Goal: Information Seeking & Learning: Learn about a topic

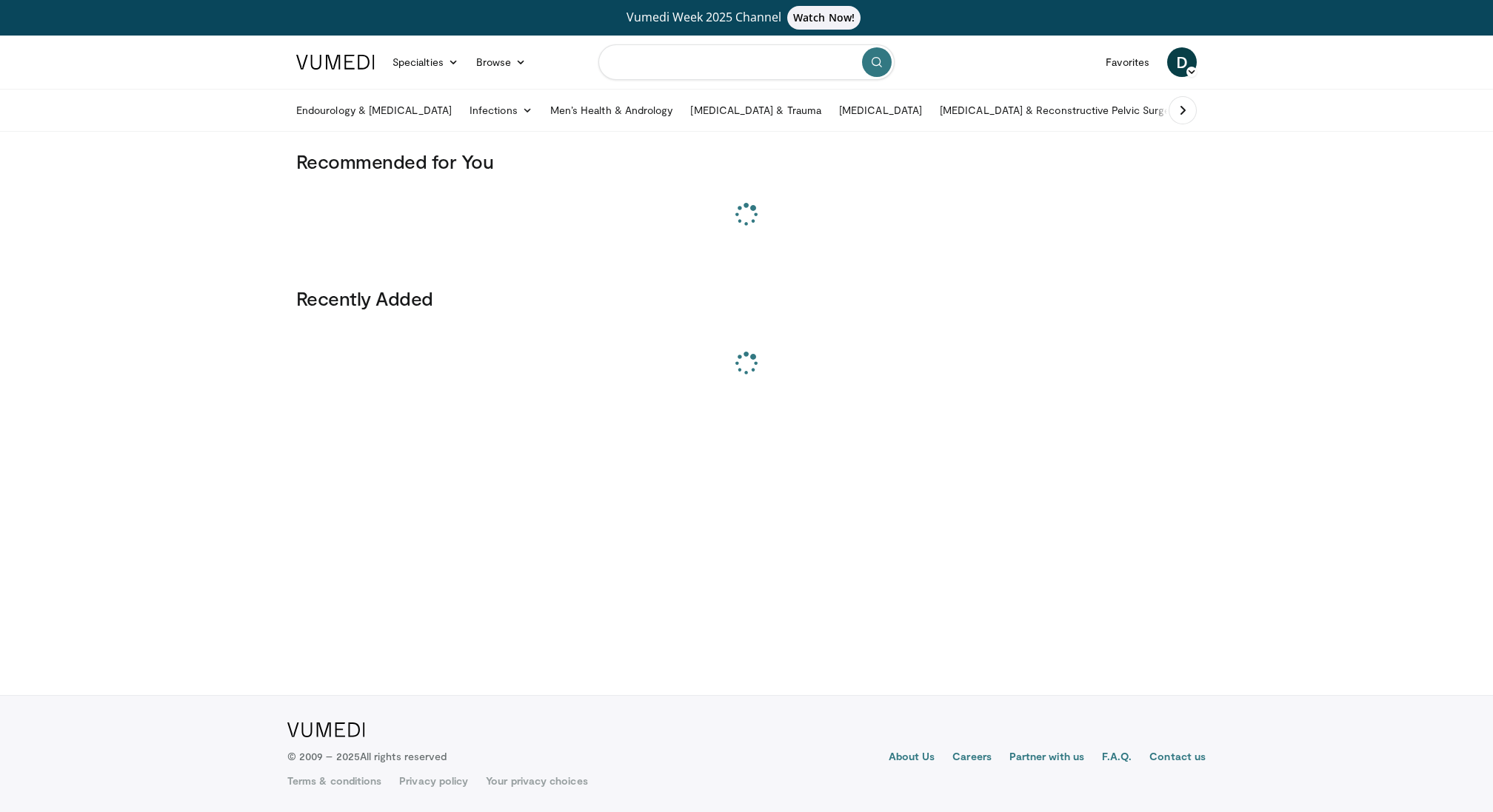
click at [649, 59] on input "Search topics, interventions" at bounding box center [747, 62] width 296 height 35
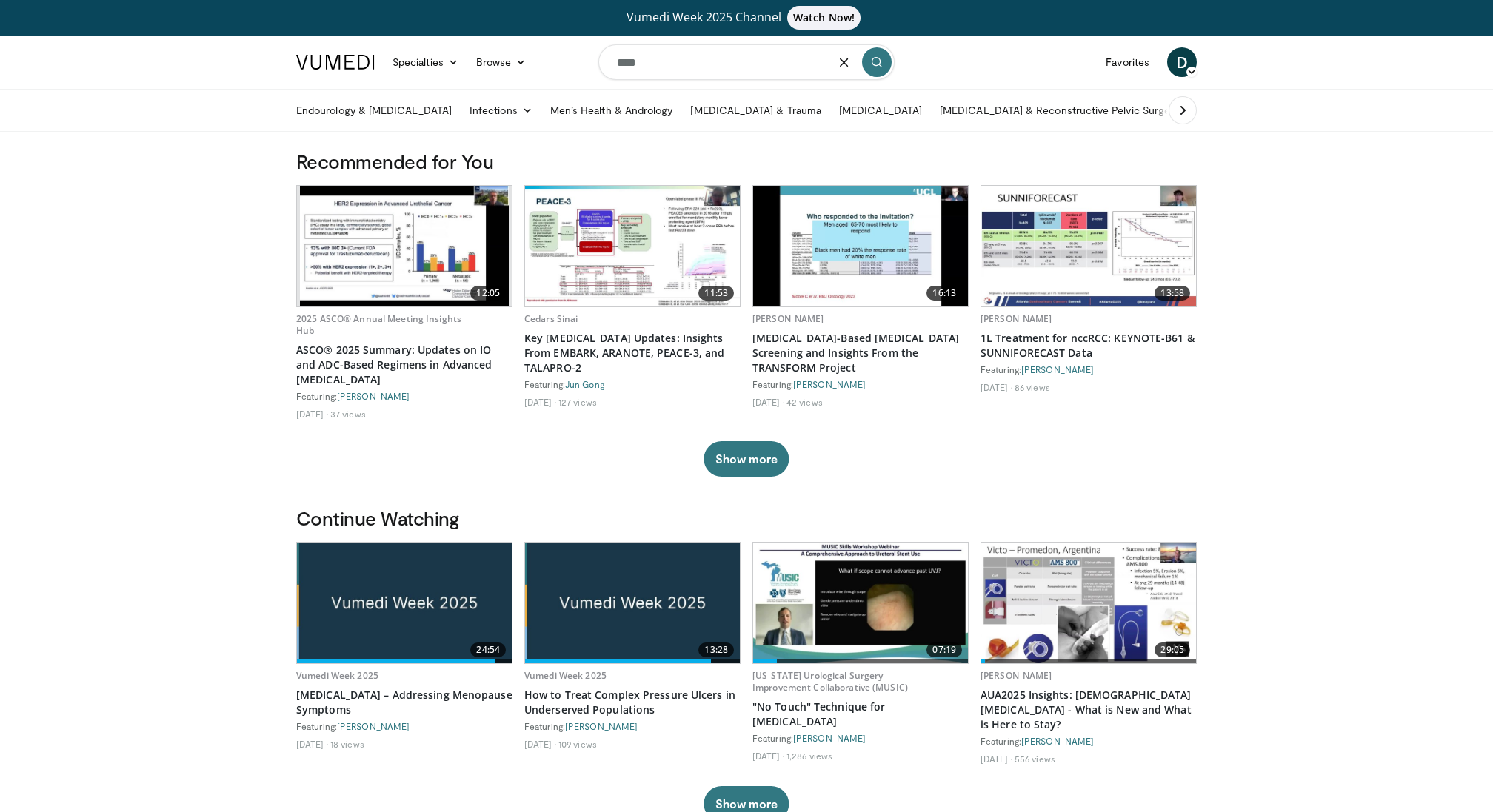
type input "****"
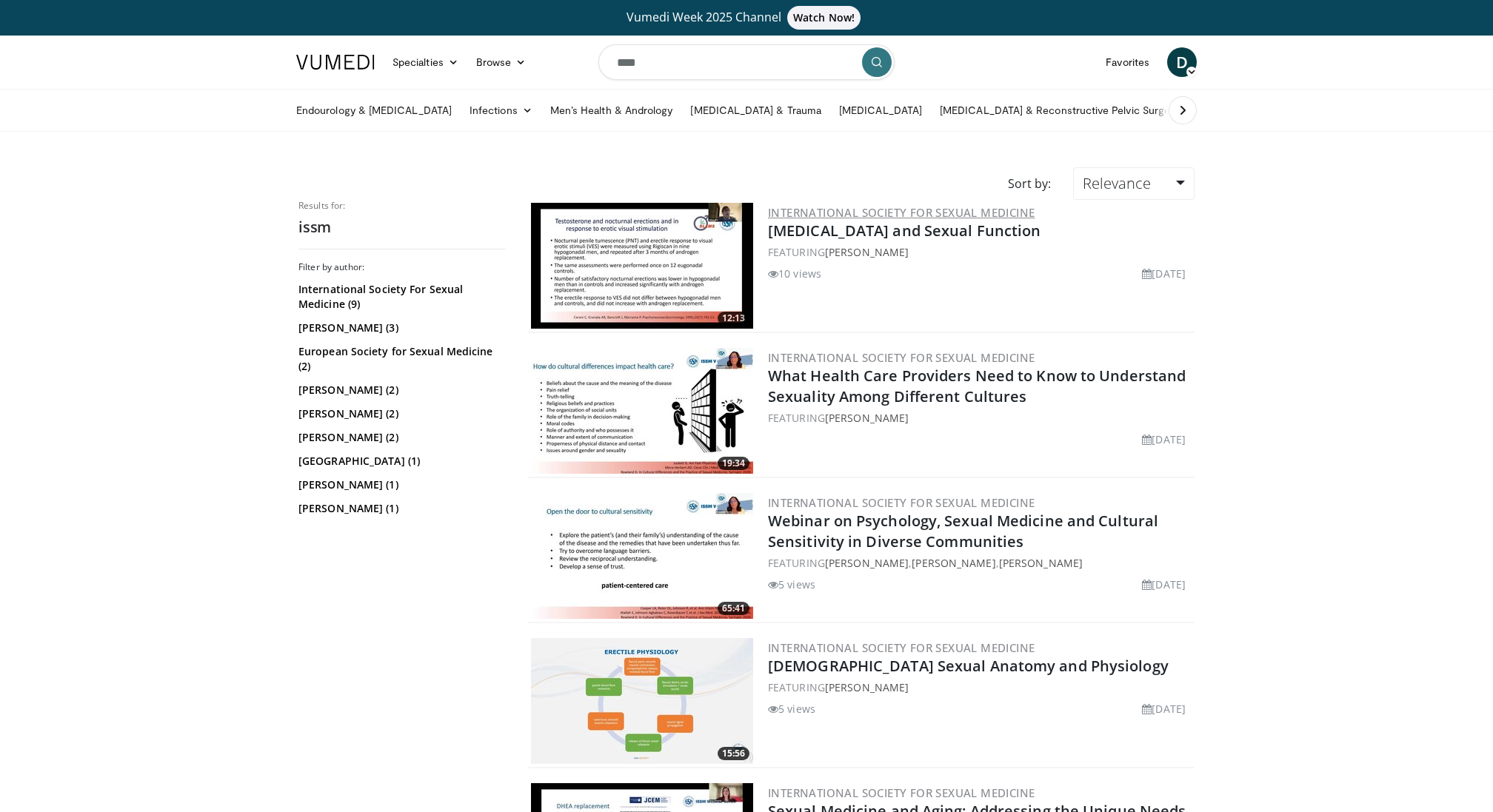
click at [858, 213] on link "International Society for Sexual Medicine" at bounding box center [901, 213] width 267 height 15
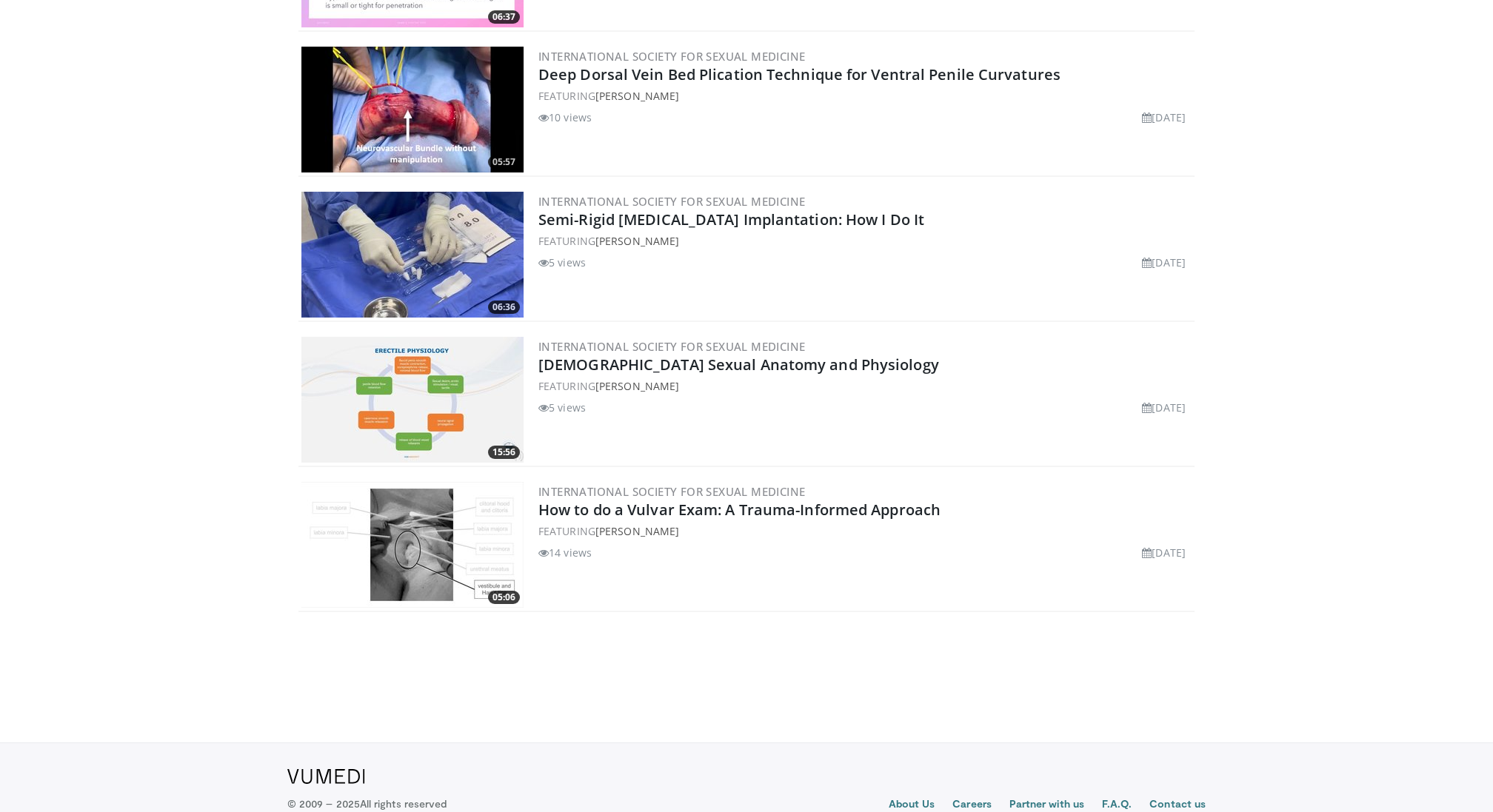
scroll to position [1235, 0]
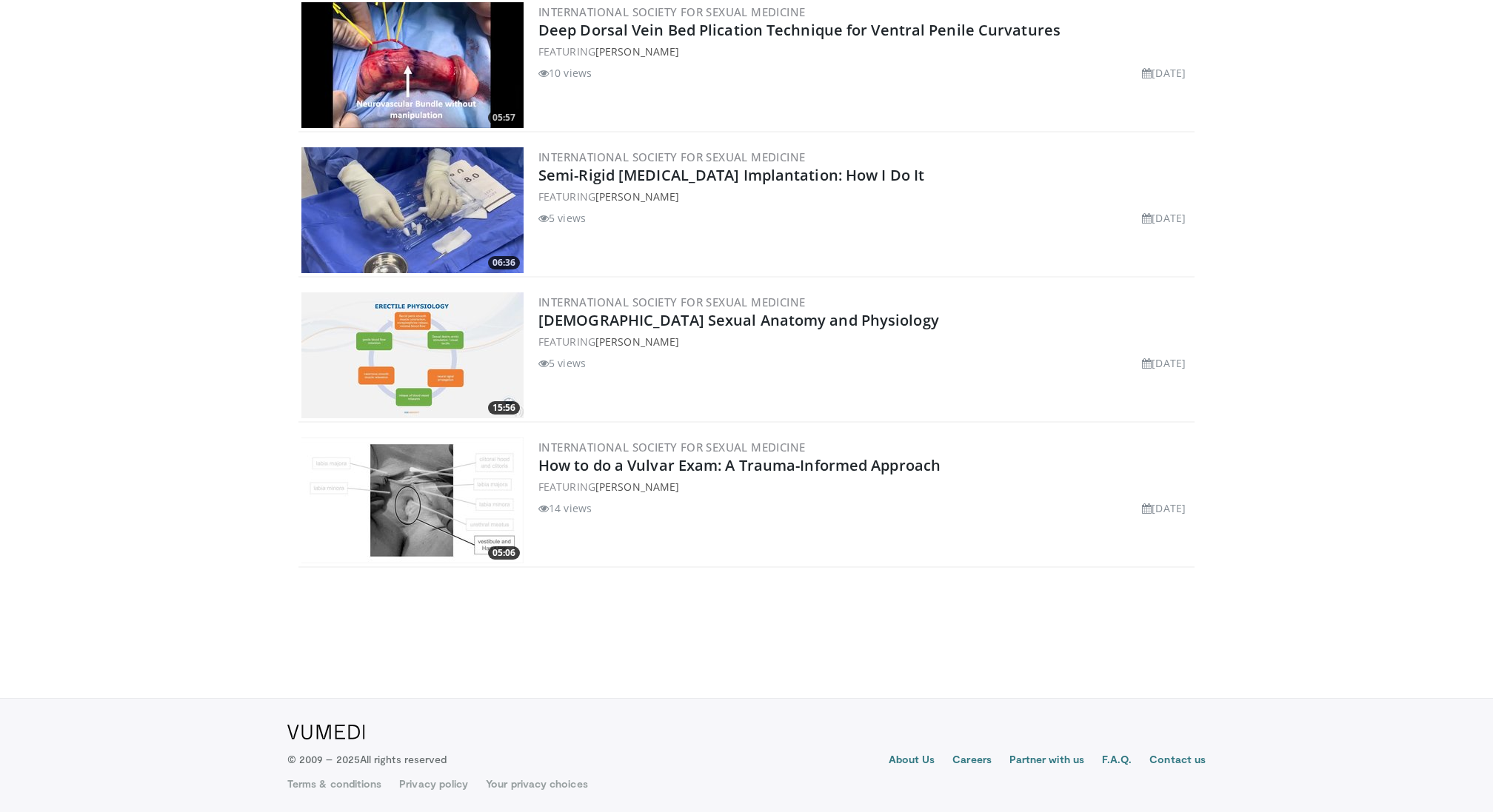
click at [418, 189] on img at bounding box center [413, 210] width 222 height 126
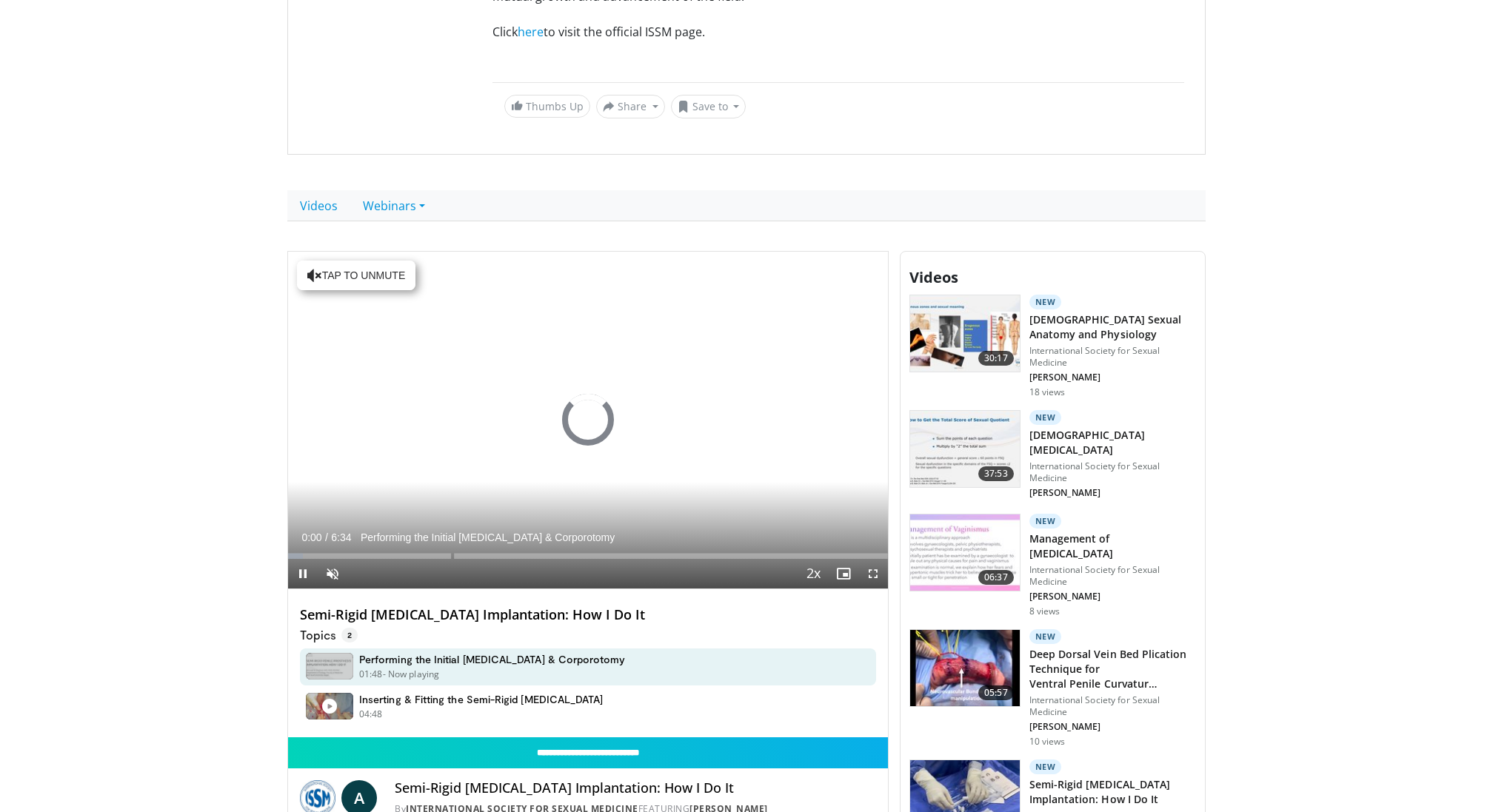
scroll to position [625, 0]
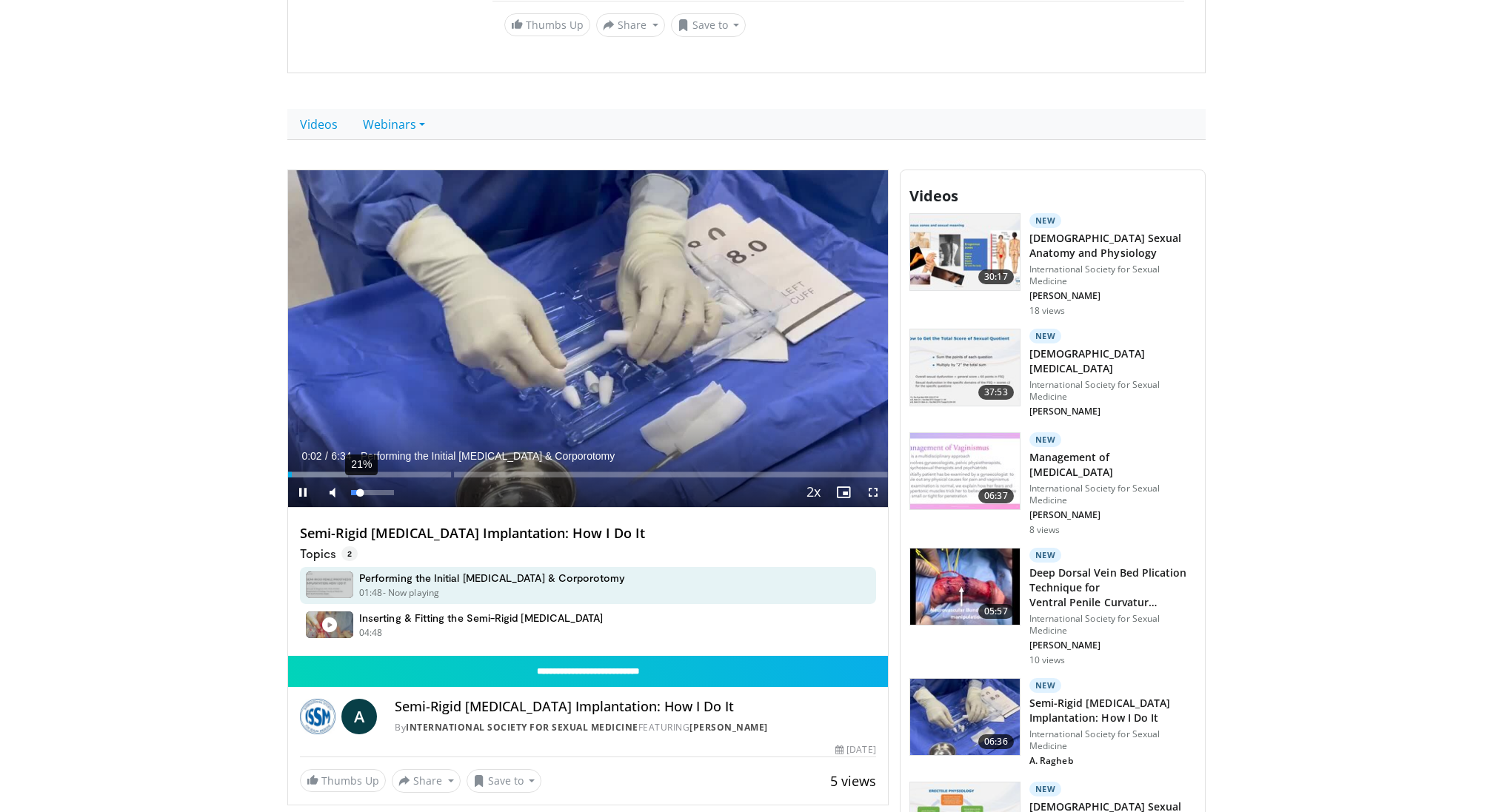
click at [360, 492] on div "21%" at bounding box center [372, 493] width 42 height 5
click at [370, 491] on div "44%" at bounding box center [372, 493] width 42 height 5
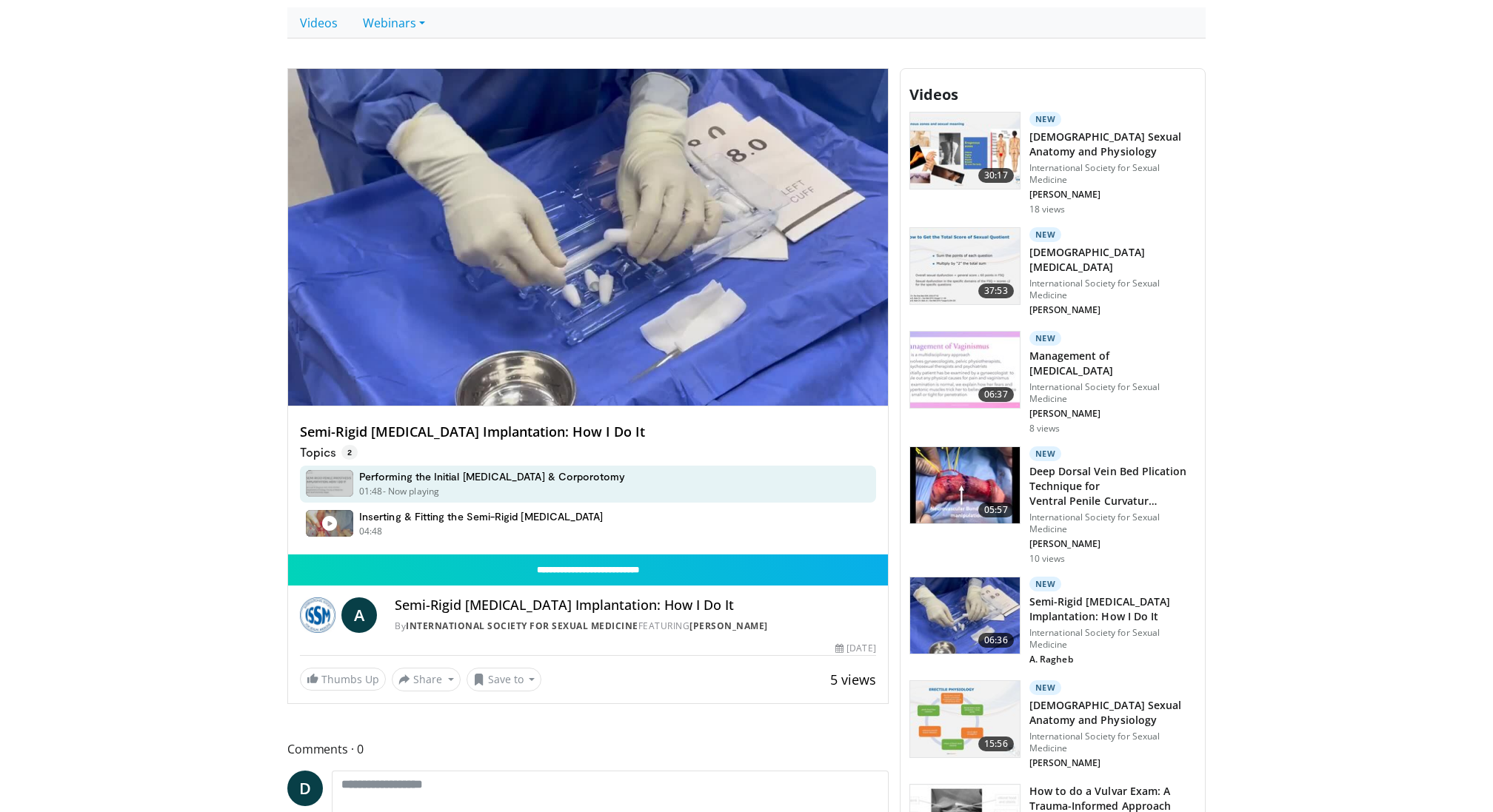
scroll to position [717, 0]
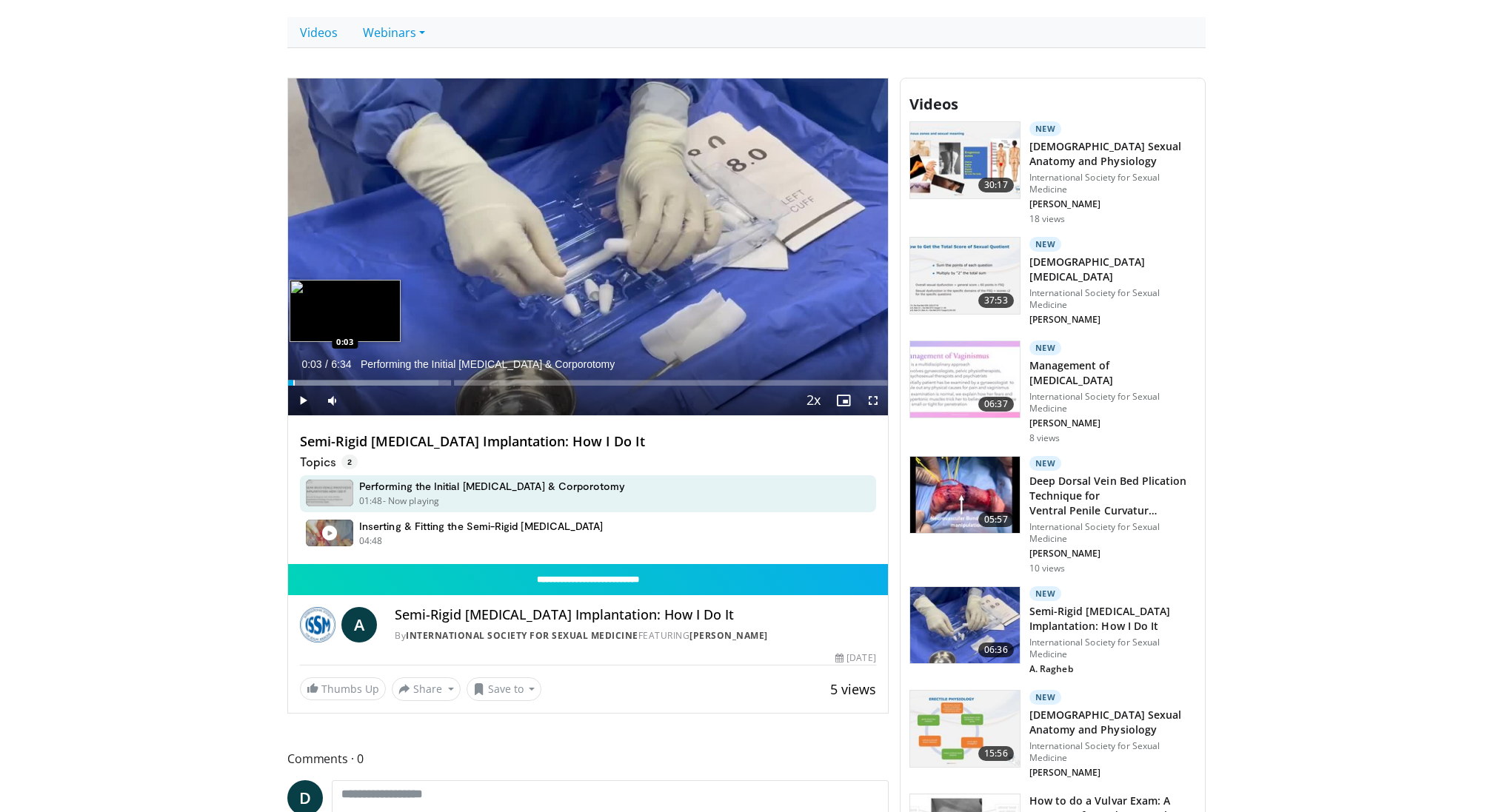
drag, startPoint x: 328, startPoint y: 379, endPoint x: 292, endPoint y: 380, distance: 36.0
click at [293, 380] on div "Progress Bar" at bounding box center [294, 383] width 2 height 6
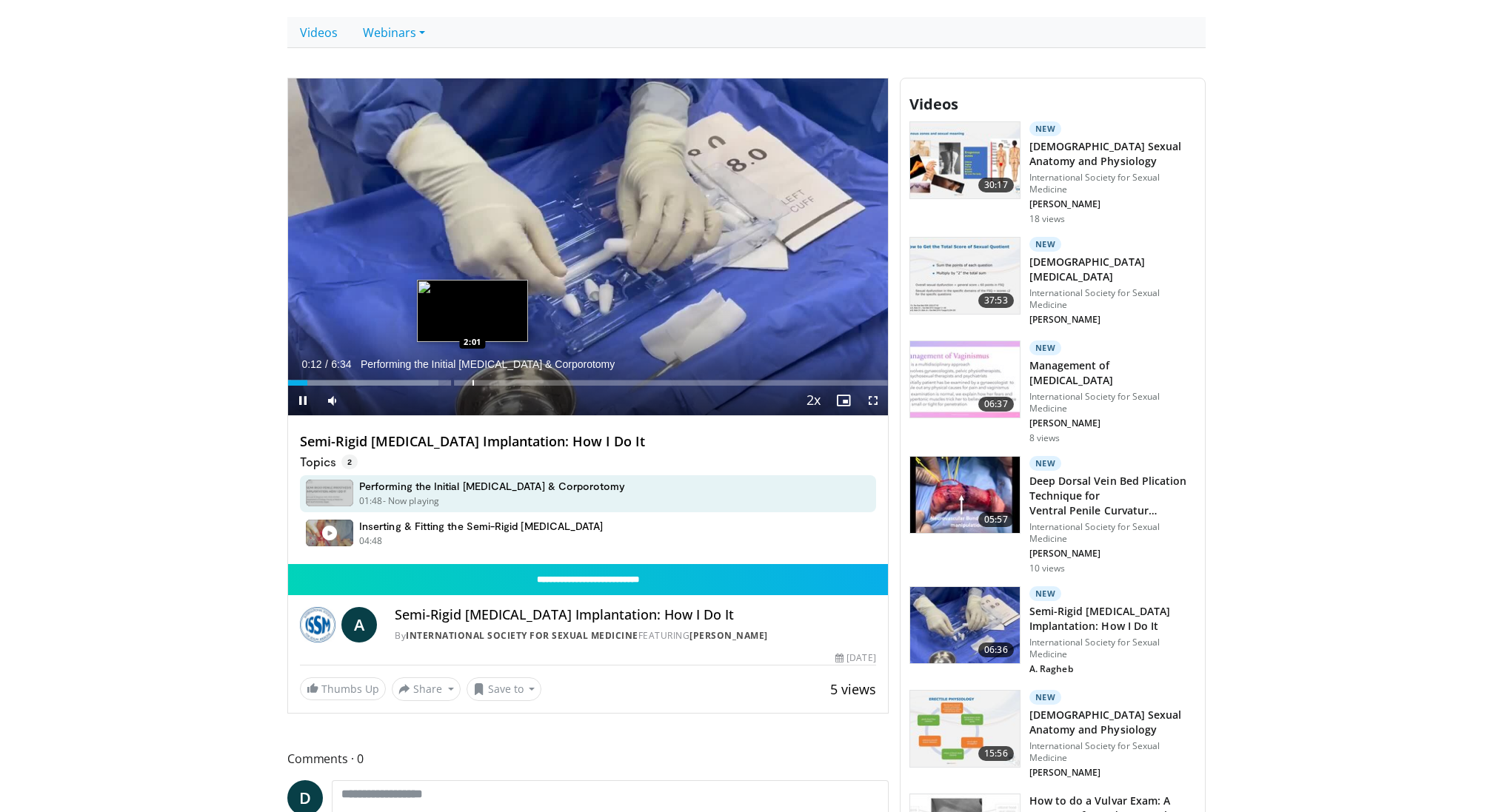
click at [473, 380] on div "Progress Bar" at bounding box center [473, 383] width 2 height 6
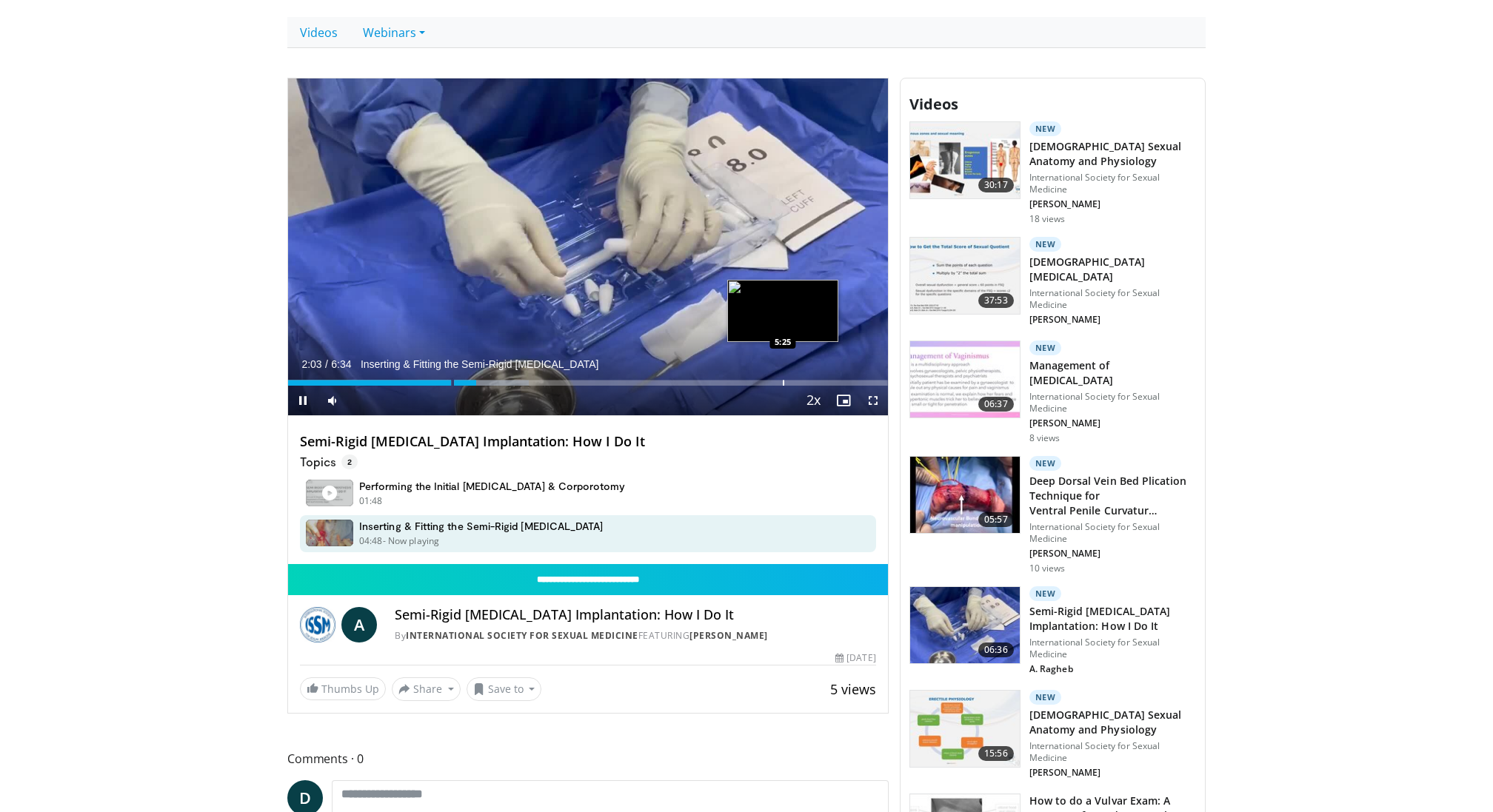
click at [788, 377] on div "10 seconds Tap to unmute" at bounding box center [588, 247] width 600 height 338
click at [782, 383] on div "Progress Bar" at bounding box center [783, 383] width 2 height 6
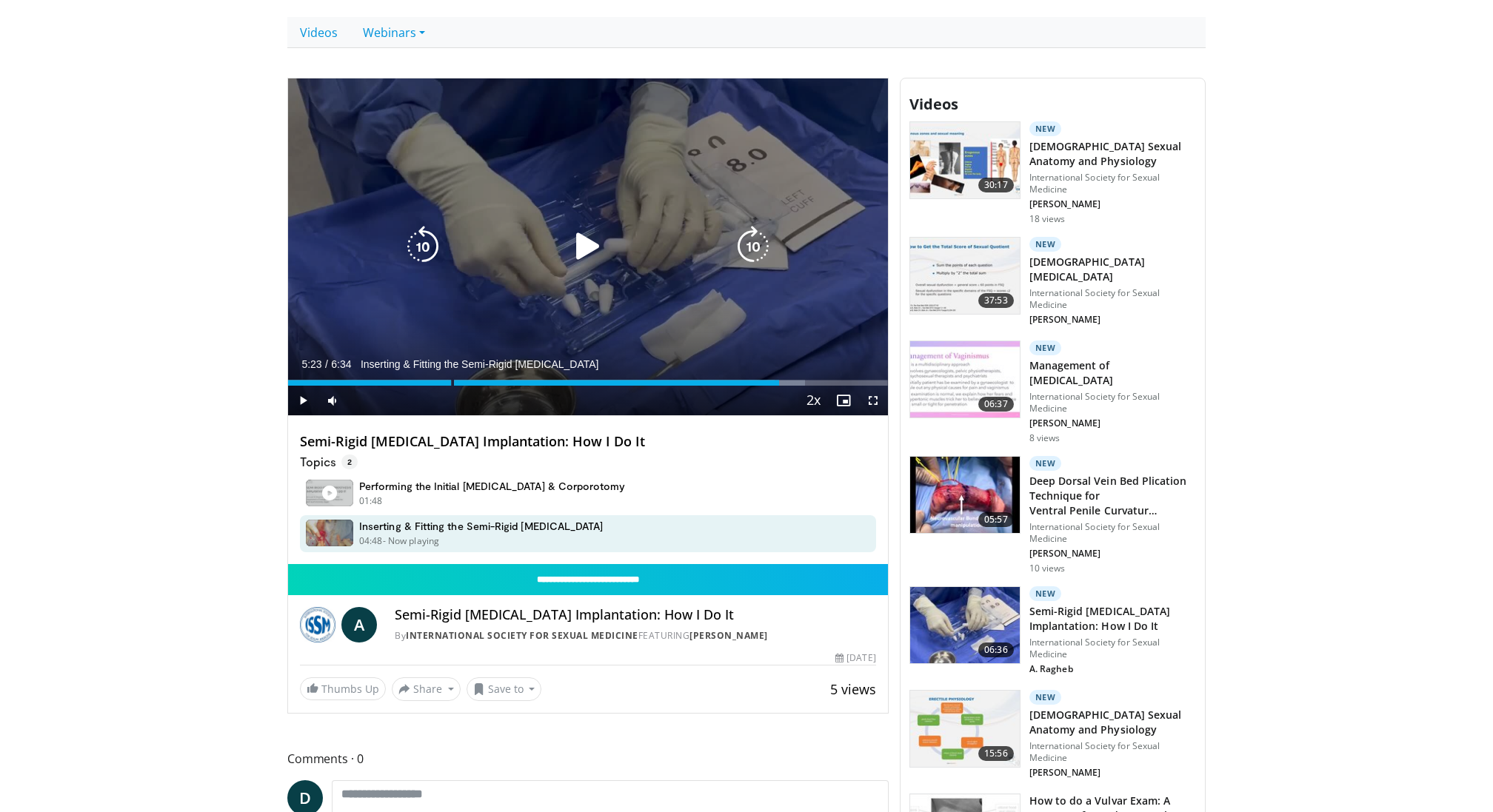
click at [685, 250] on div "Video Player" at bounding box center [588, 246] width 360 height 29
click at [587, 237] on icon "Video Player" at bounding box center [588, 246] width 41 height 41
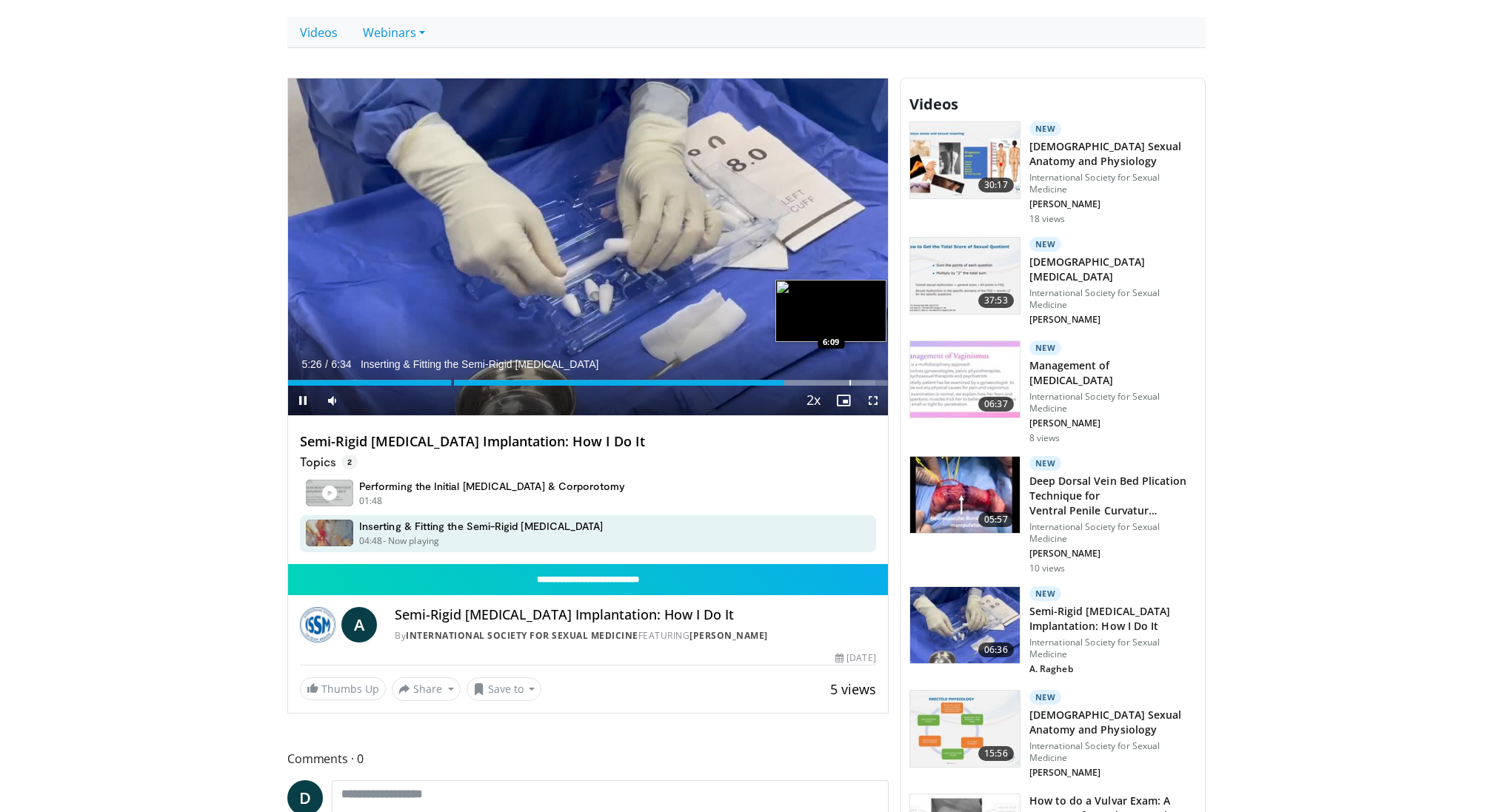
click at [849, 378] on div "Loaded : 97.93% 5:26 6:09" at bounding box center [588, 379] width 600 height 14
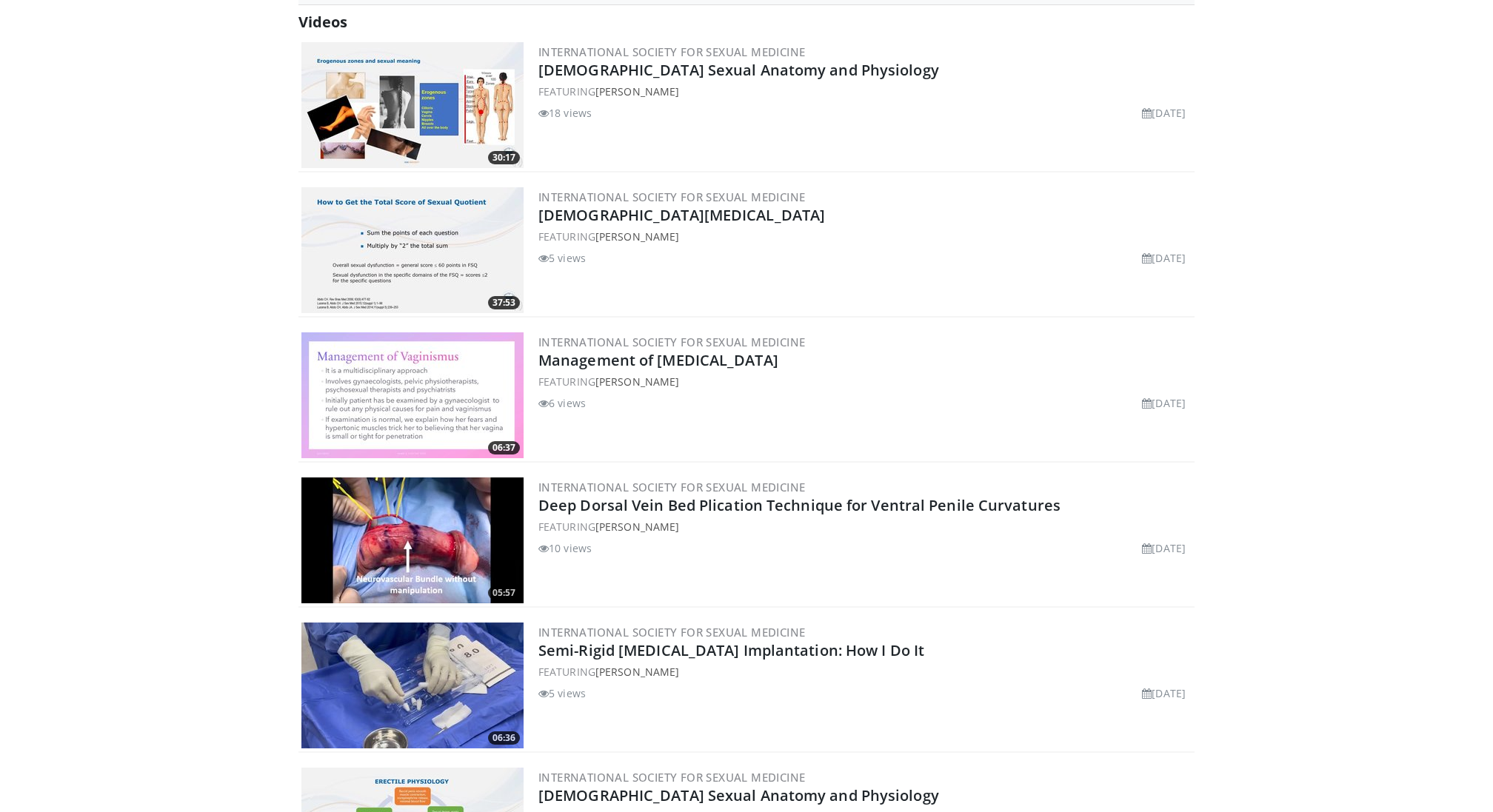
scroll to position [766, 0]
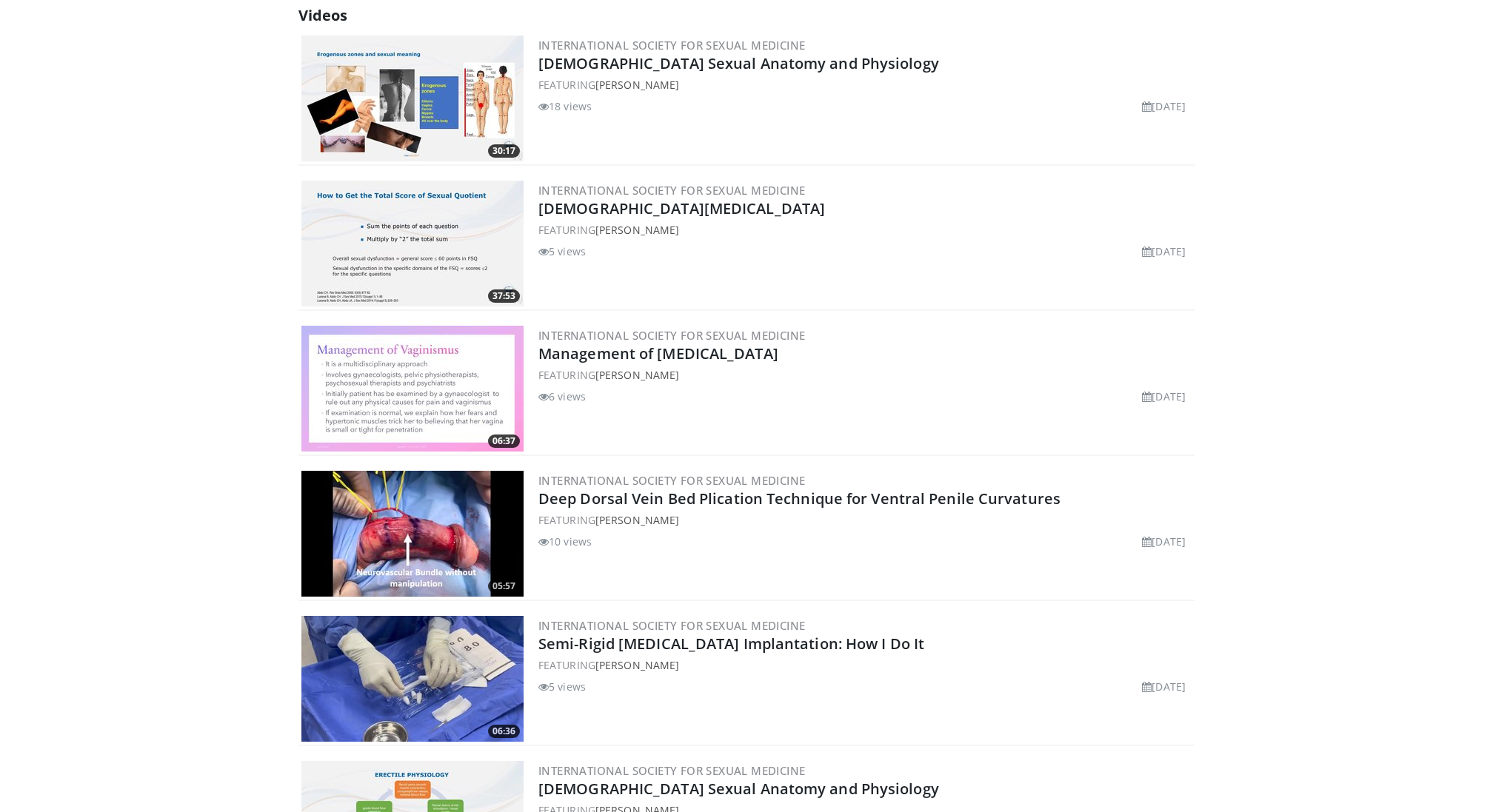
click at [448, 512] on img at bounding box center [413, 534] width 222 height 126
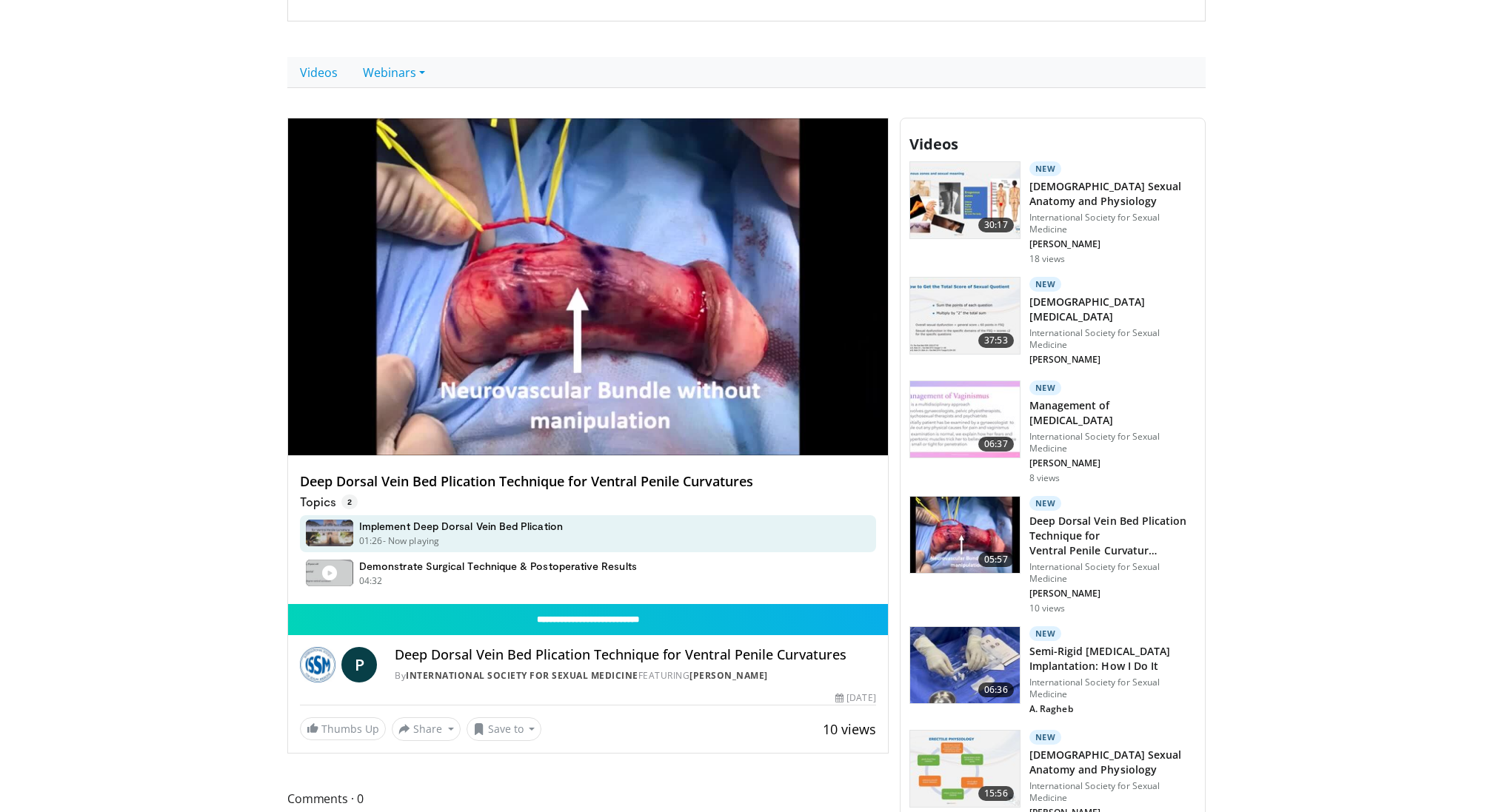
scroll to position [698, 0]
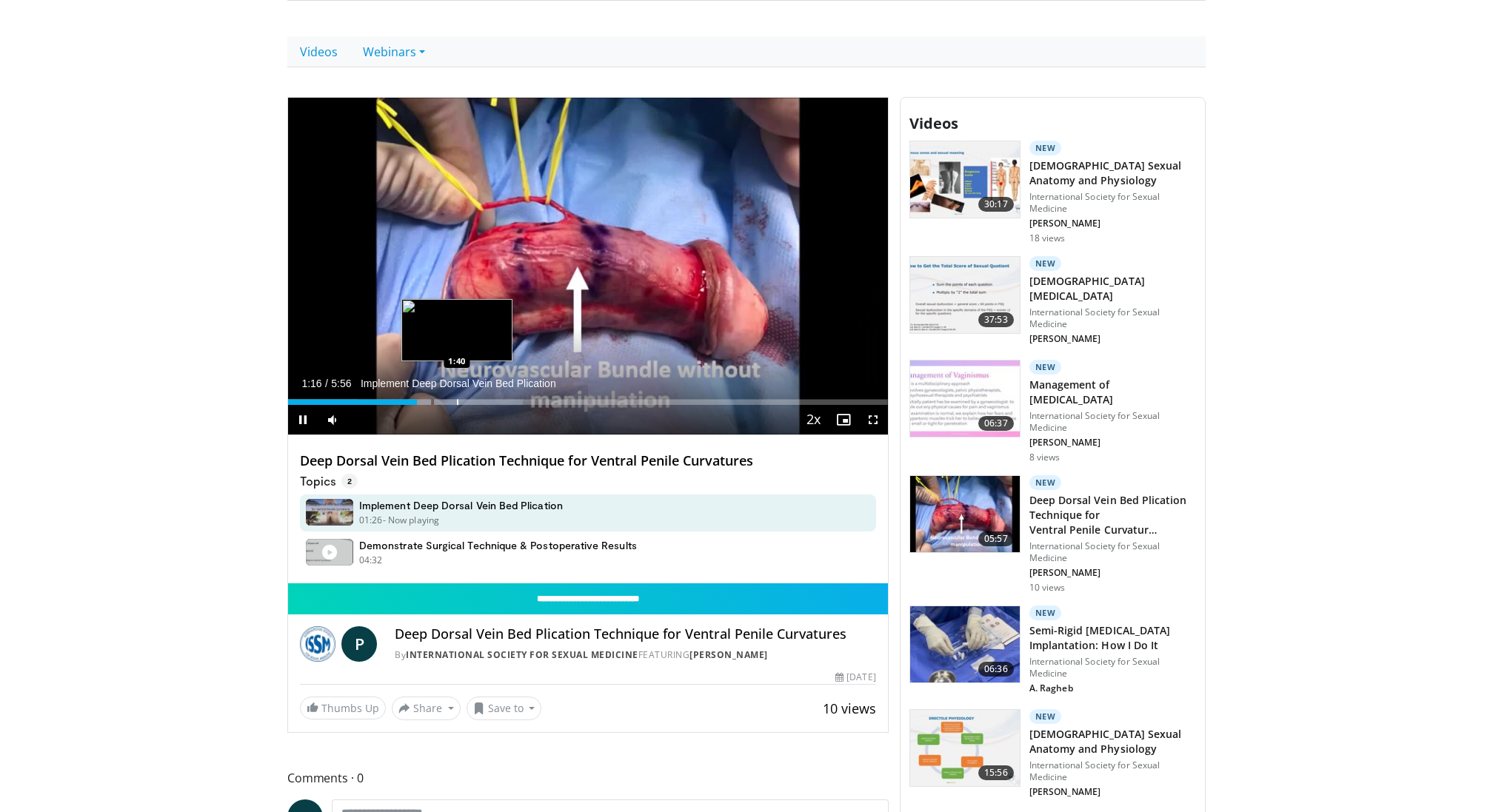
click at [456, 395] on div "Loaded : 39.16% 1:16 1:40" at bounding box center [588, 397] width 600 height 14
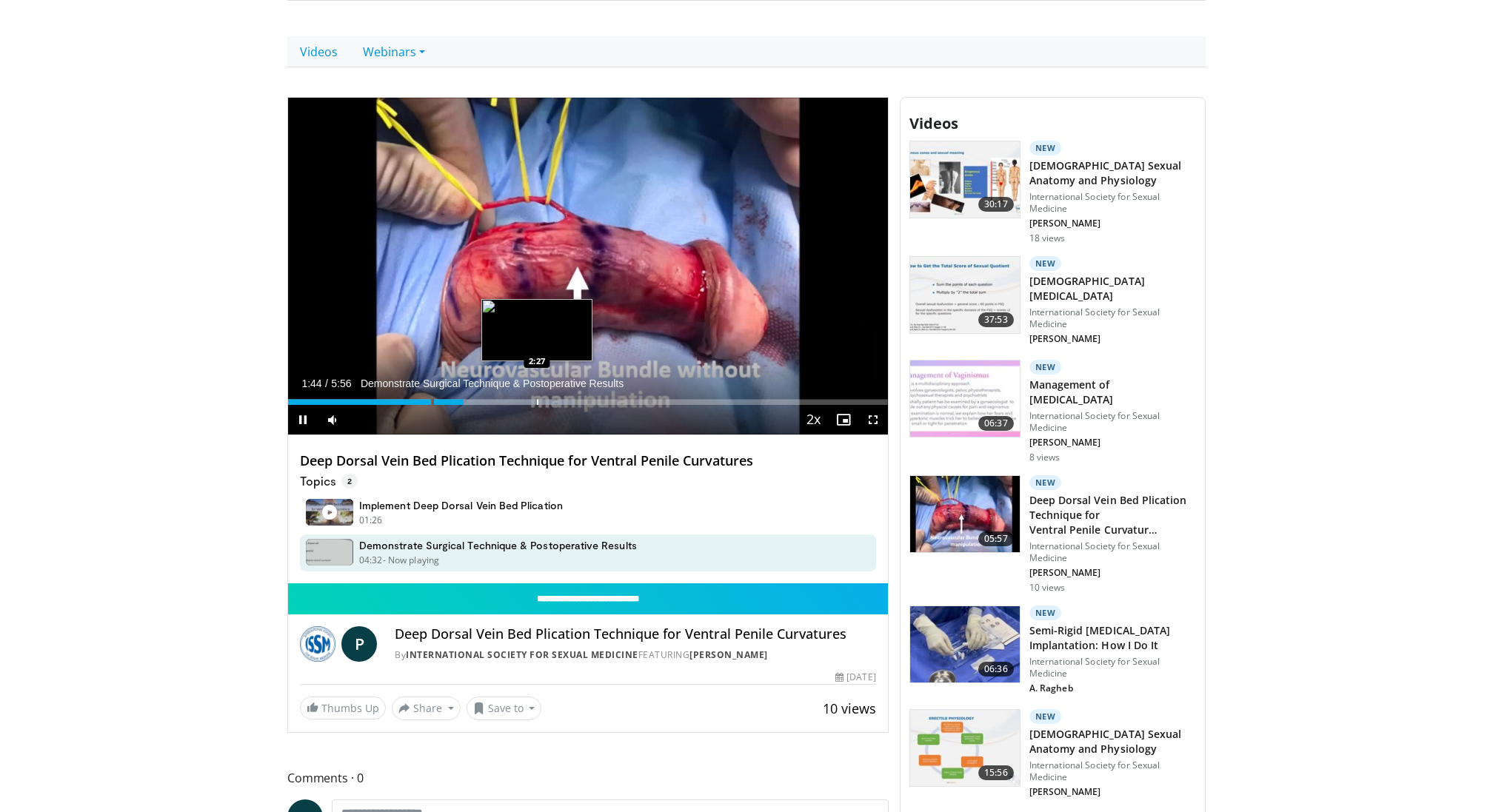
click at [538, 392] on div "Loaded : 47.55% 1:44 2:27" at bounding box center [588, 397] width 600 height 14
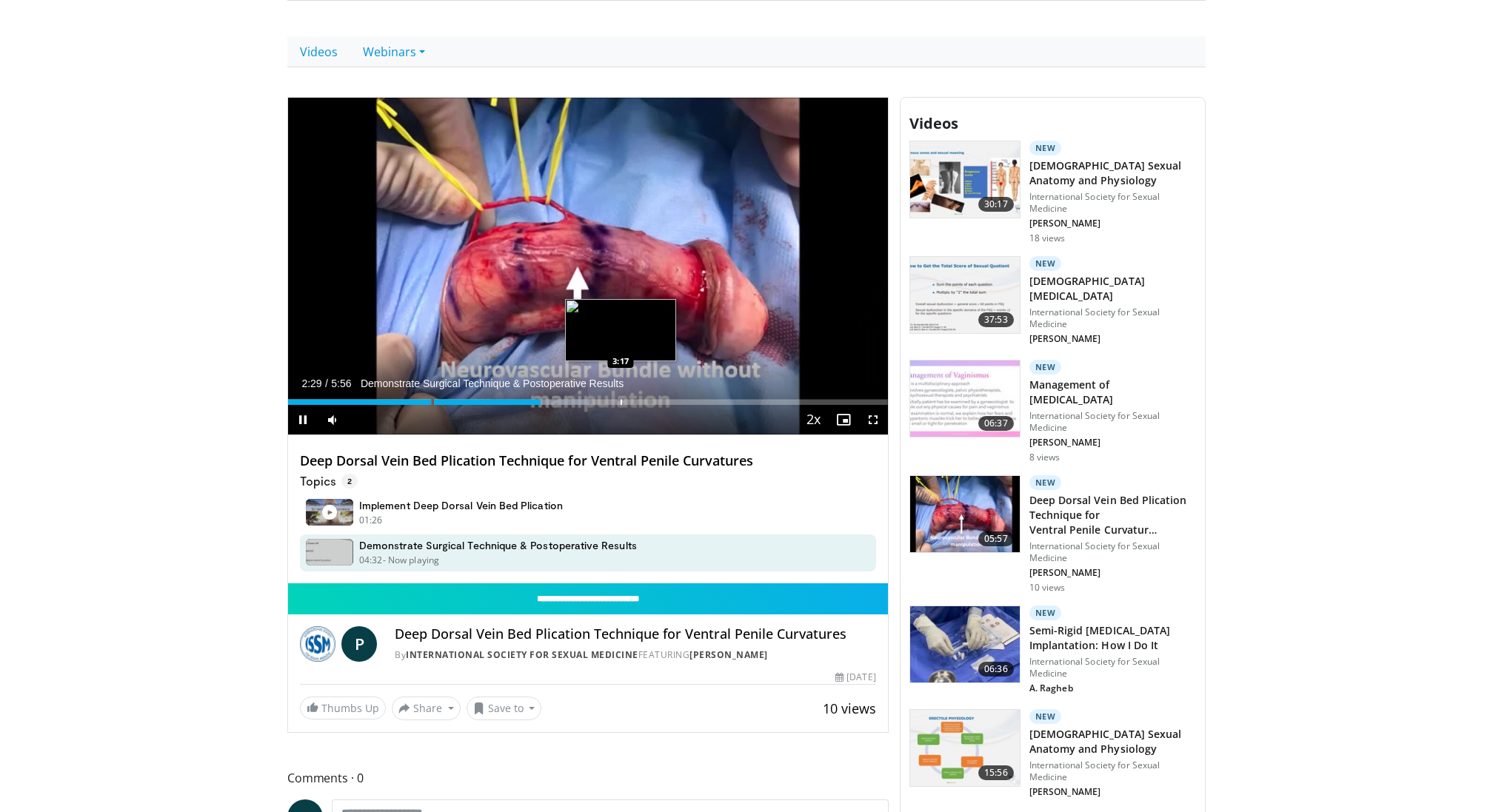
click at [620, 394] on div "Loaded : 50.35% 2:30 3:17" at bounding box center [588, 397] width 600 height 14
click at [686, 402] on div "Progress Bar" at bounding box center [685, 402] width 2 height 6
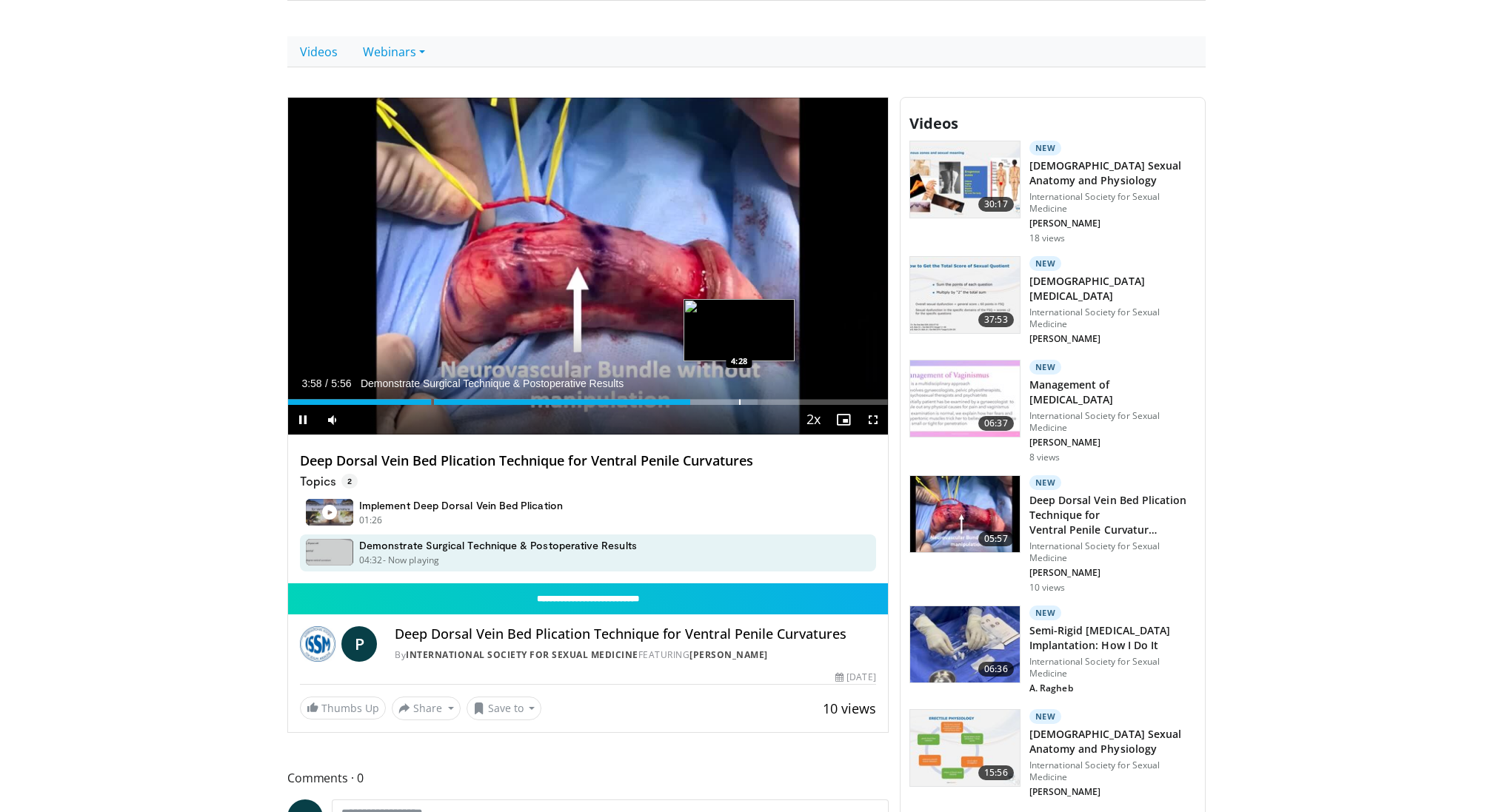
click at [739, 399] on div "Progress Bar" at bounding box center [740, 402] width 2 height 6
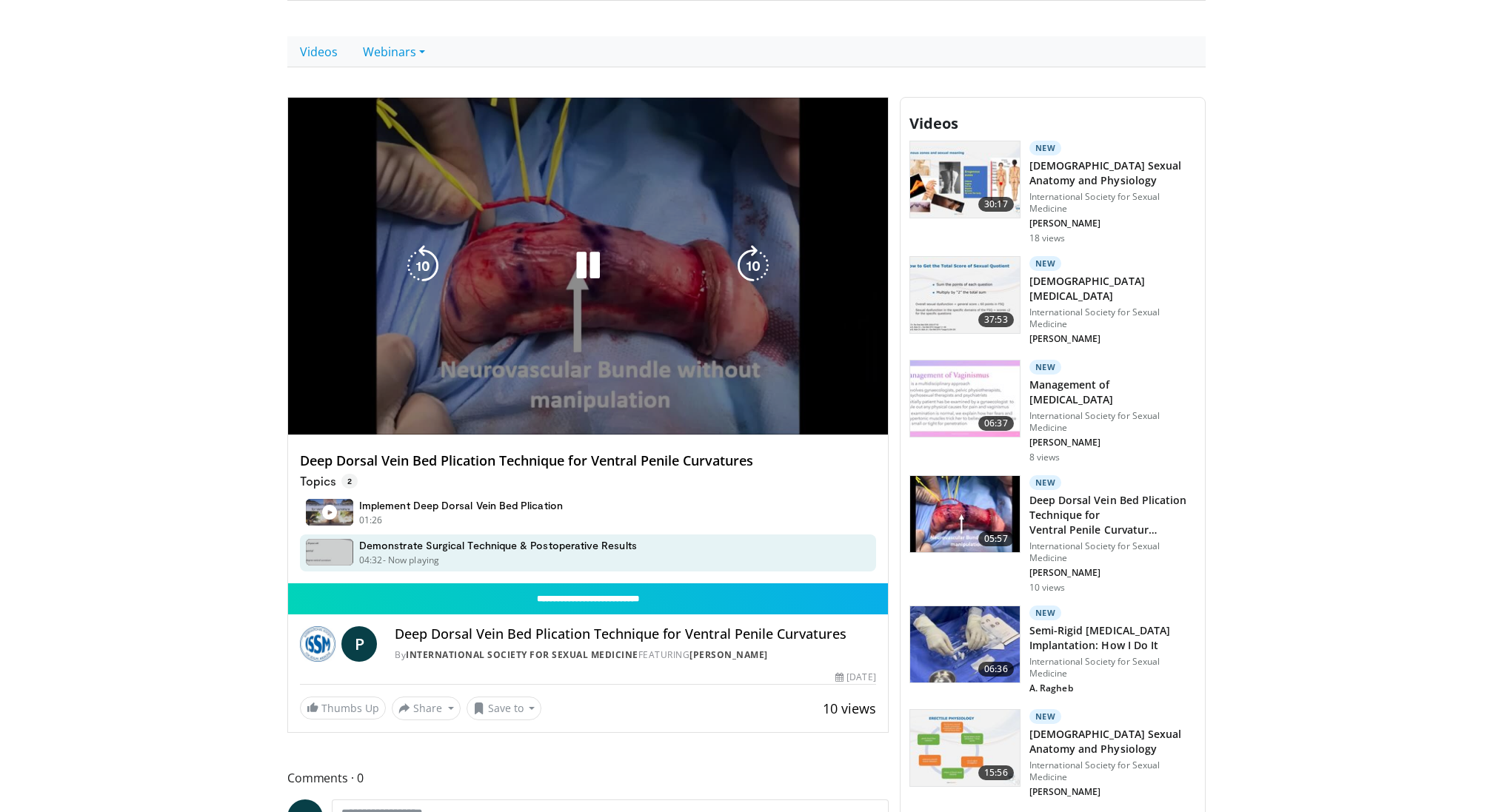
click at [797, 398] on video-js "**********" at bounding box center [588, 267] width 600 height 339
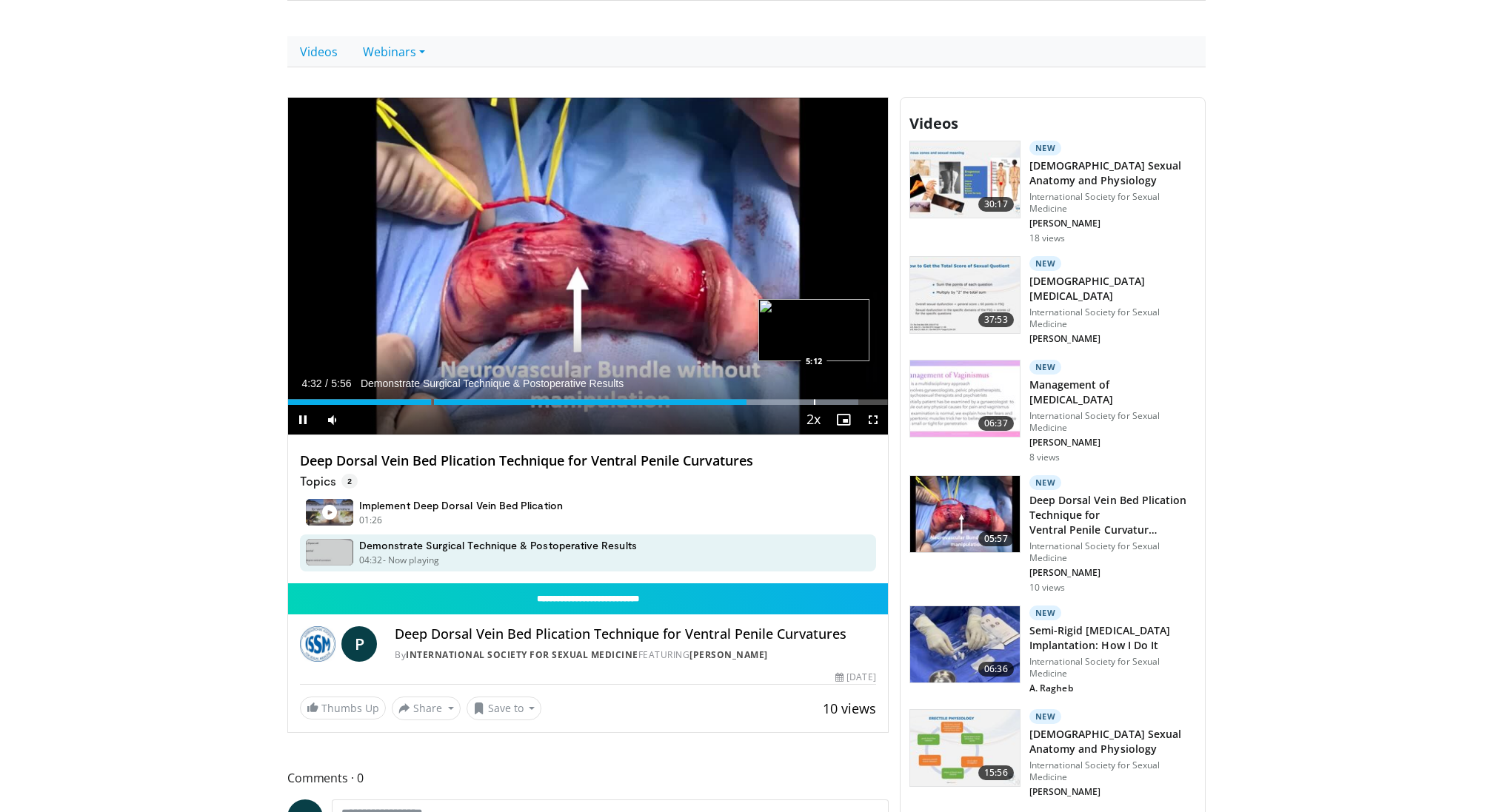
click at [814, 400] on div "Progress Bar" at bounding box center [815, 402] width 2 height 6
click at [854, 399] on div "Progress Bar" at bounding box center [854, 402] width 2 height 6
click at [848, 401] on div "Progress Bar" at bounding box center [849, 402] width 2 height 6
click at [815, 400] on div "Progress Bar" at bounding box center [815, 402] width 2 height 6
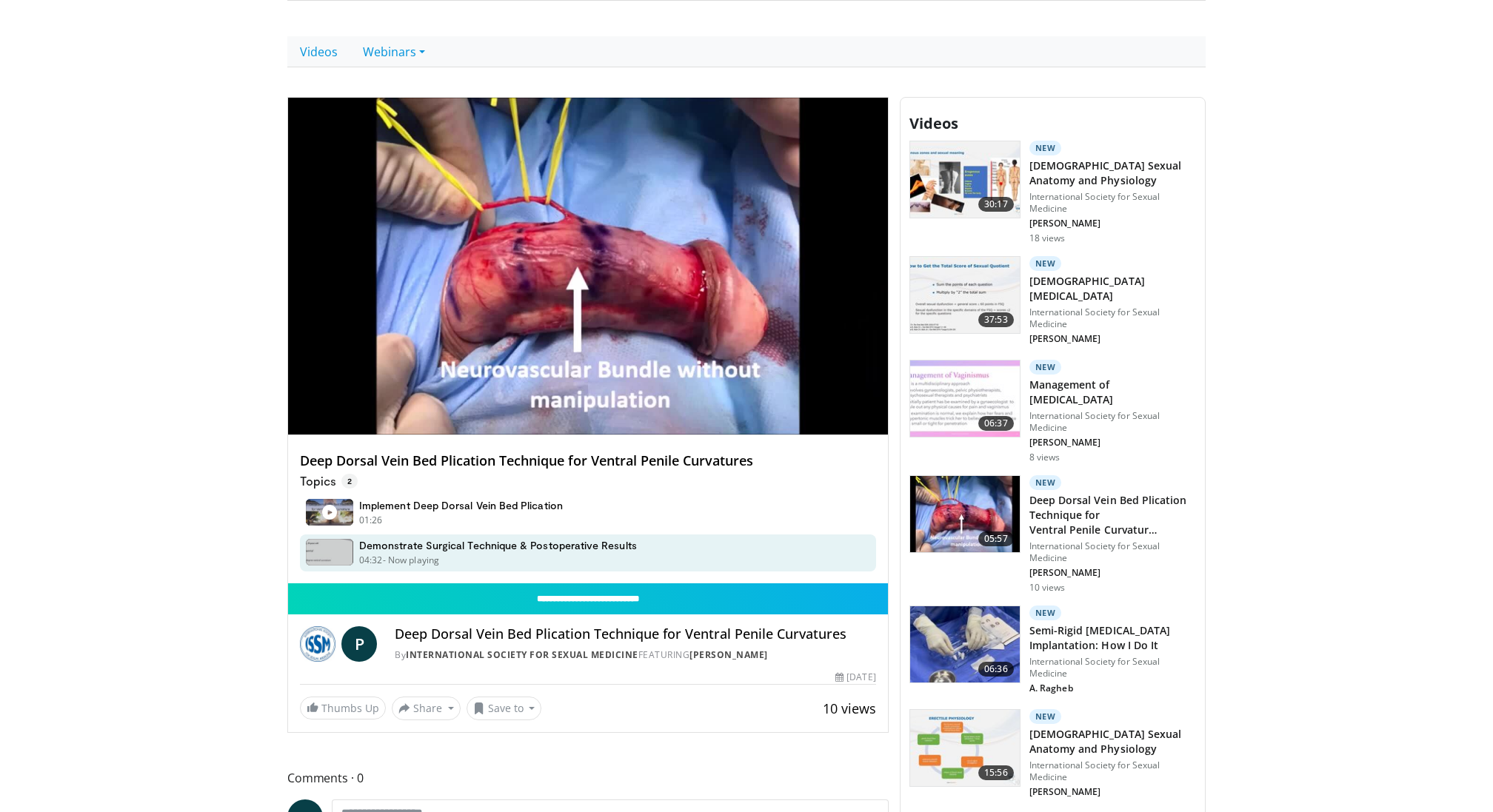
click at [826, 400] on div "10 seconds Tap to unmute" at bounding box center [588, 267] width 600 height 338
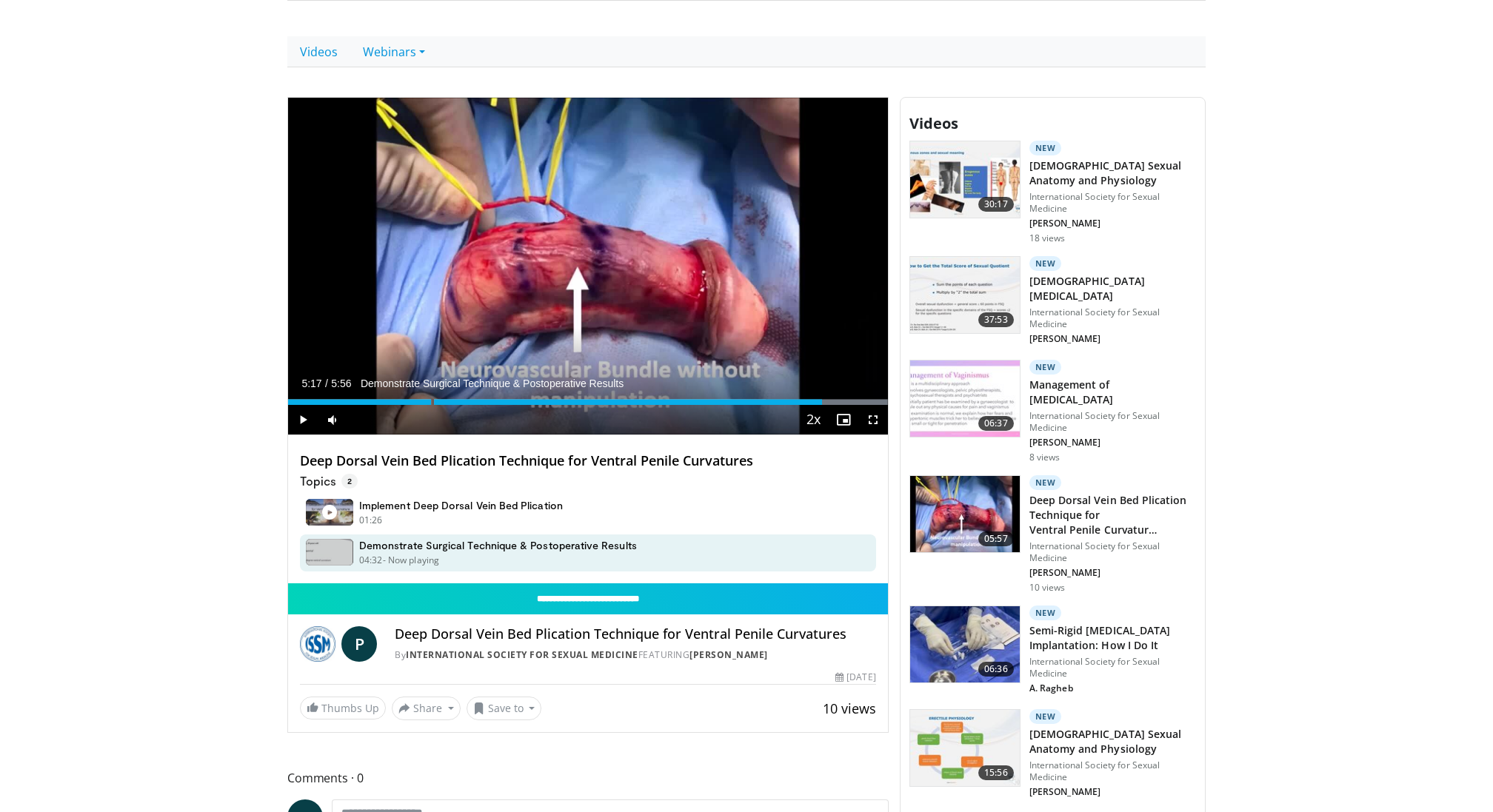
click at [750, 364] on div "10 seconds Tap to unmute" at bounding box center [588, 267] width 600 height 338
click at [842, 396] on div "Loaded : 100.00% 5:29 5:29" at bounding box center [588, 397] width 600 height 14
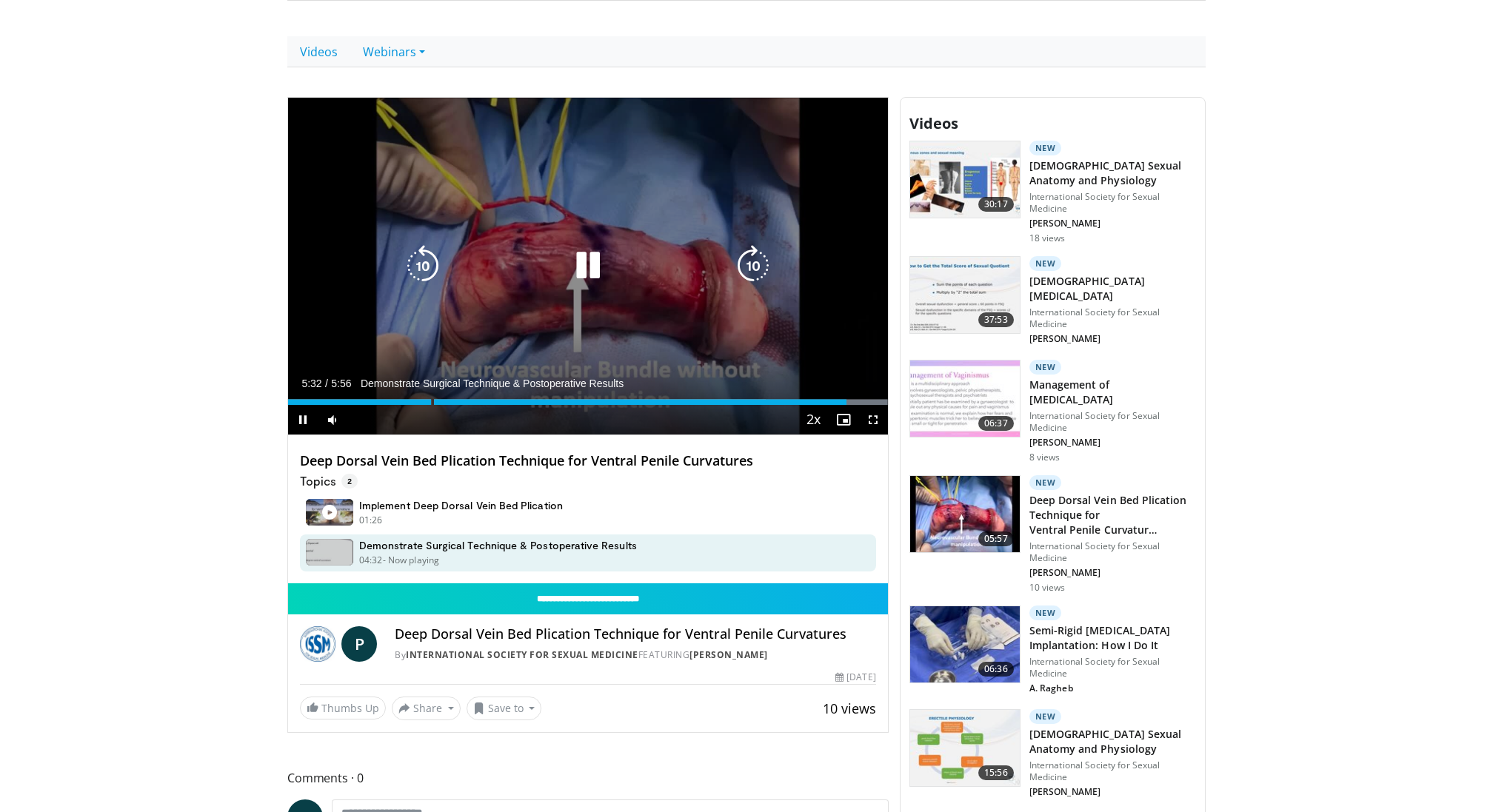
click at [596, 261] on icon "Video Player" at bounding box center [588, 265] width 41 height 41
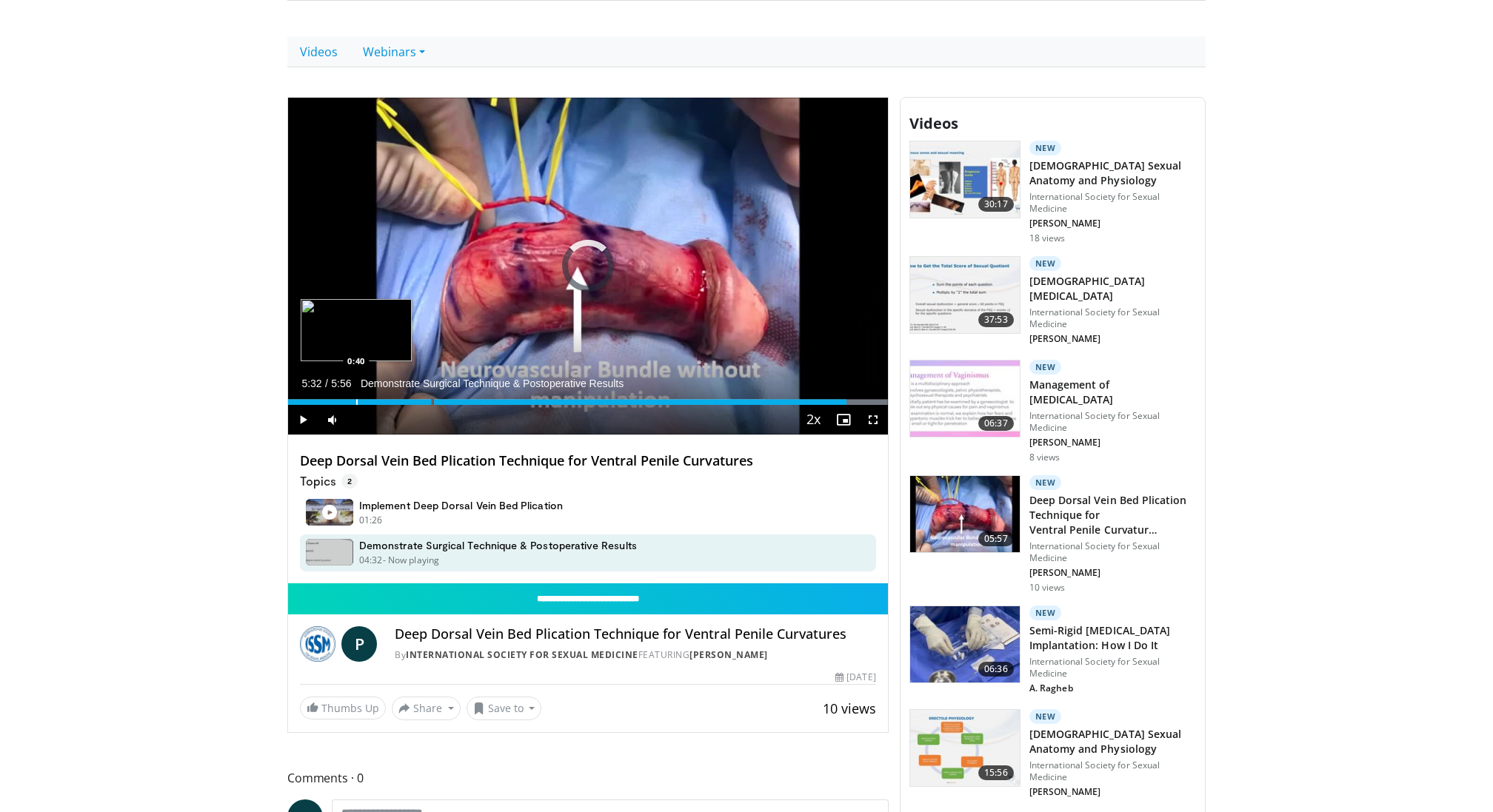
click at [356, 399] on div "Progress Bar" at bounding box center [357, 402] width 2 height 6
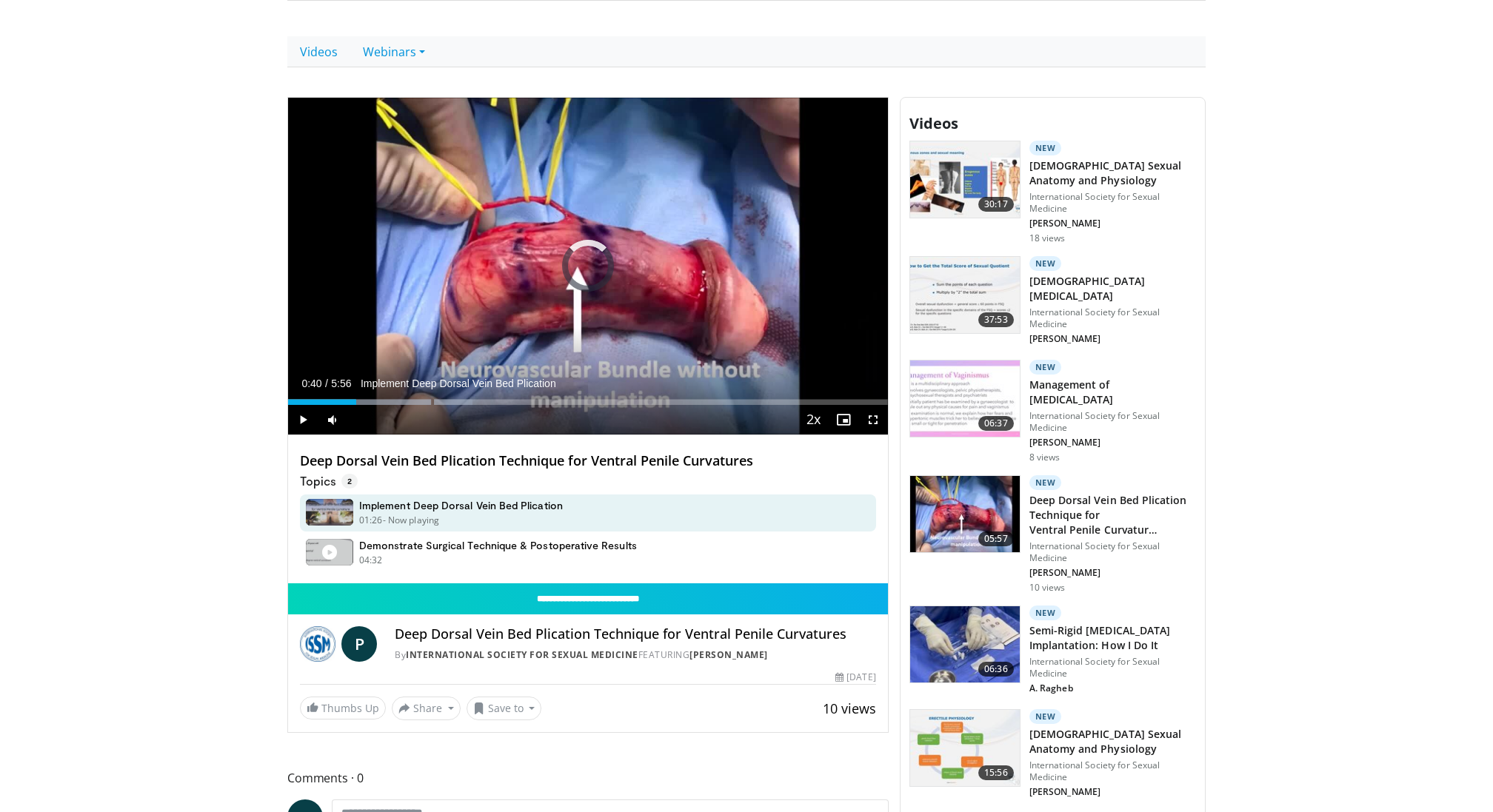
click at [316, 399] on div "0:40" at bounding box center [322, 402] width 68 height 6
click at [297, 394] on div "Loaded : 19.56% 0:16 0:05" at bounding box center [588, 397] width 600 height 14
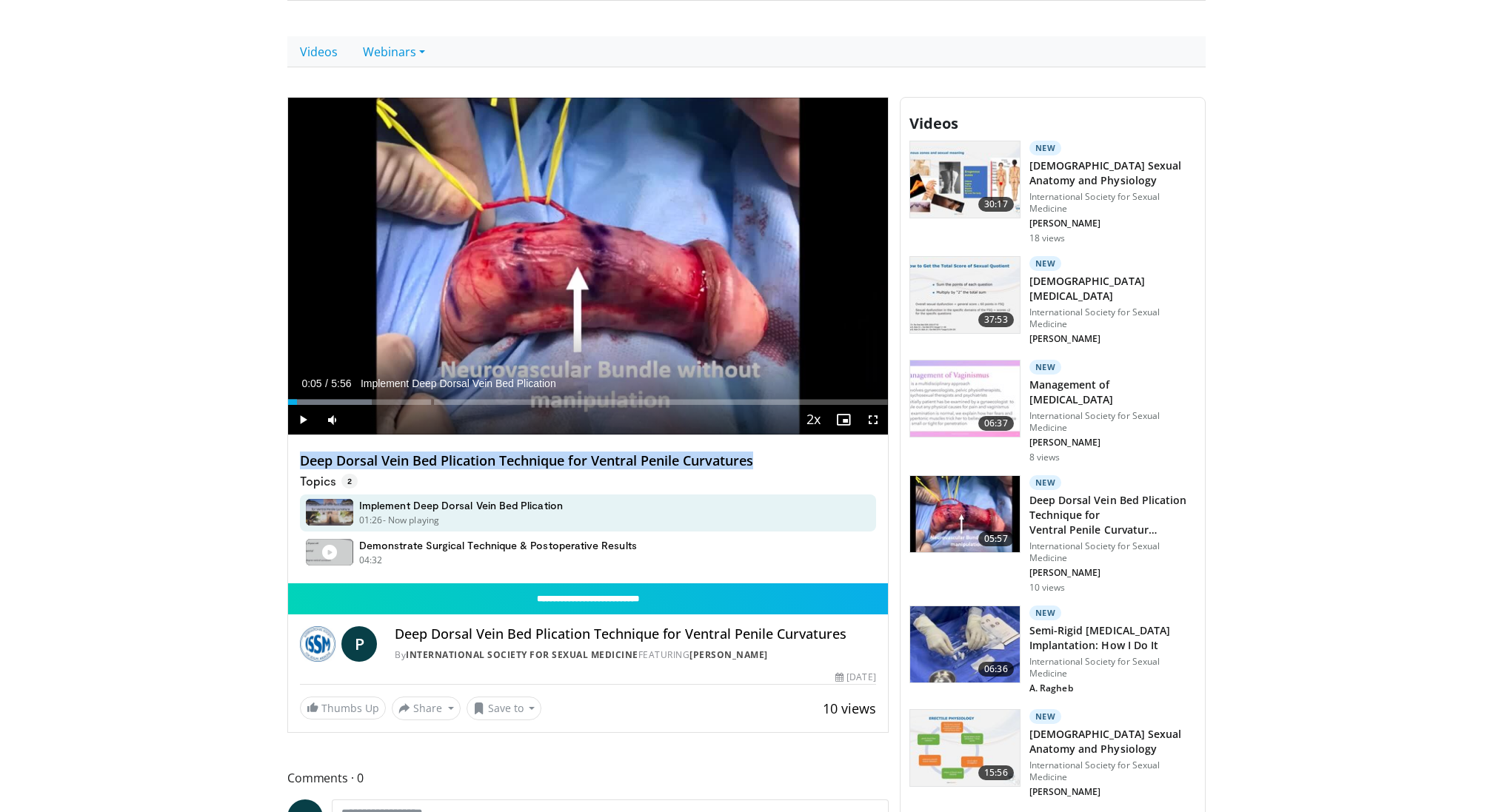
drag, startPoint x: 755, startPoint y: 457, endPoint x: 301, endPoint y: 460, distance: 454.0
click at [301, 460] on h4 "Deep Dorsal Vein Bed Plication Technique for Ventral Penile Curvatures" at bounding box center [588, 461] width 576 height 17
copy h4 "Deep Dorsal Vein Bed Plication Technique for Ventral Penile Curvatures"
click at [294, 400] on div "Progress Bar" at bounding box center [295, 402] width 2 height 6
click at [308, 396] on div "Loaded : 13.97% 0:12 0:12" at bounding box center [588, 397] width 600 height 14
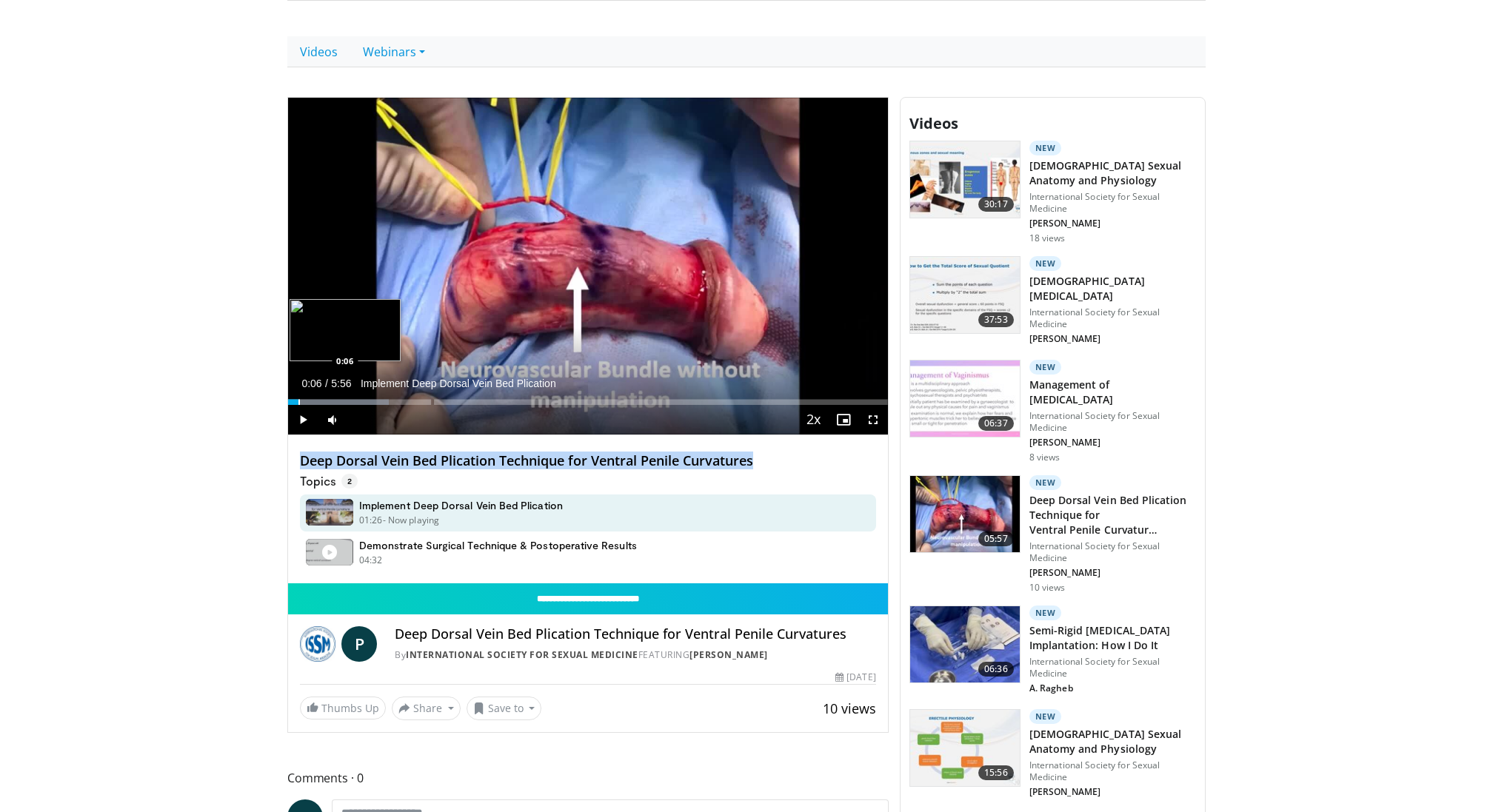
click at [298, 396] on div "Loaded : 16.76% 0:06 0:06" at bounding box center [588, 397] width 600 height 14
click at [309, 396] on div "Loaded : 16.76% 0:06 0:12" at bounding box center [588, 397] width 600 height 14
click at [318, 396] on div "Loaded : 16.76% 0:12 0:14" at bounding box center [588, 397] width 600 height 14
click at [328, 396] on div "Loaded : 19.56% 0:17 0:21" at bounding box center [588, 397] width 600 height 14
click at [340, 399] on div "Progress Bar" at bounding box center [340, 402] width 2 height 6
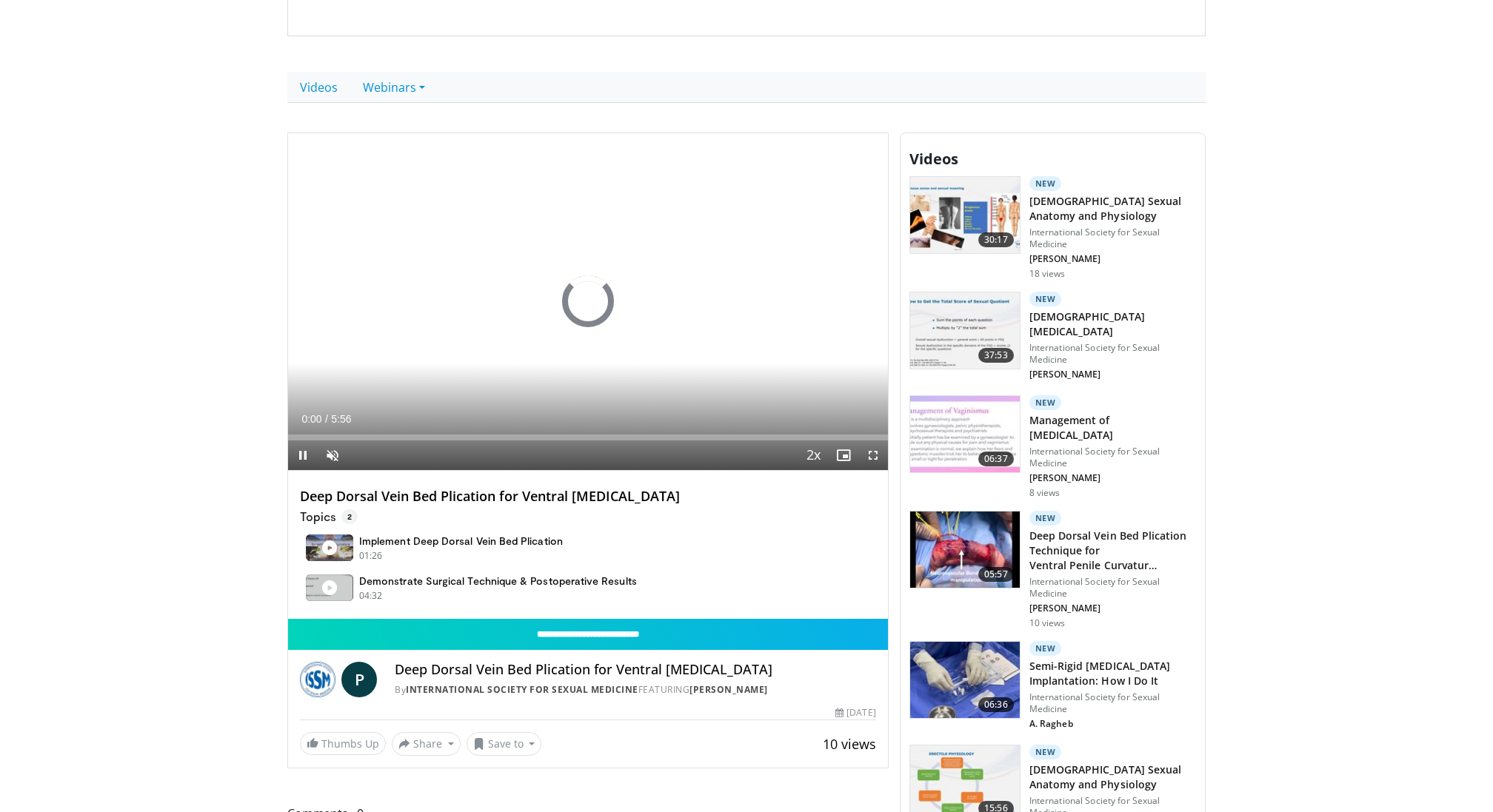
scroll to position [698, 0]
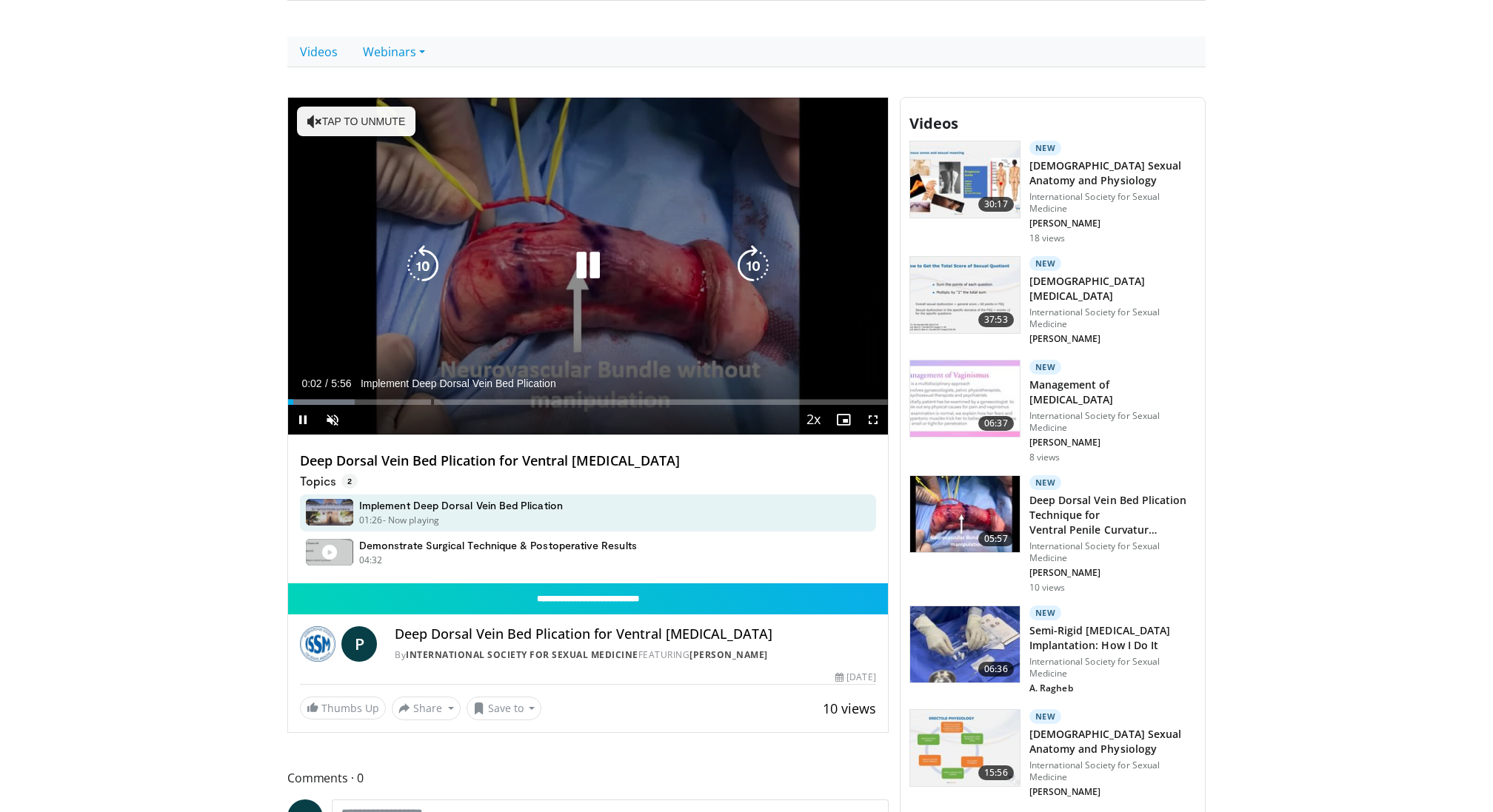
click at [592, 269] on icon "Video Player" at bounding box center [588, 265] width 41 height 41
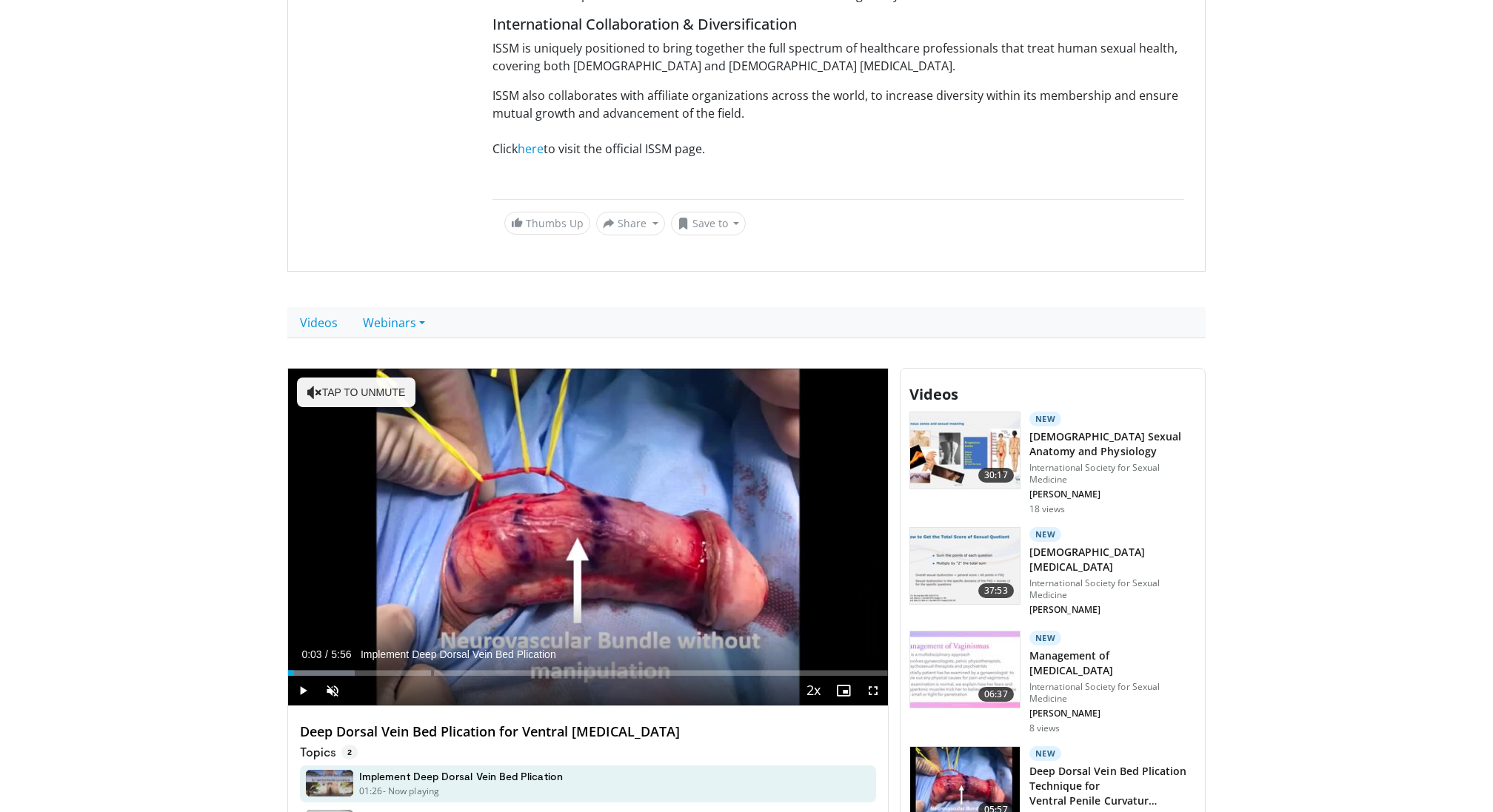
scroll to position [244, 0]
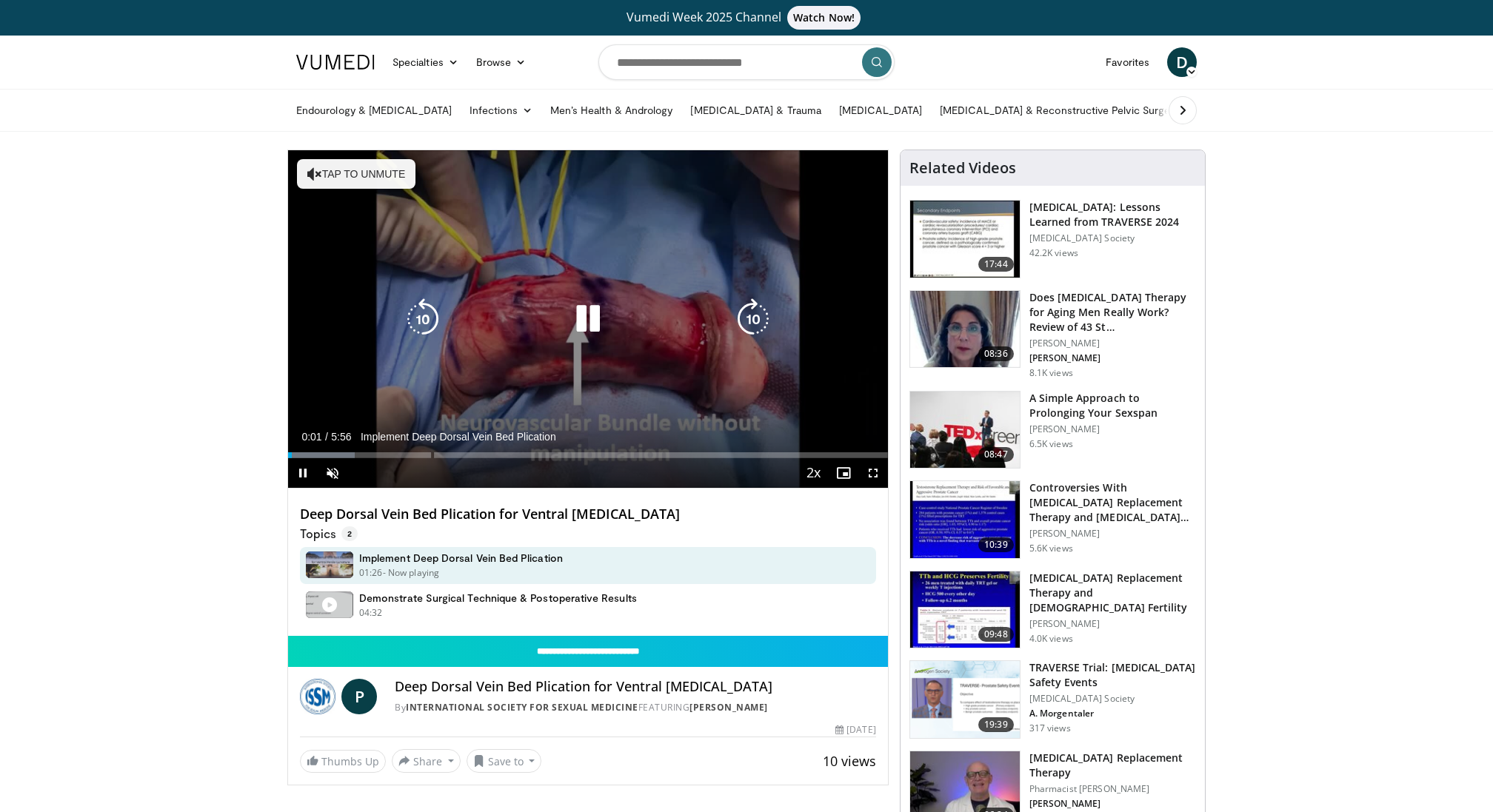
click at [588, 316] on icon "Video Player" at bounding box center [588, 318] width 41 height 41
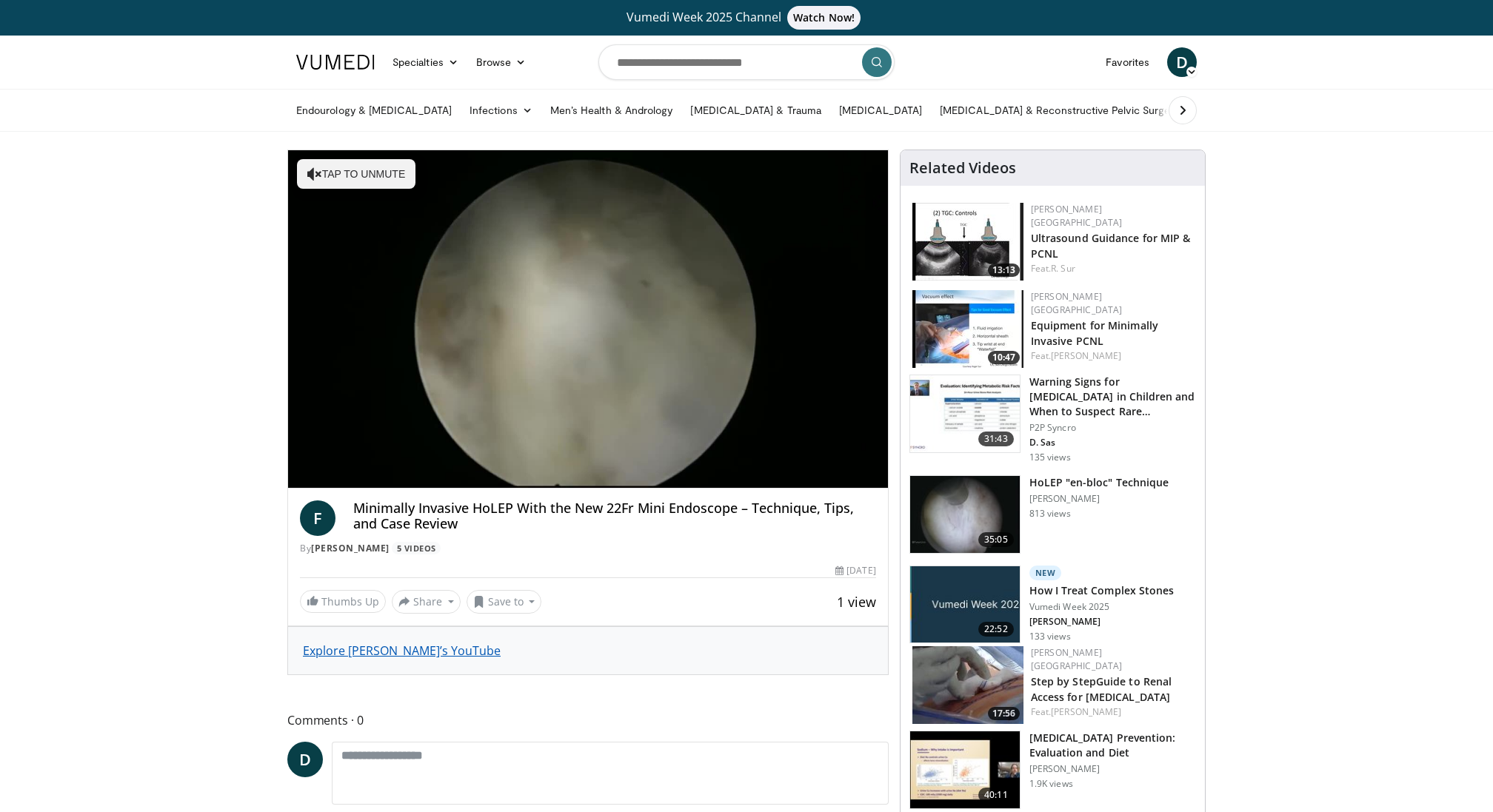
click at [363, 648] on link "Explore [PERSON_NAME]’s YouTube" at bounding box center [401, 651] width 198 height 17
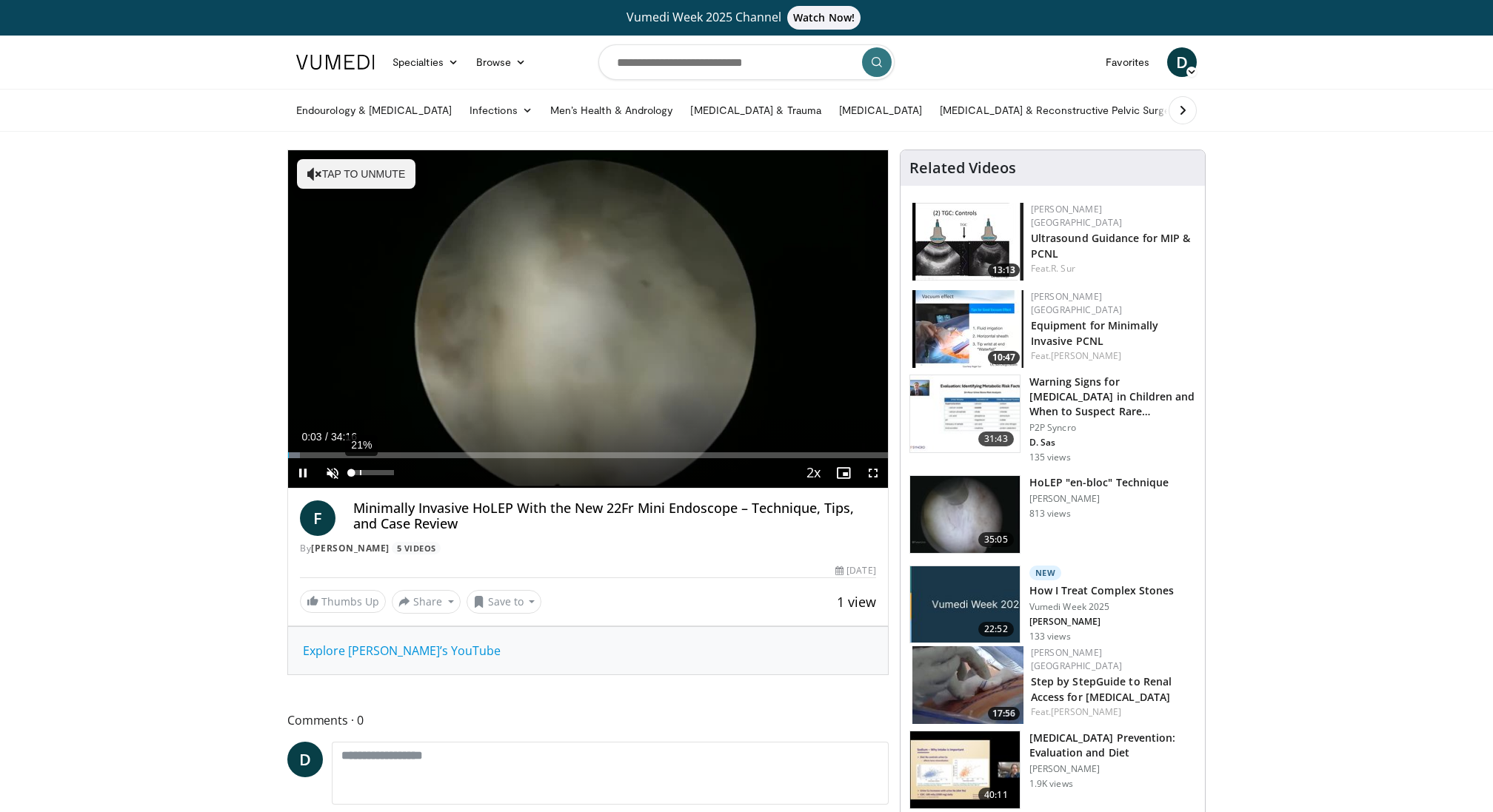
click at [360, 475] on div "21%" at bounding box center [372, 472] width 42 height 5
drag, startPoint x: 366, startPoint y: 472, endPoint x: 374, endPoint y: 472, distance: 8.0
click at [374, 472] on div "56%" at bounding box center [372, 472] width 42 height 5
click at [382, 474] on div "Volume Level" at bounding box center [366, 472] width 31 height 5
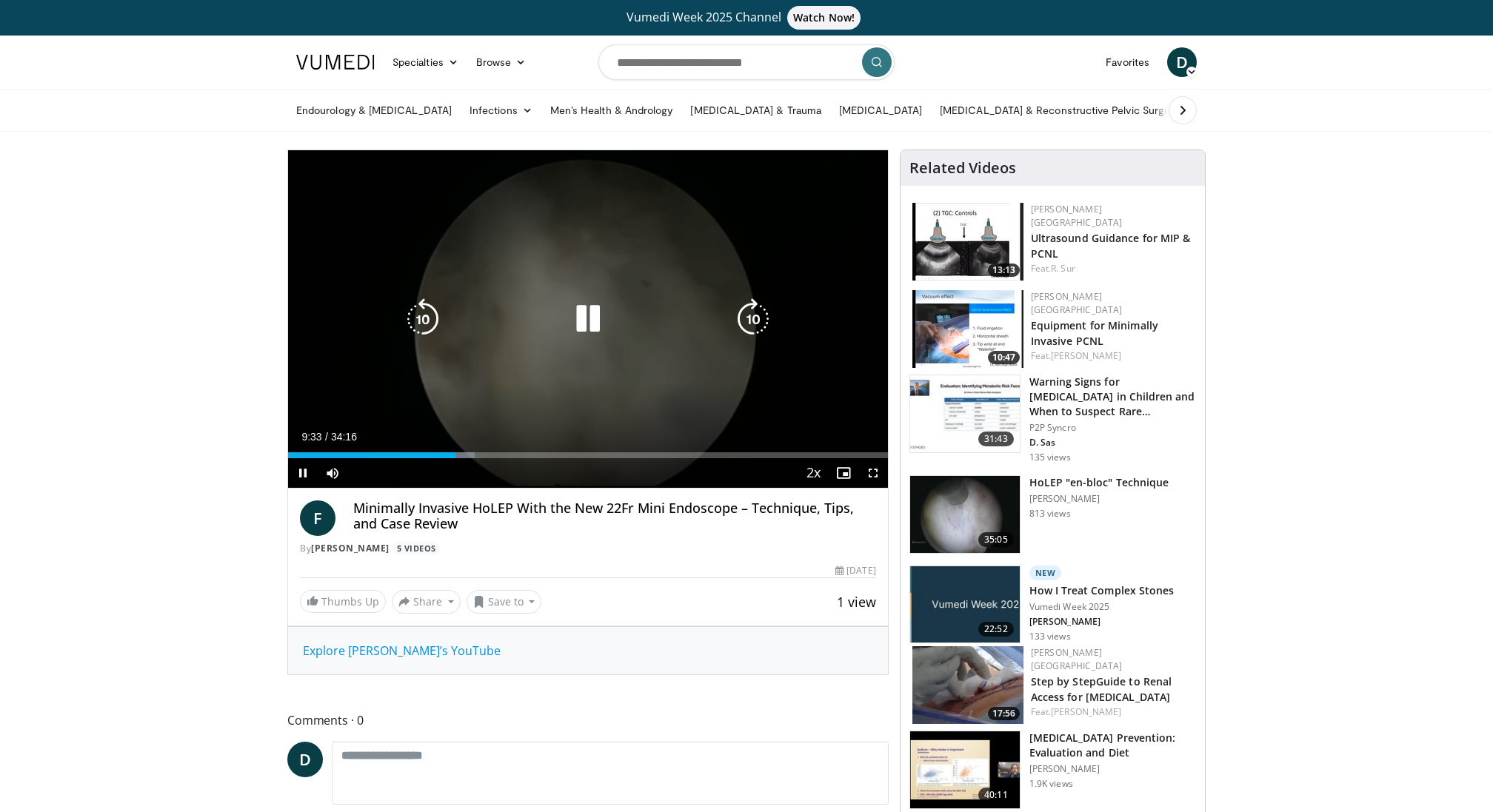
click at [506, 331] on div "Video Player" at bounding box center [588, 318] width 360 height 29
click at [593, 311] on icon "Video Player" at bounding box center [588, 318] width 41 height 41
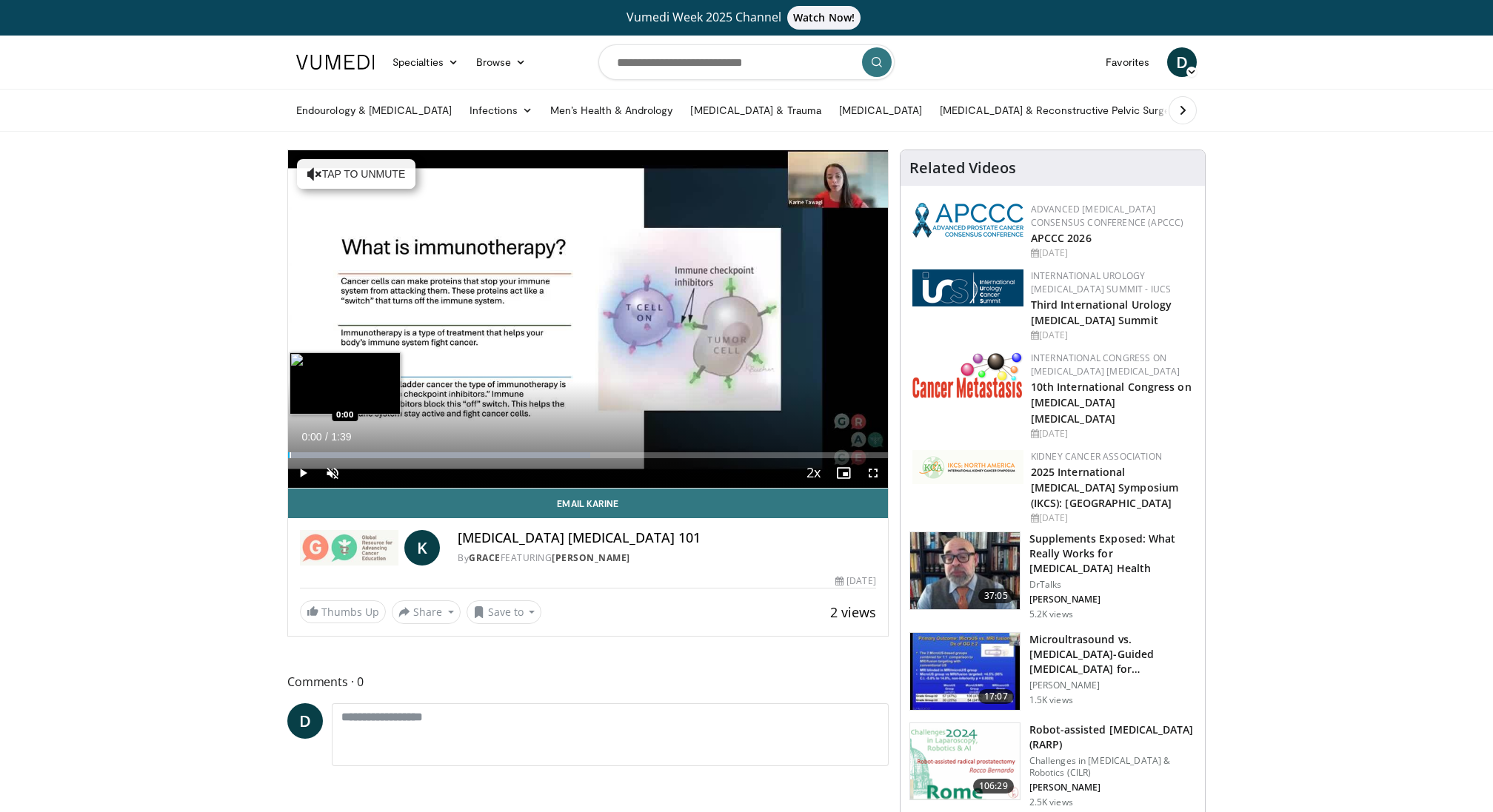
drag, startPoint x: 314, startPoint y: 451, endPoint x: 289, endPoint y: 451, distance: 25.0
click at [289, 452] on div "Progress Bar" at bounding box center [290, 455] width 2 height 6
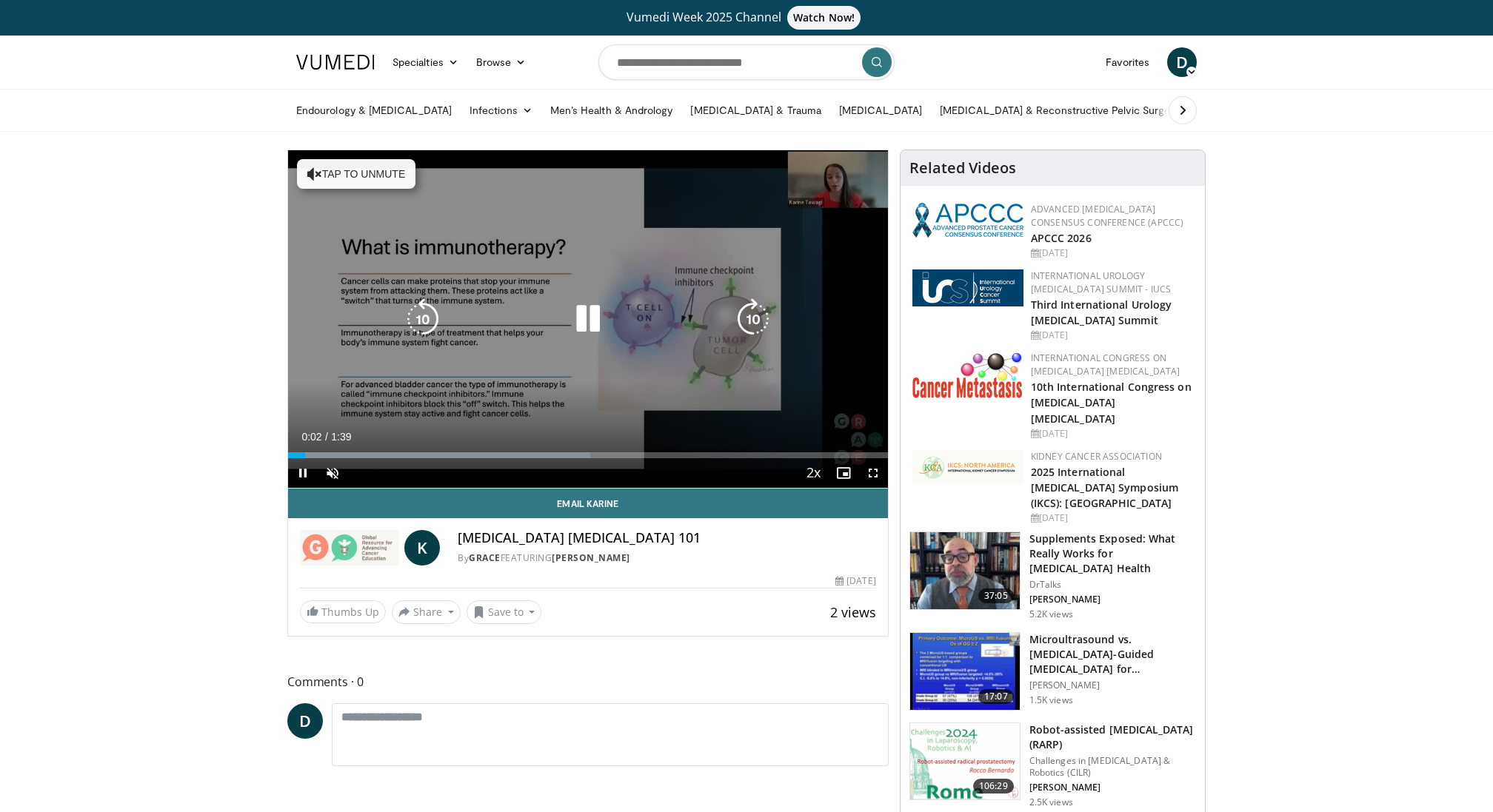
click at [470, 385] on div "10 seconds Tap to unmute" at bounding box center [588, 319] width 600 height 338
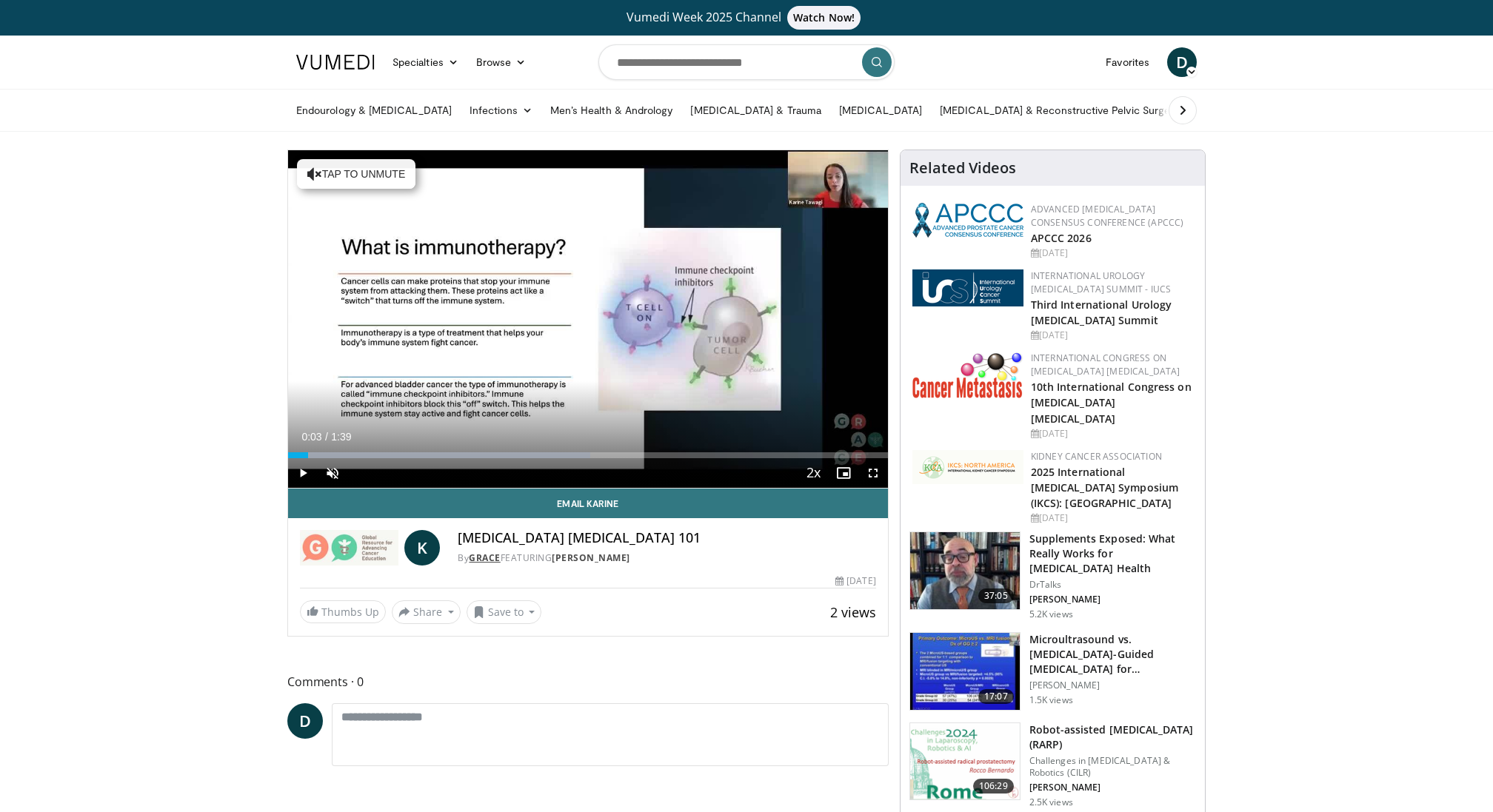
click at [488, 556] on link "GRACE" at bounding box center [485, 557] width 32 height 13
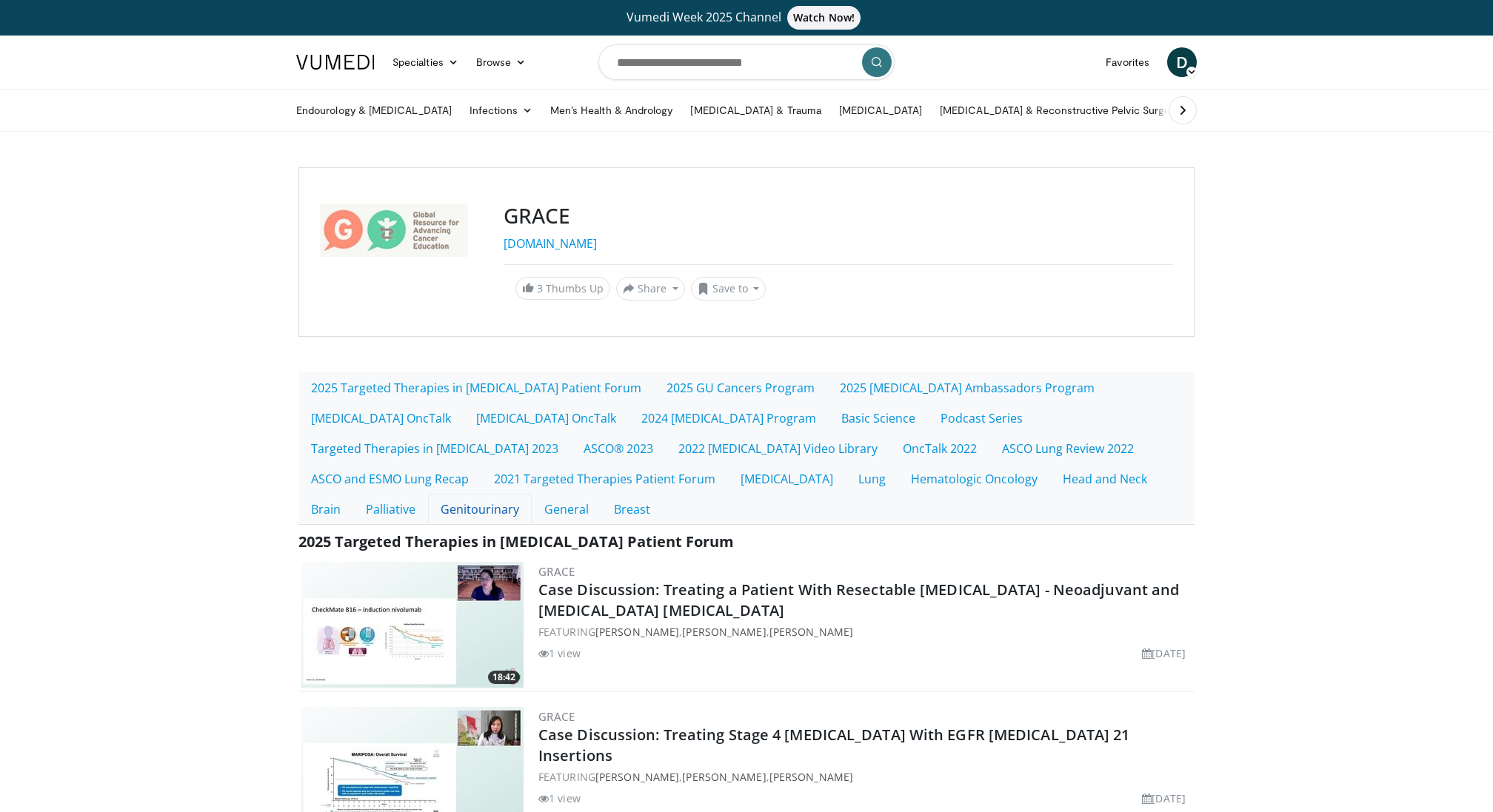
click at [428, 507] on link "Genitourinary" at bounding box center [480, 509] width 104 height 31
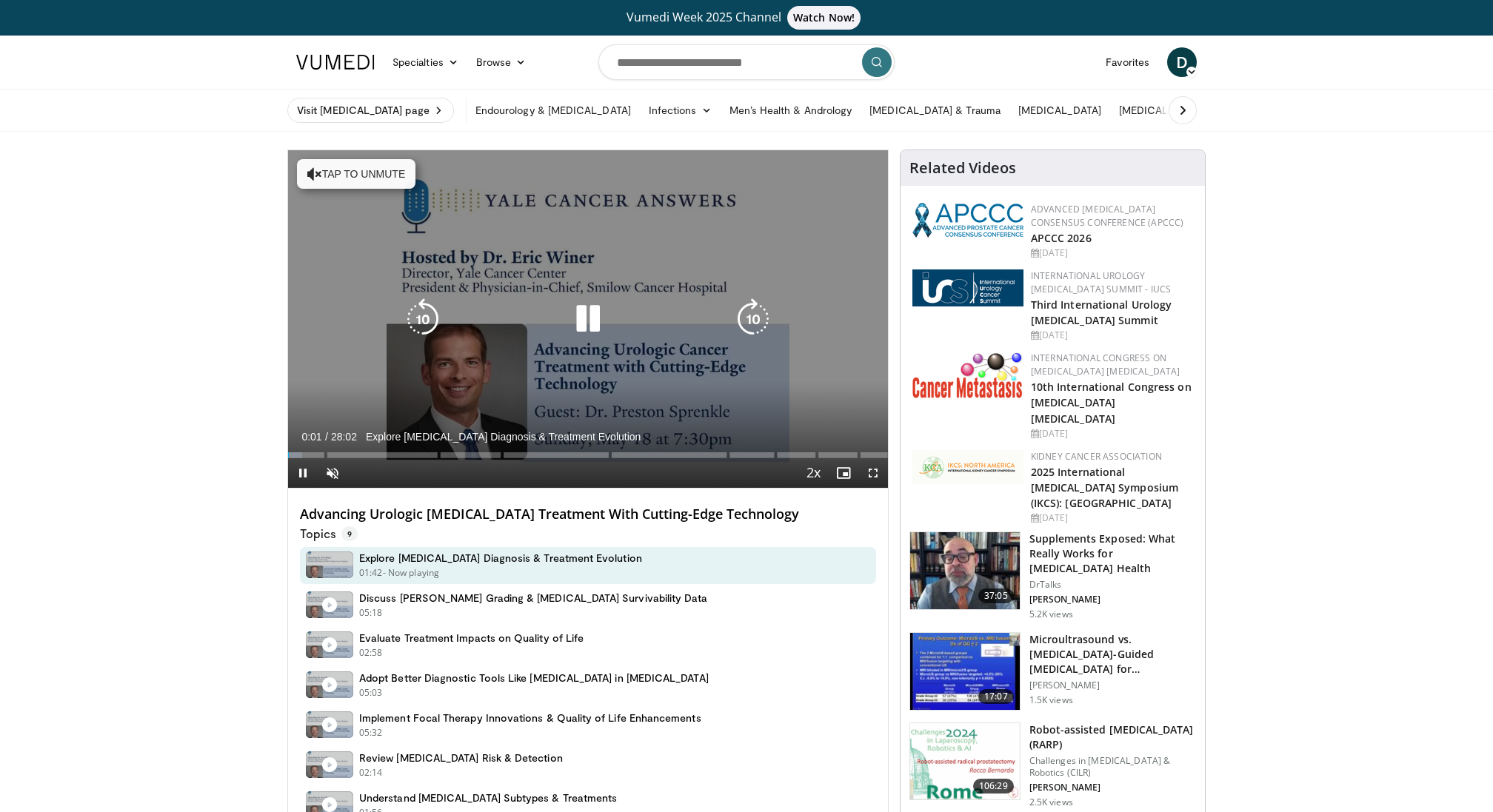
click at [592, 309] on icon "Video Player" at bounding box center [588, 318] width 41 height 41
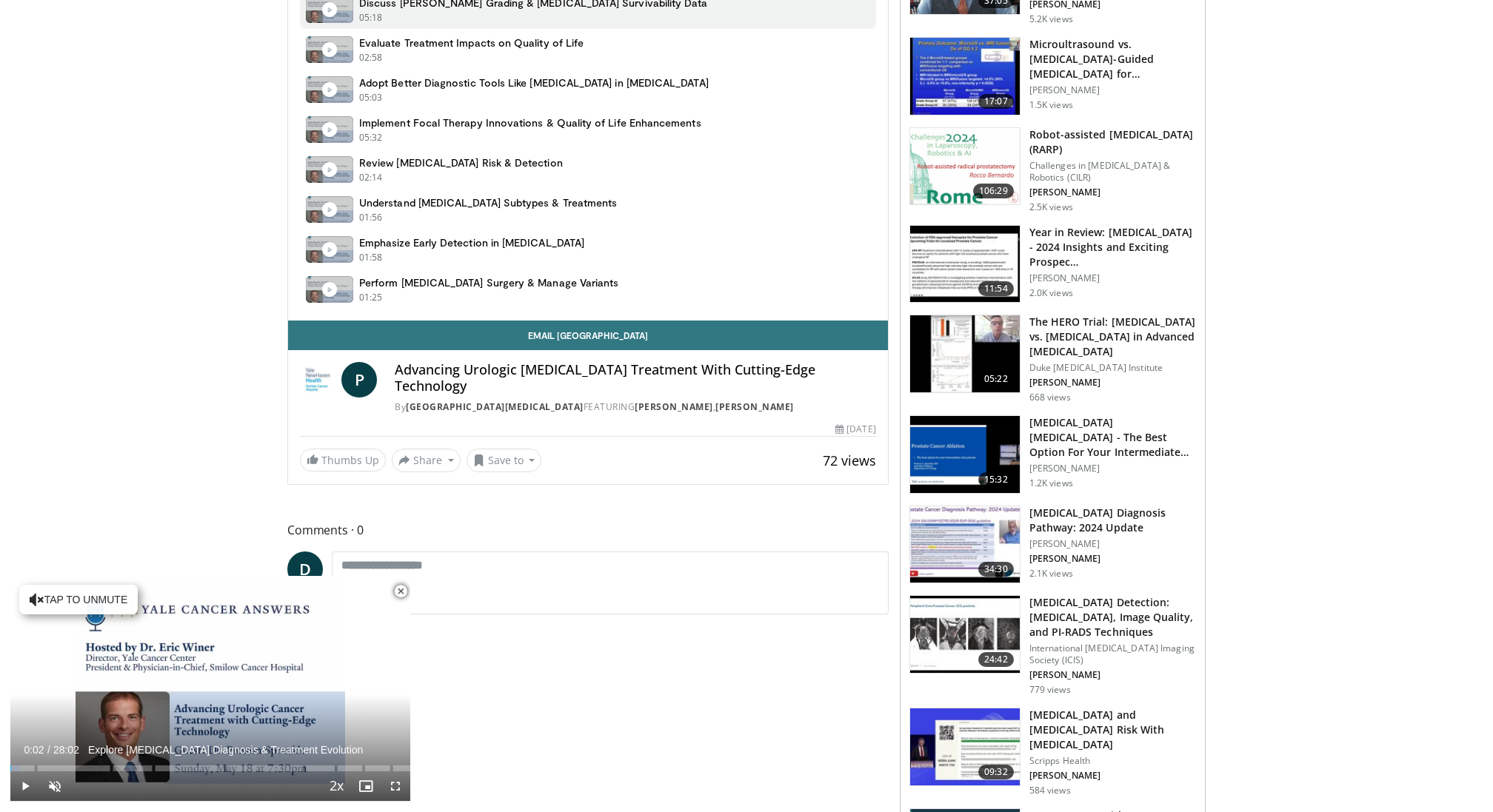
scroll to position [596, 0]
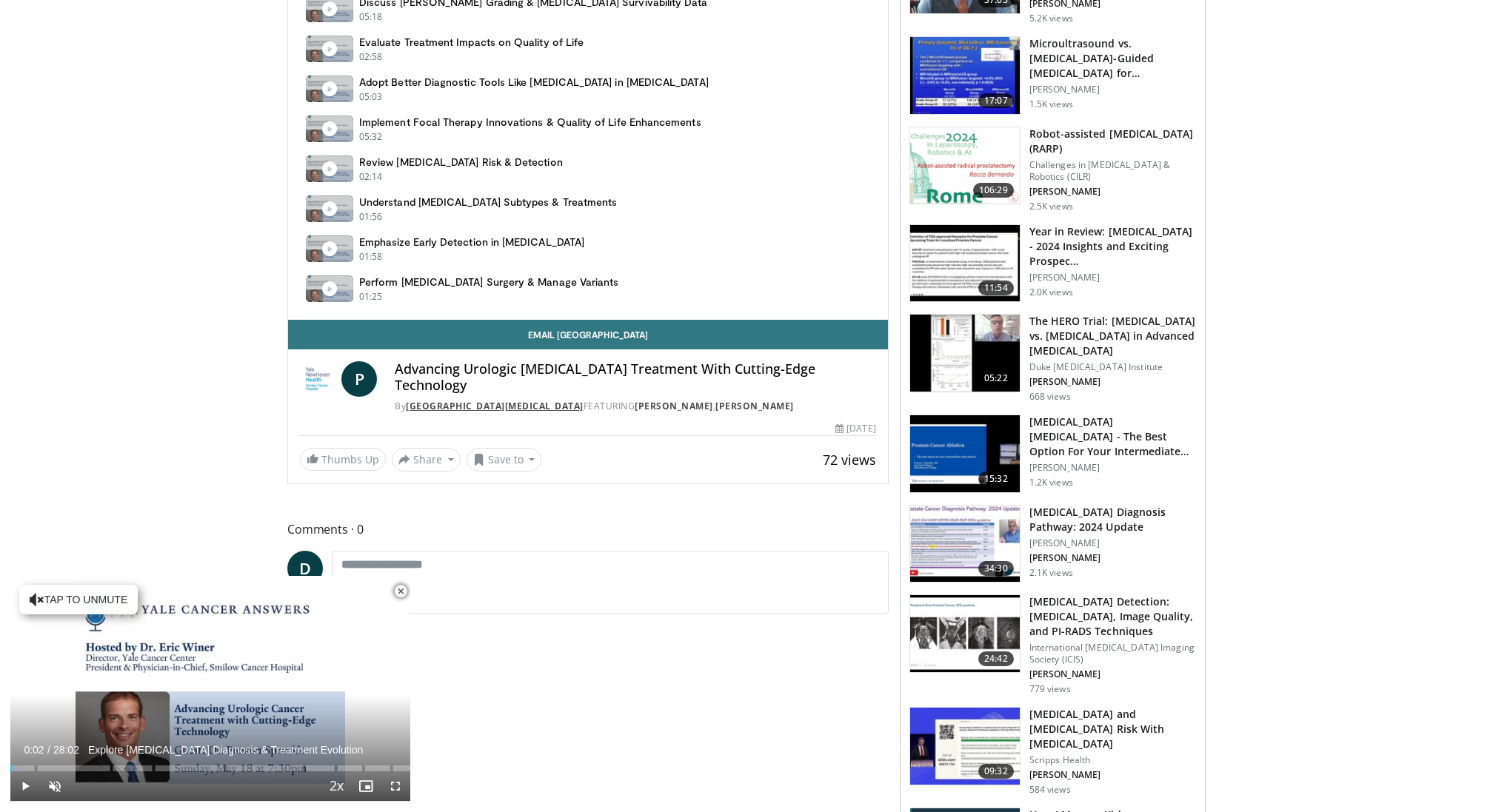
click at [479, 400] on link "Yale Cancer Center" at bounding box center [494, 406] width 178 height 13
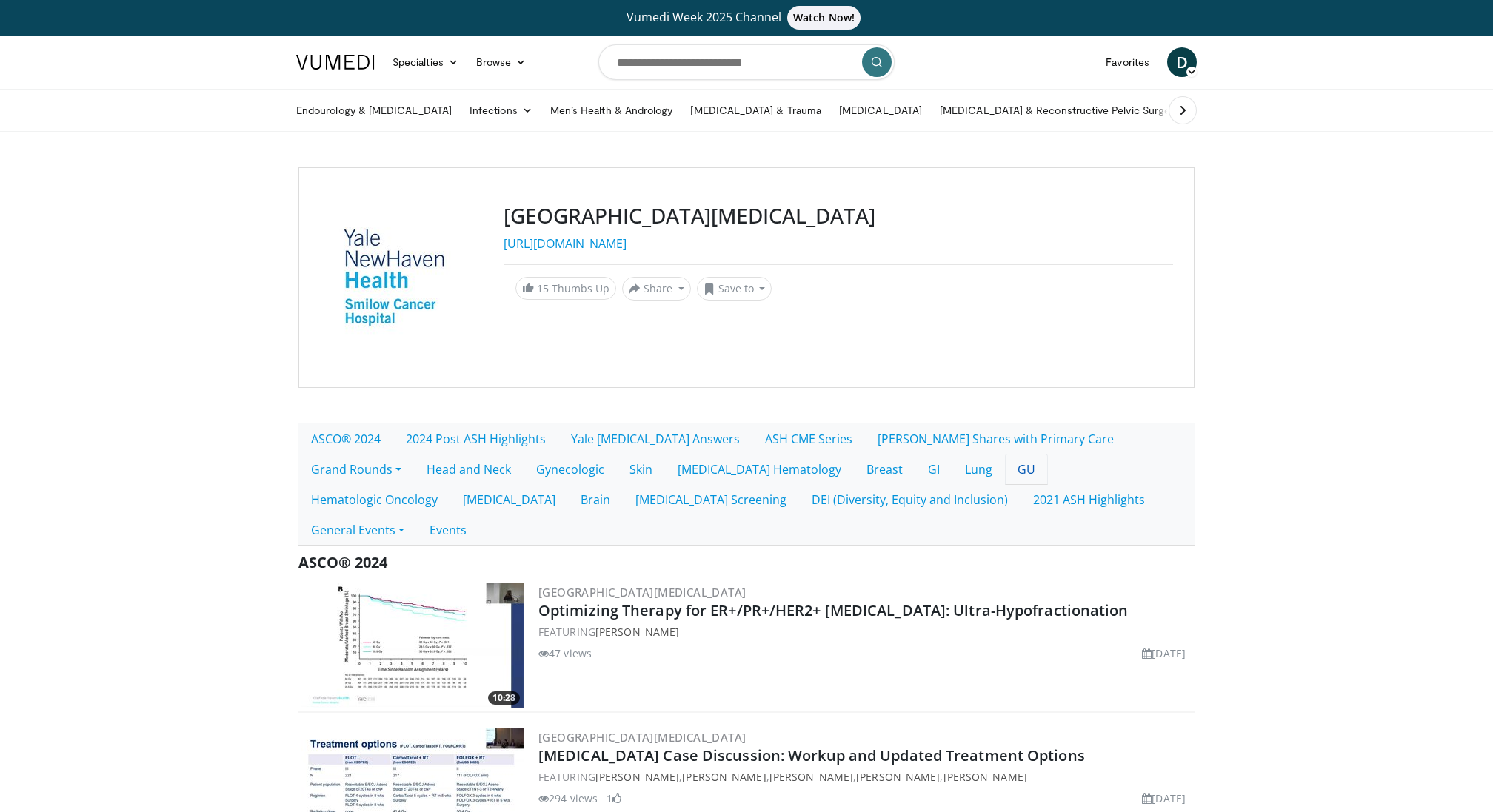
click at [1005, 466] on link "GU" at bounding box center [1026, 469] width 43 height 31
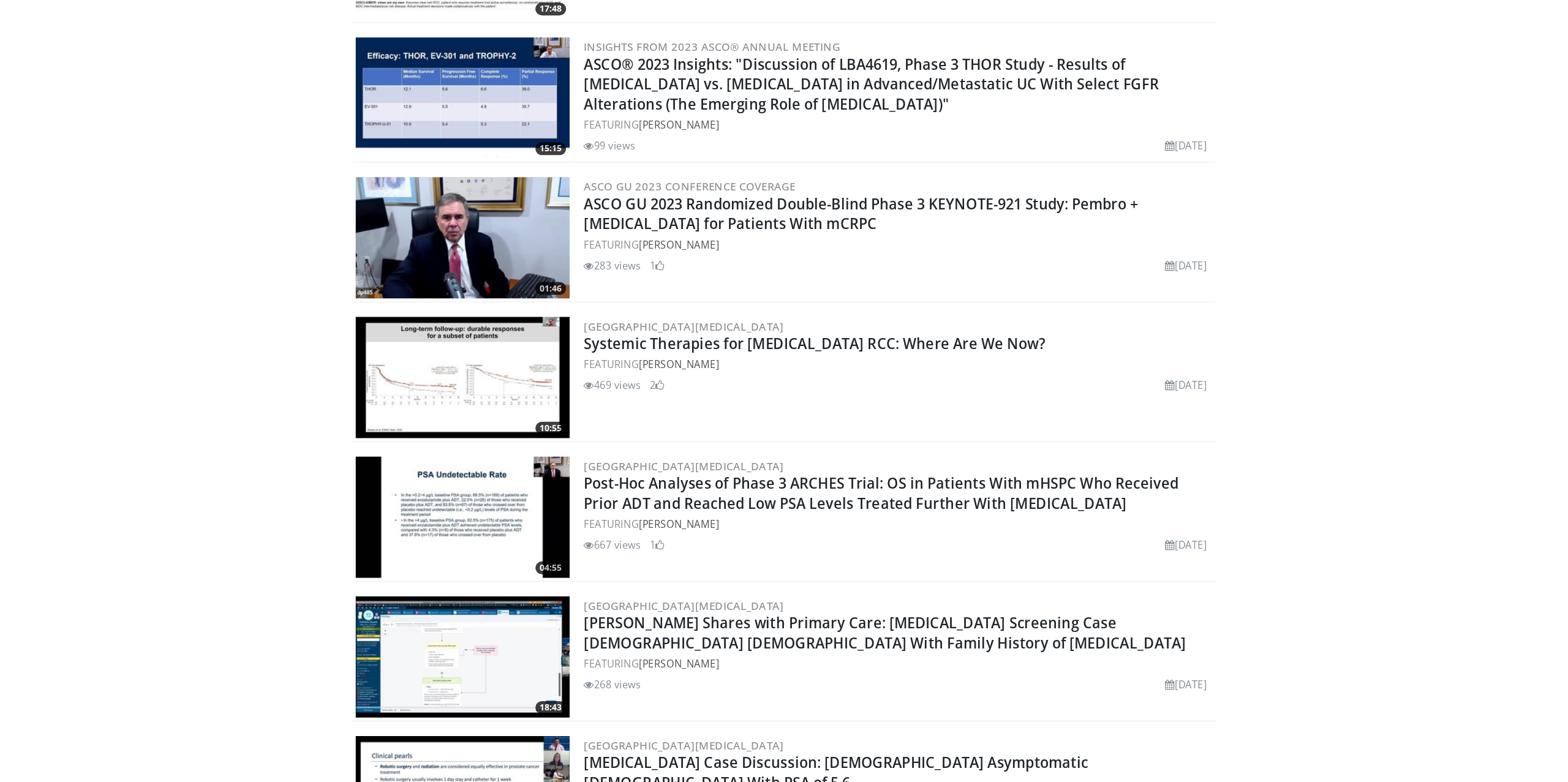
scroll to position [2225, 0]
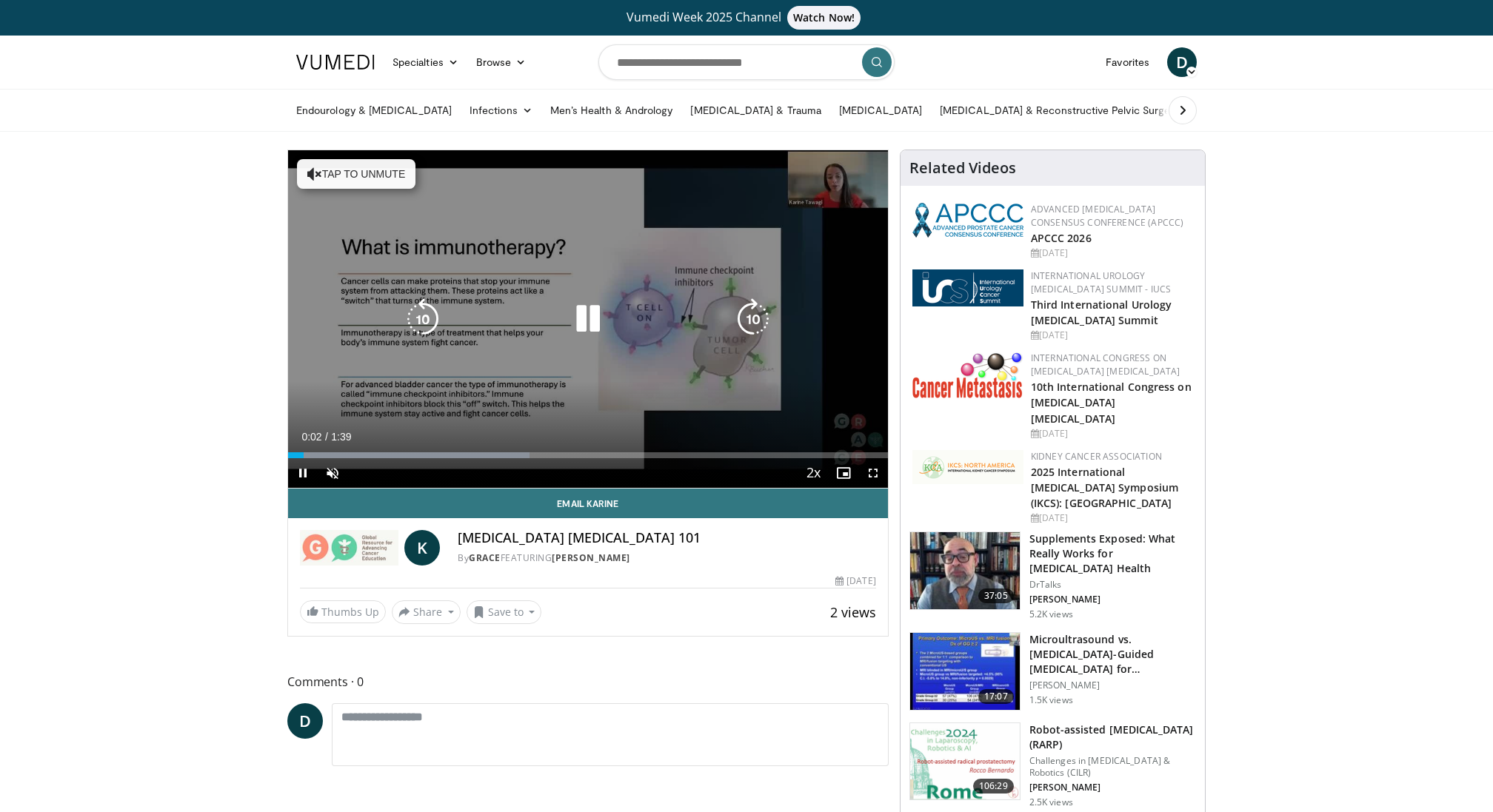
click at [583, 321] on icon "Video Player" at bounding box center [588, 318] width 41 height 41
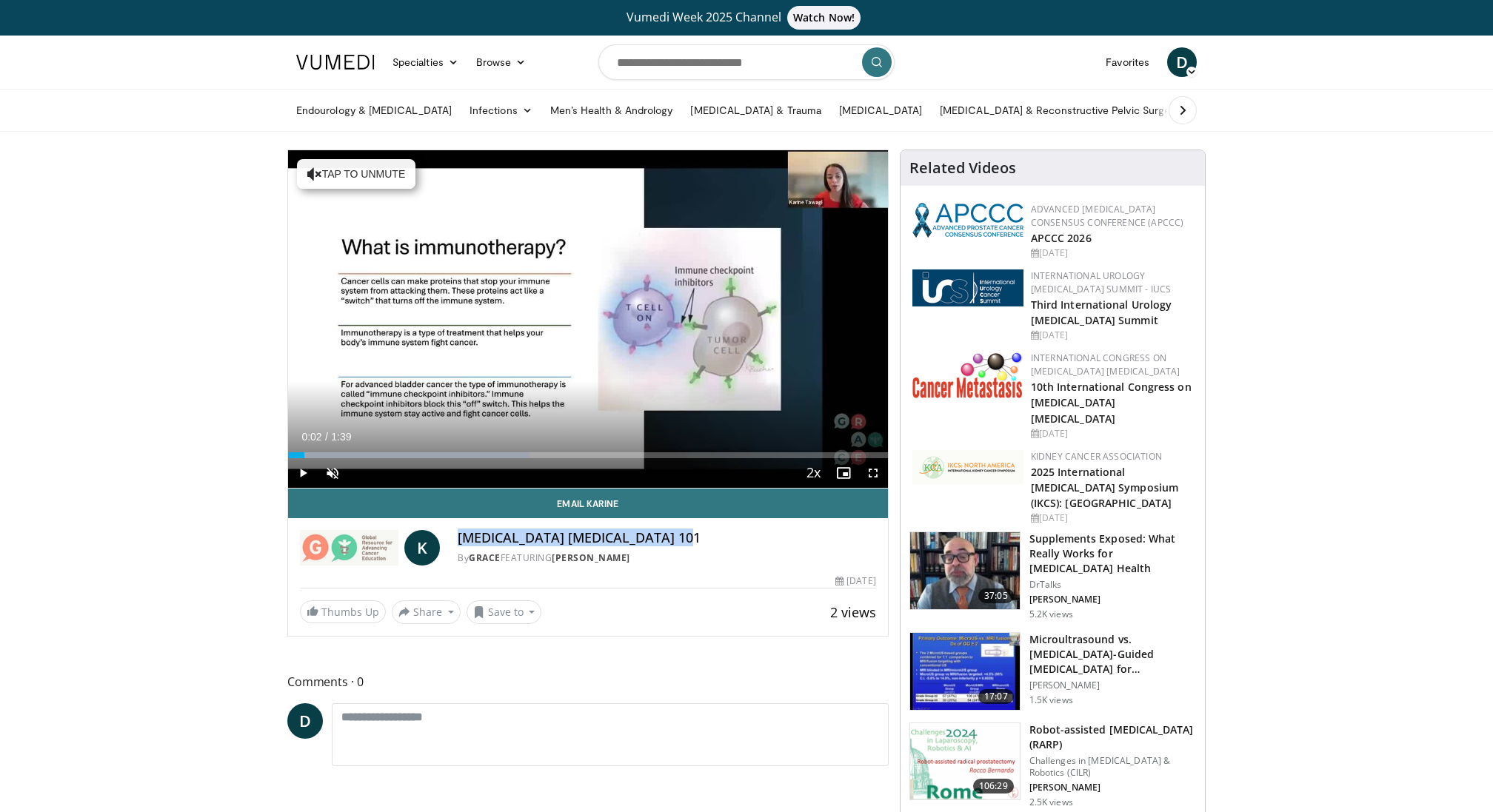
drag, startPoint x: 458, startPoint y: 538, endPoint x: 712, endPoint y: 547, distance: 254.2
click at [712, 547] on div "Bladder Cancer Immunotherapy 101 By GRACE FEATURING Karine Tawagi" at bounding box center [666, 548] width 418 height 35
copy h4 "Bladder Cancer Immunotherapy 101"
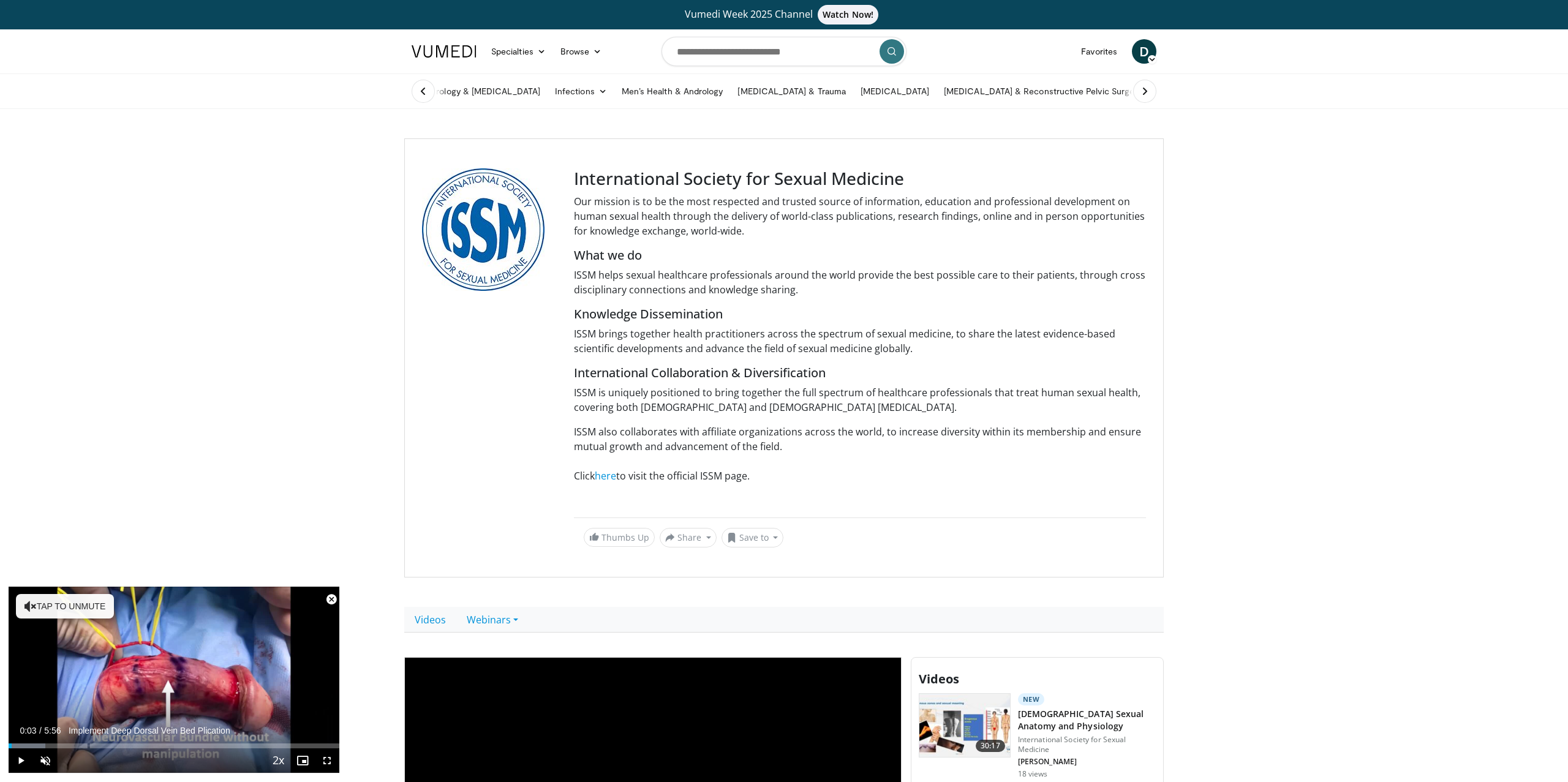
click at [455, 56] on img at bounding box center [444, 52] width 65 height 12
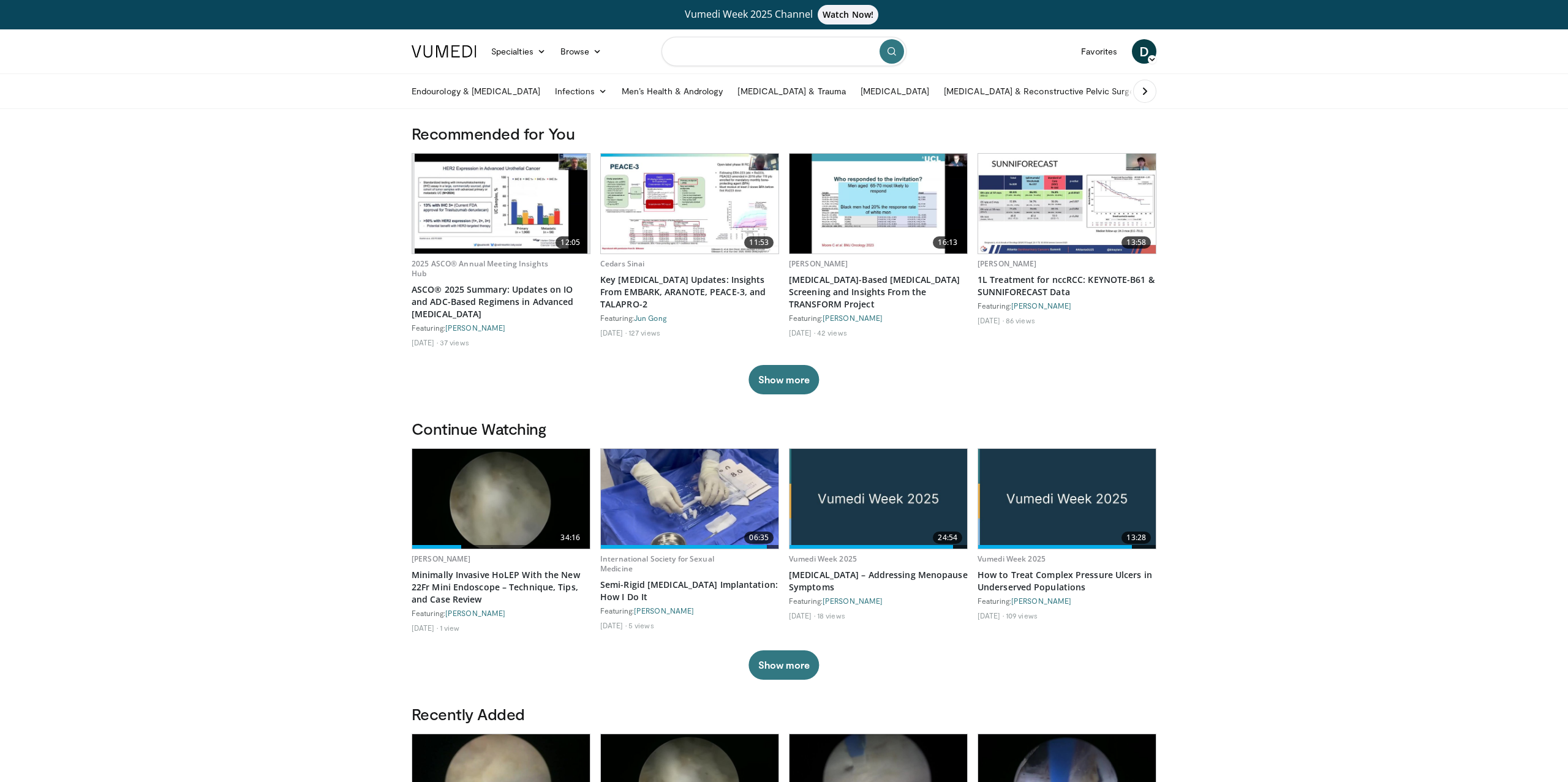
click at [726, 60] on input "Search topics, interventions" at bounding box center [784, 51] width 245 height 29
type input "****"
click at [887, 55] on icon "submit" at bounding box center [891, 52] width 10 height 10
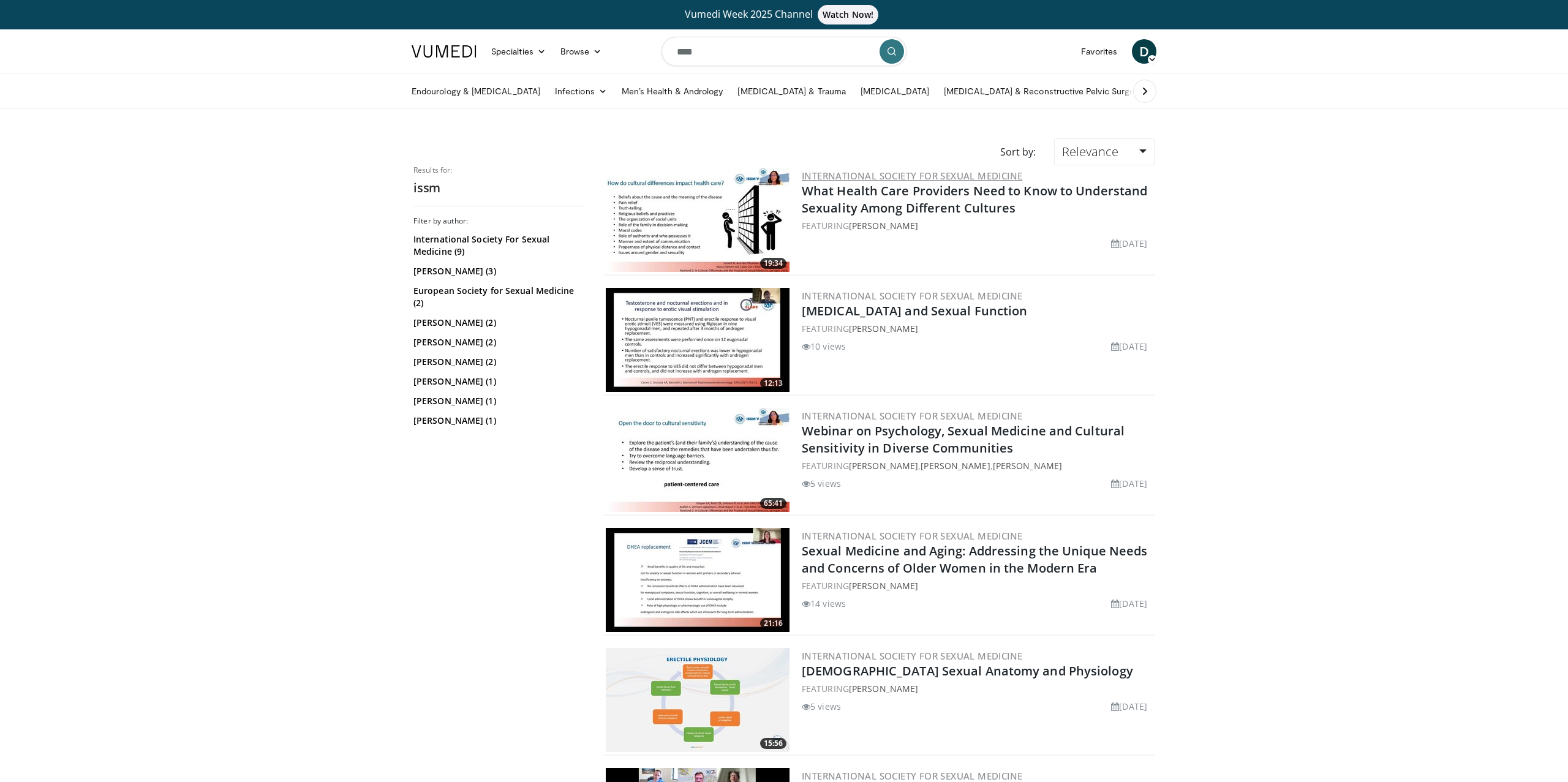
click at [910, 171] on link "International Society for Sexual Medicine" at bounding box center [911, 176] width 221 height 12
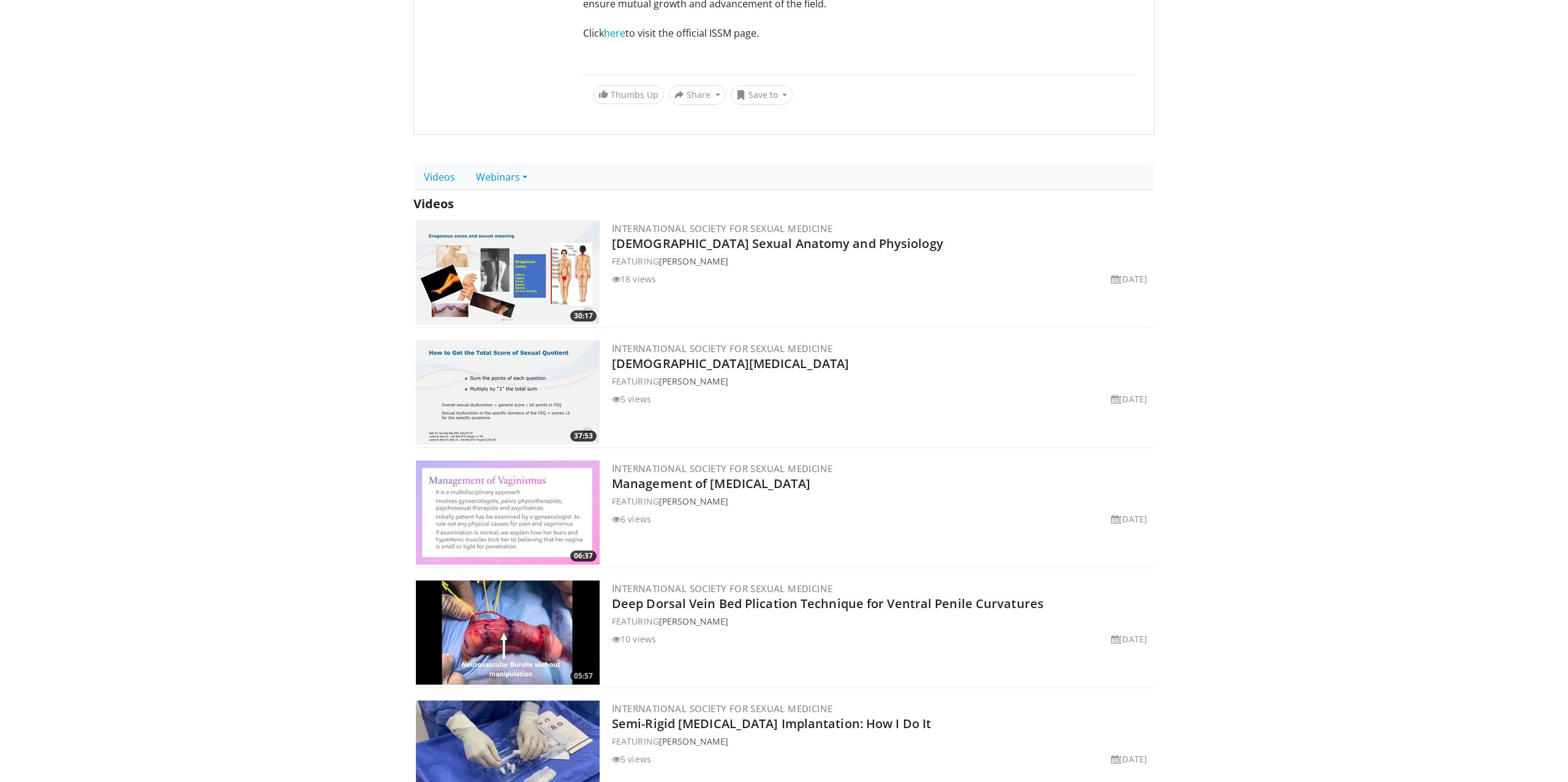
scroll to position [440, 0]
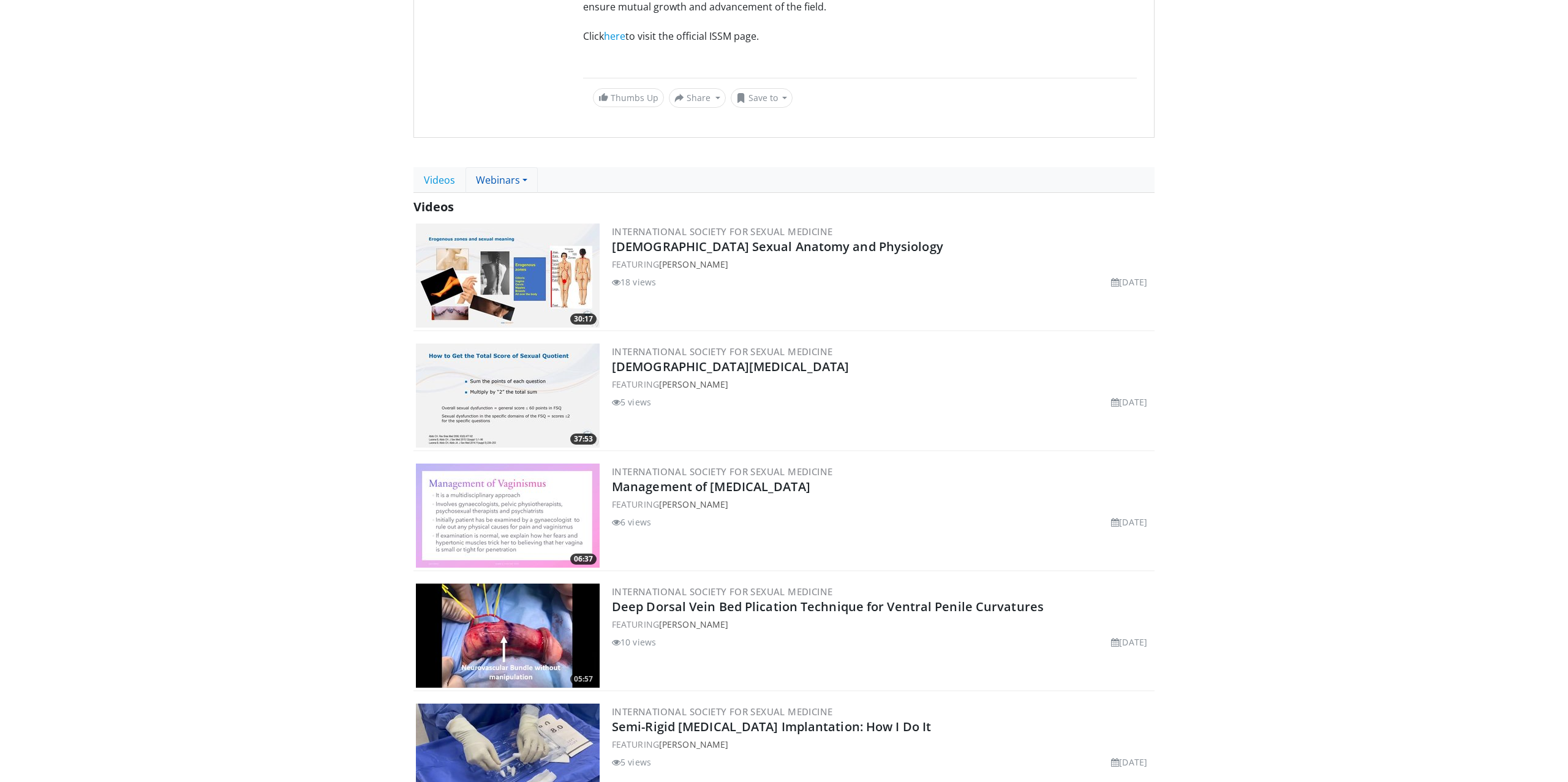
click at [511, 184] on link "Webinars" at bounding box center [501, 180] width 72 height 25
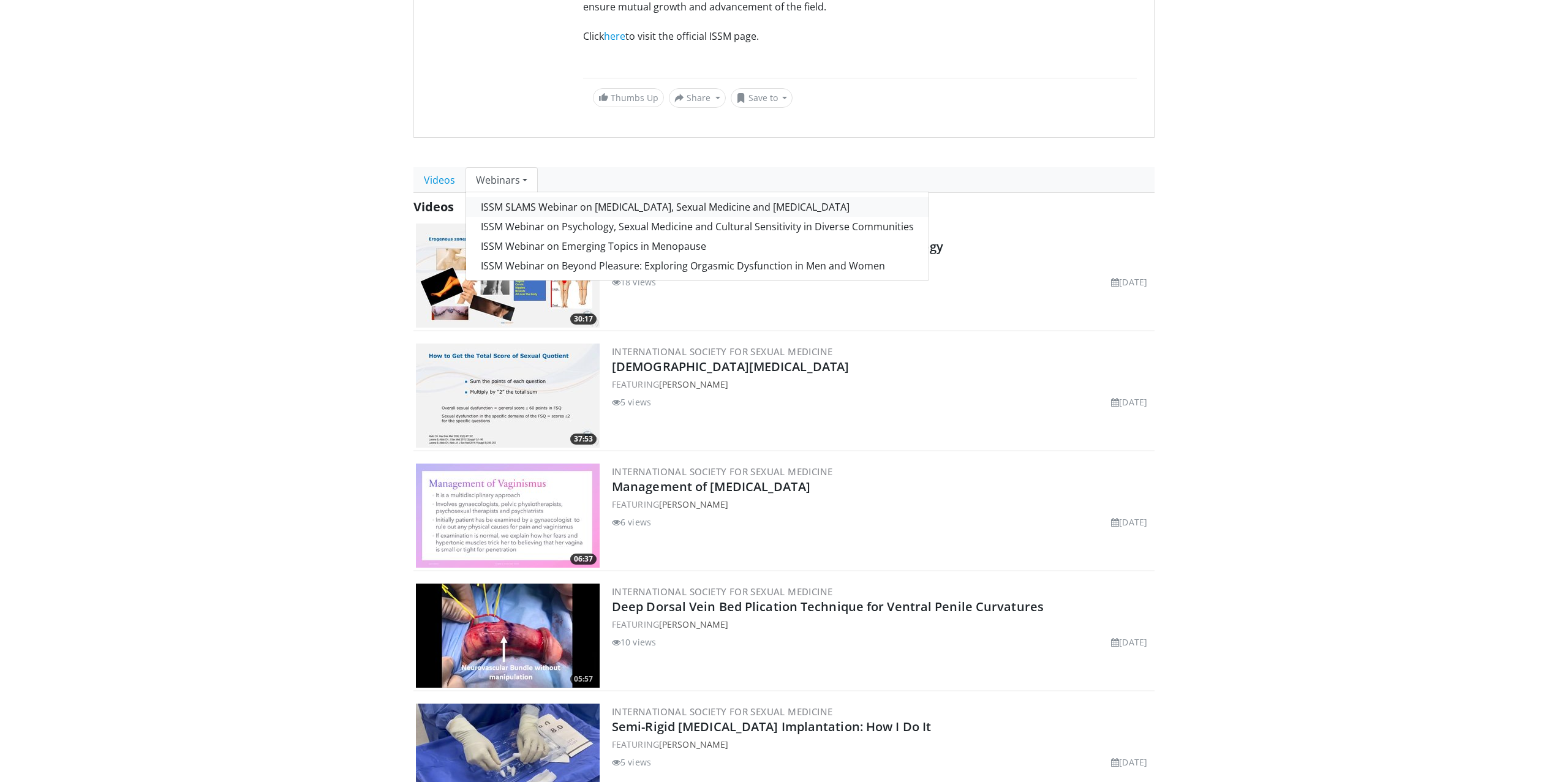
click at [623, 201] on link "ISSM SLAMS Webinar on [MEDICAL_DATA], Sexual Medicine and [MEDICAL_DATA]" at bounding box center [697, 207] width 462 height 20
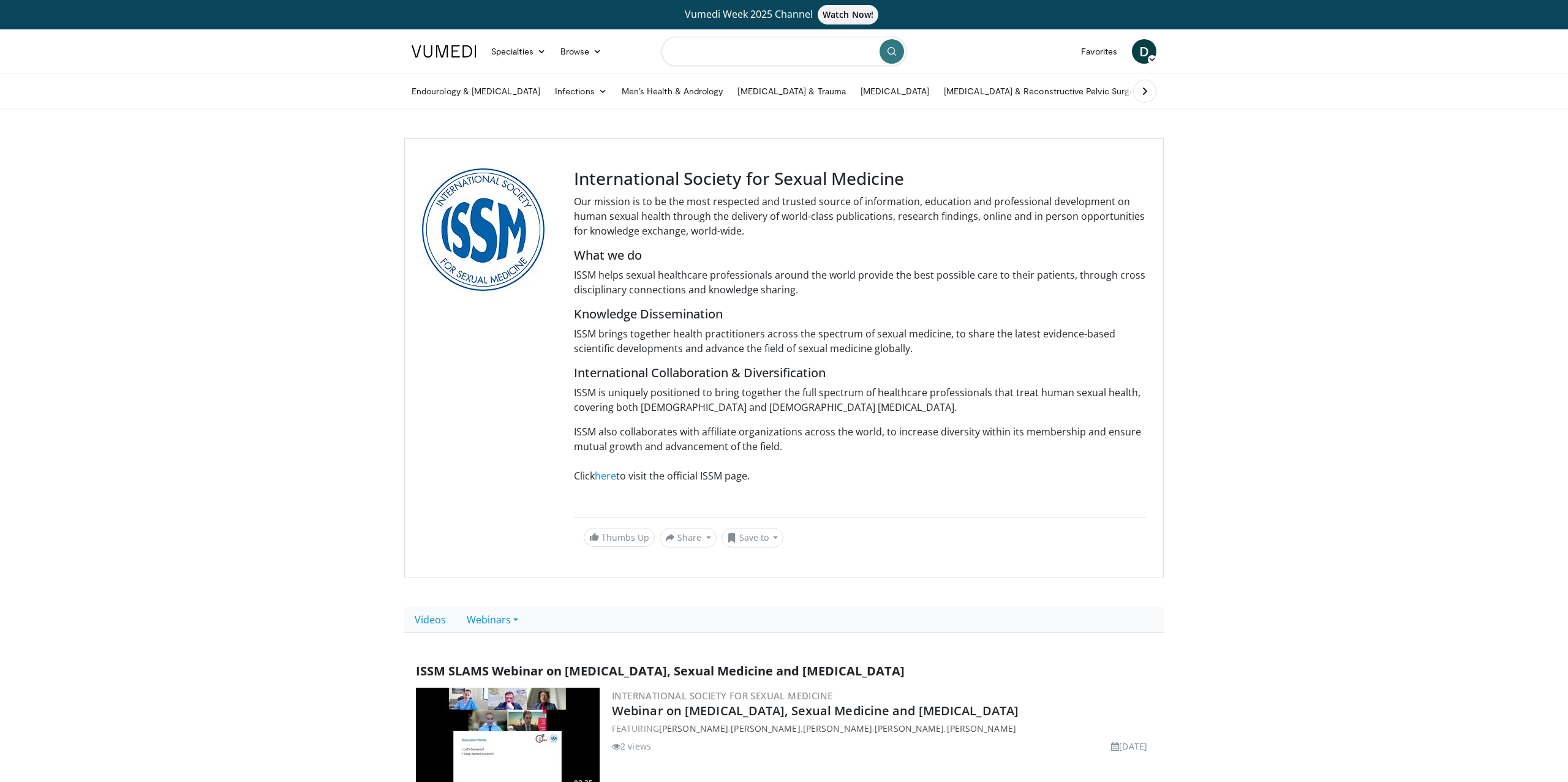
click at [757, 55] on input "Search topics, interventions" at bounding box center [784, 51] width 245 height 29
type input "*********"
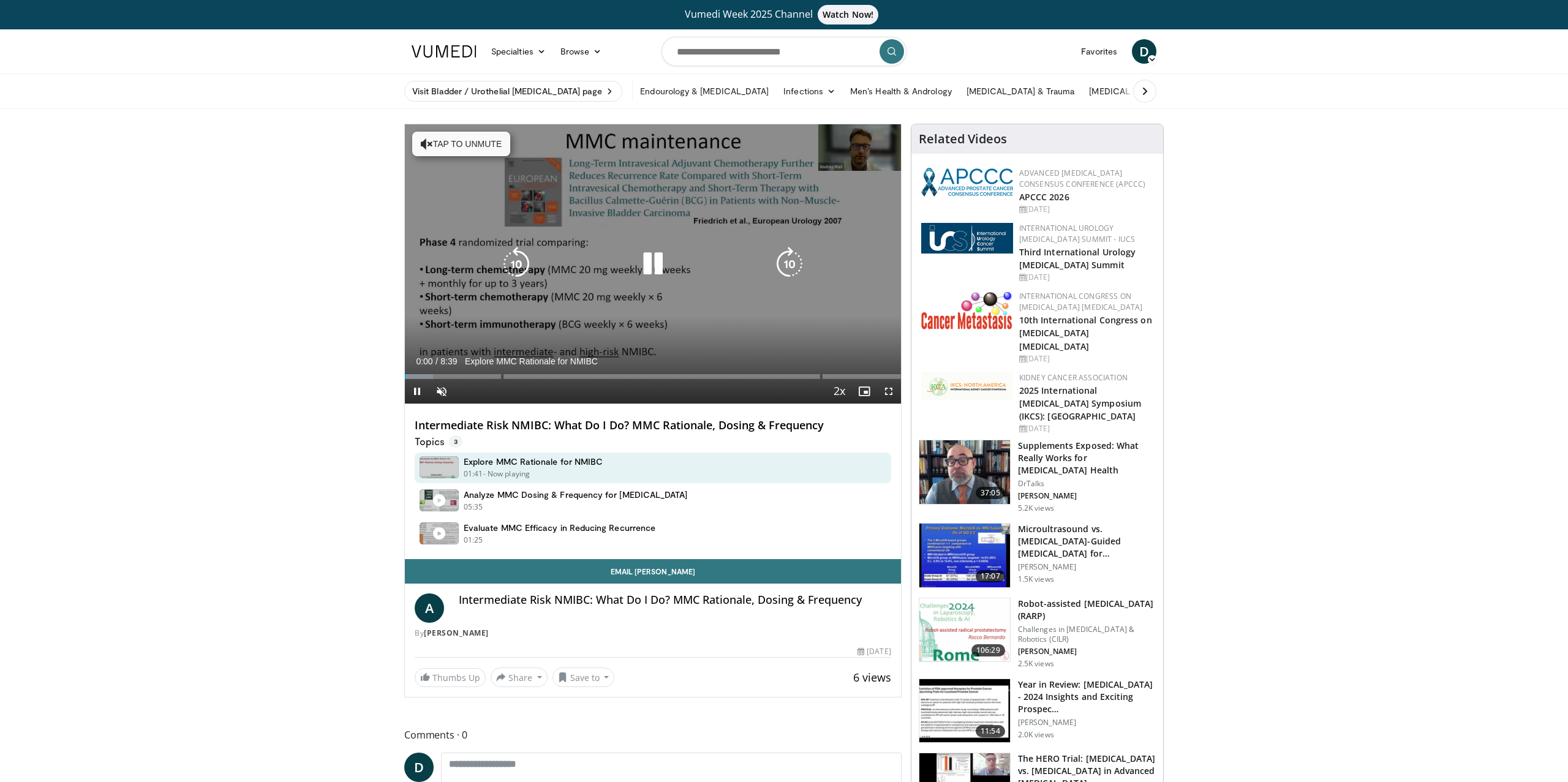
click at [655, 262] on icon "Video Player" at bounding box center [652, 263] width 34 height 34
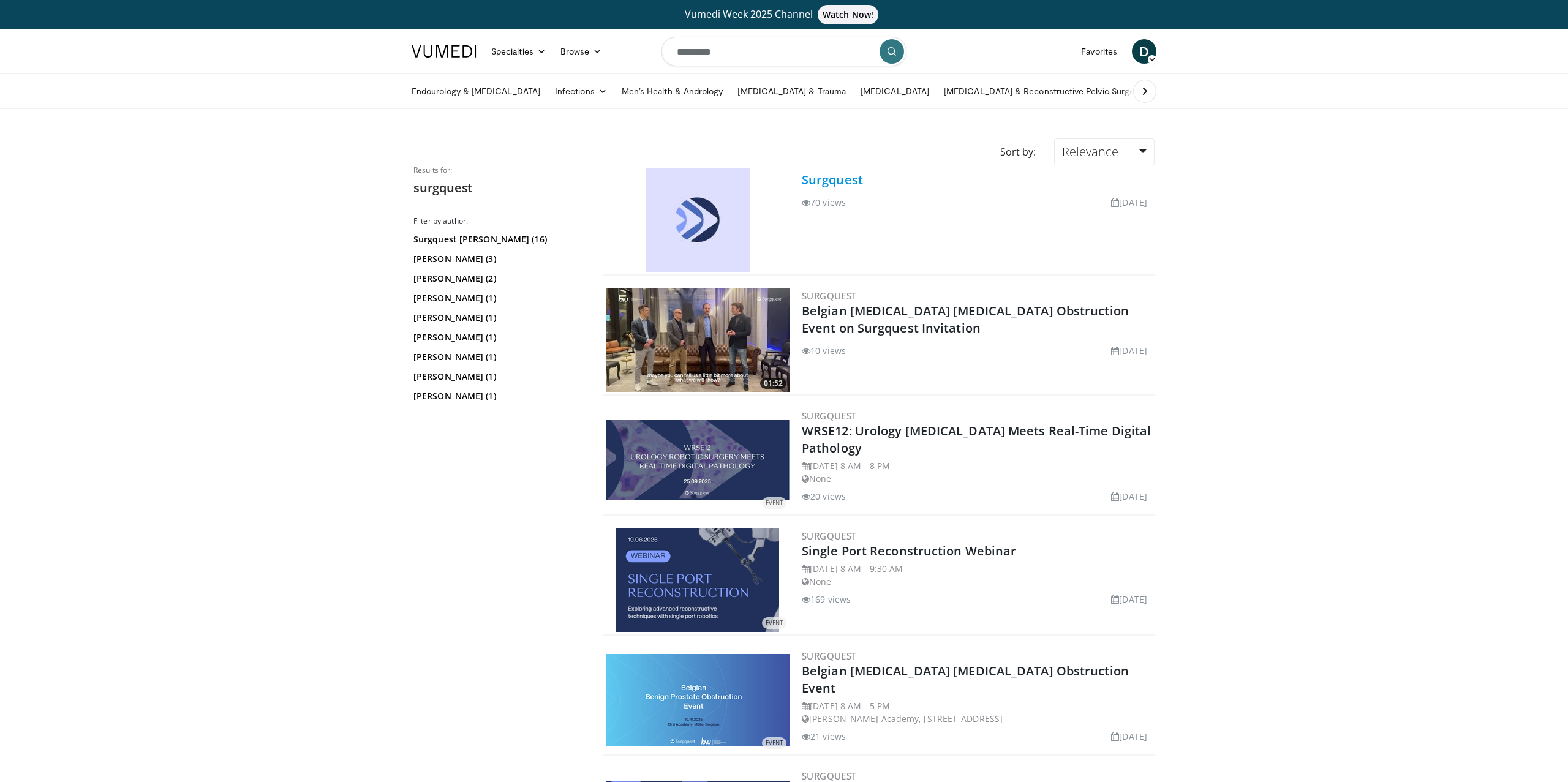
click at [827, 179] on link "Surgquest" at bounding box center [832, 180] width 62 height 17
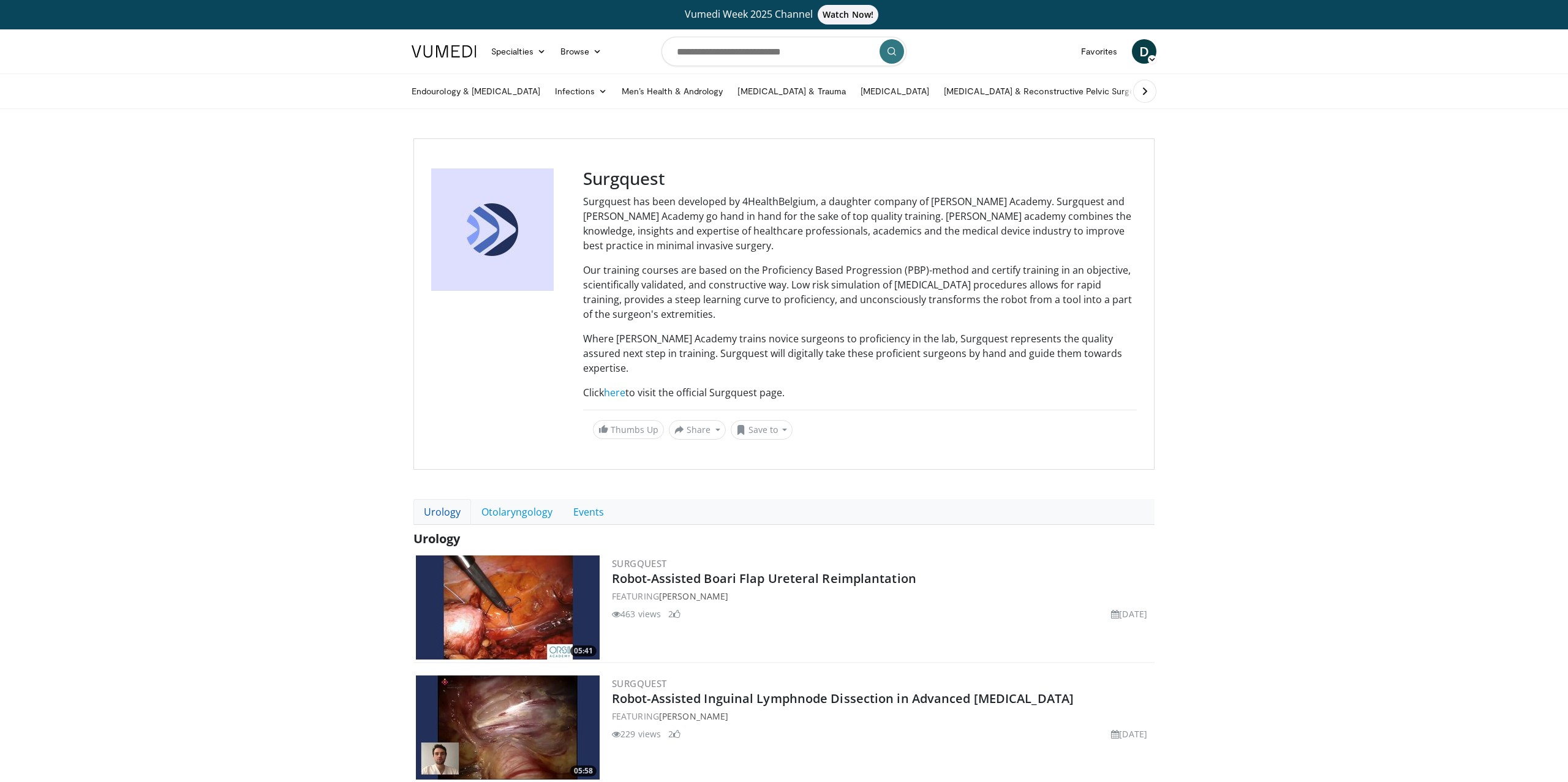
click at [460, 499] on link "Urology" at bounding box center [442, 511] width 58 height 25
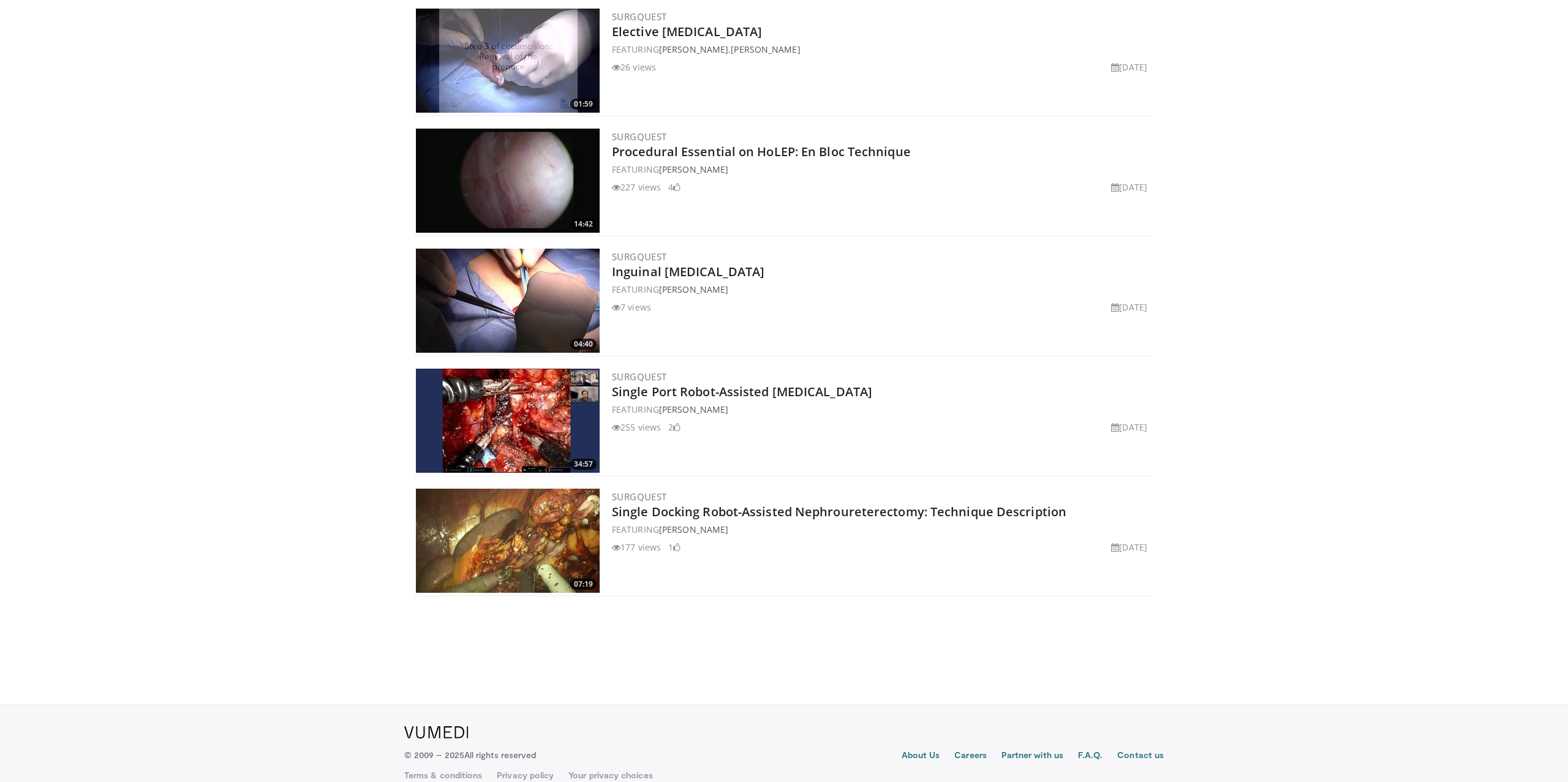
scroll to position [1158, 0]
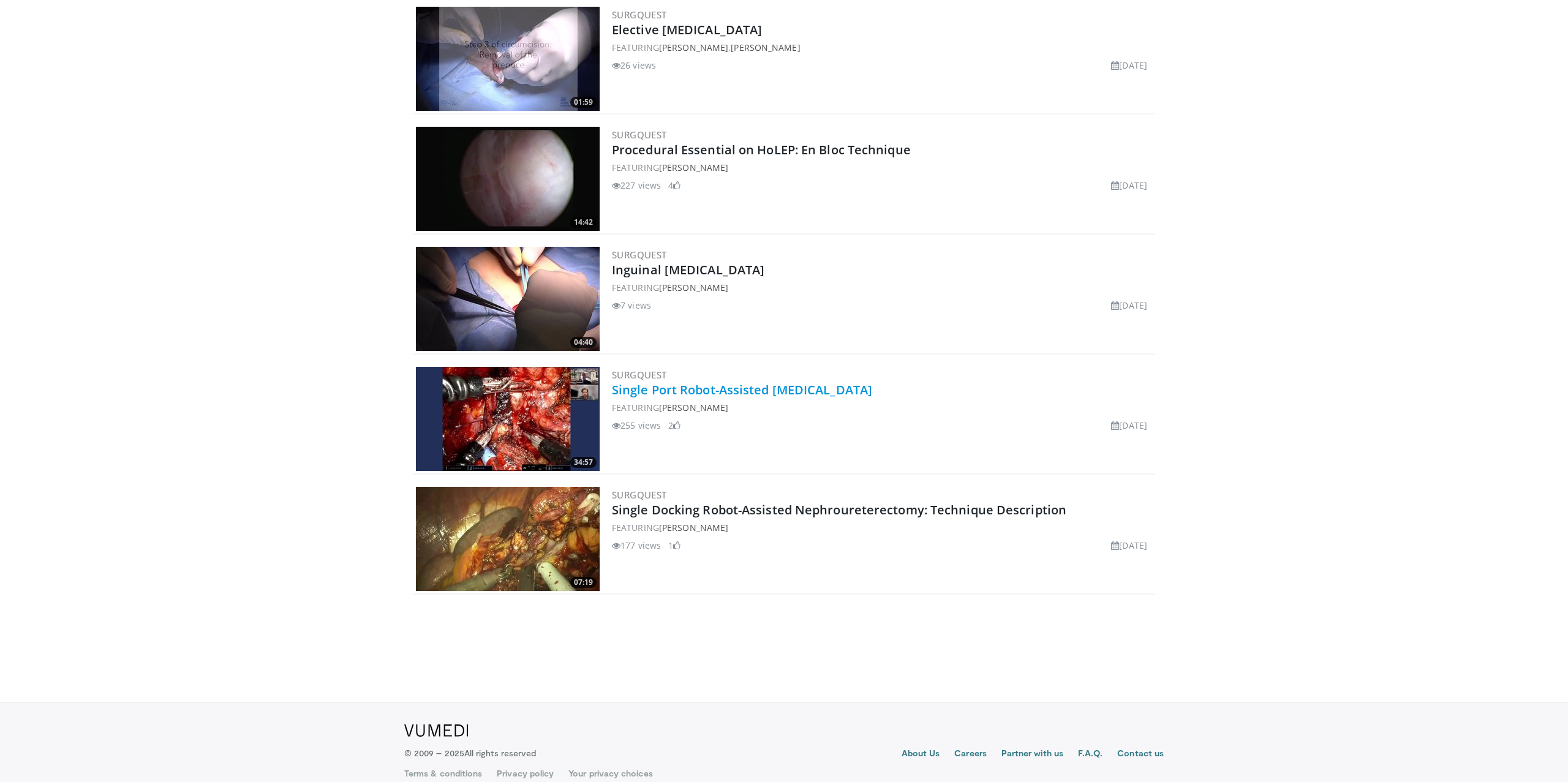
drag, startPoint x: 909, startPoint y: 372, endPoint x: 615, endPoint y: 374, distance: 294.0
click at [615, 381] on h2 "Single Port Robot-Assisted [MEDICAL_DATA]" at bounding box center [882, 390] width 540 height 17
copy link "Single Port Robot-Assisted [MEDICAL_DATA]"
